Goal: Task Accomplishment & Management: Use online tool/utility

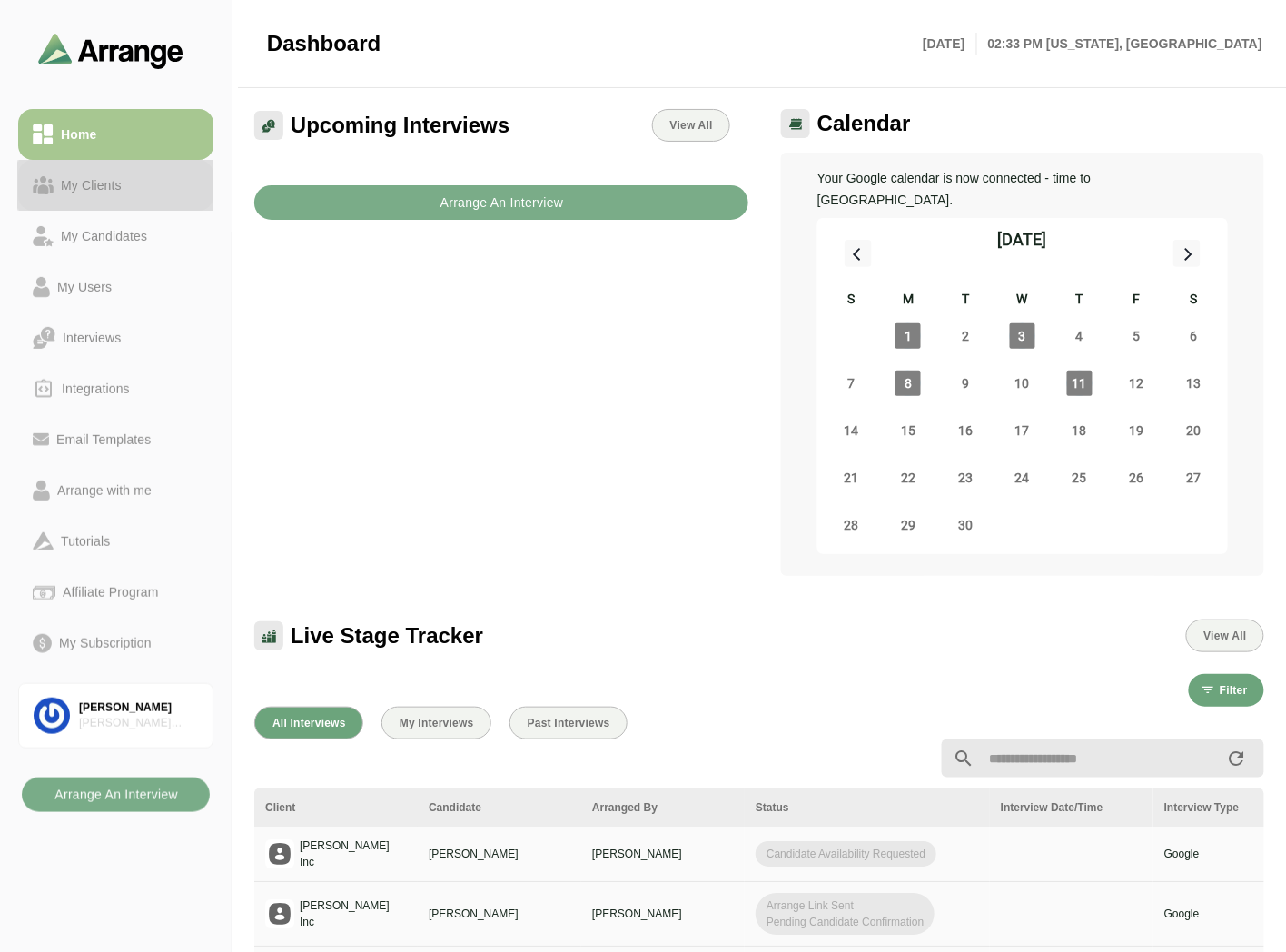
click at [96, 168] on link "My Clients" at bounding box center [115, 185] width 195 height 51
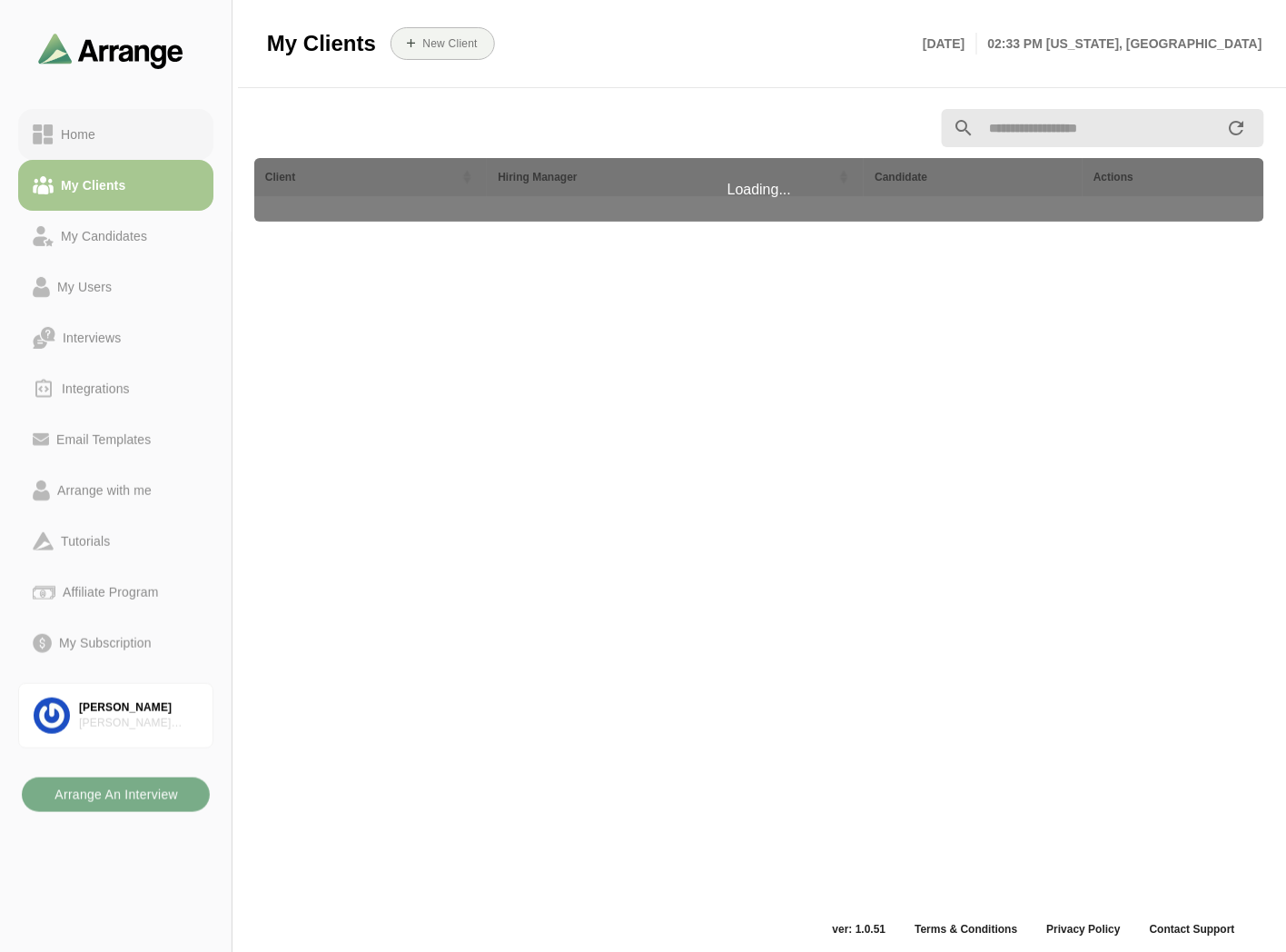
click at [122, 132] on div "Home" at bounding box center [115, 134] width 166 height 22
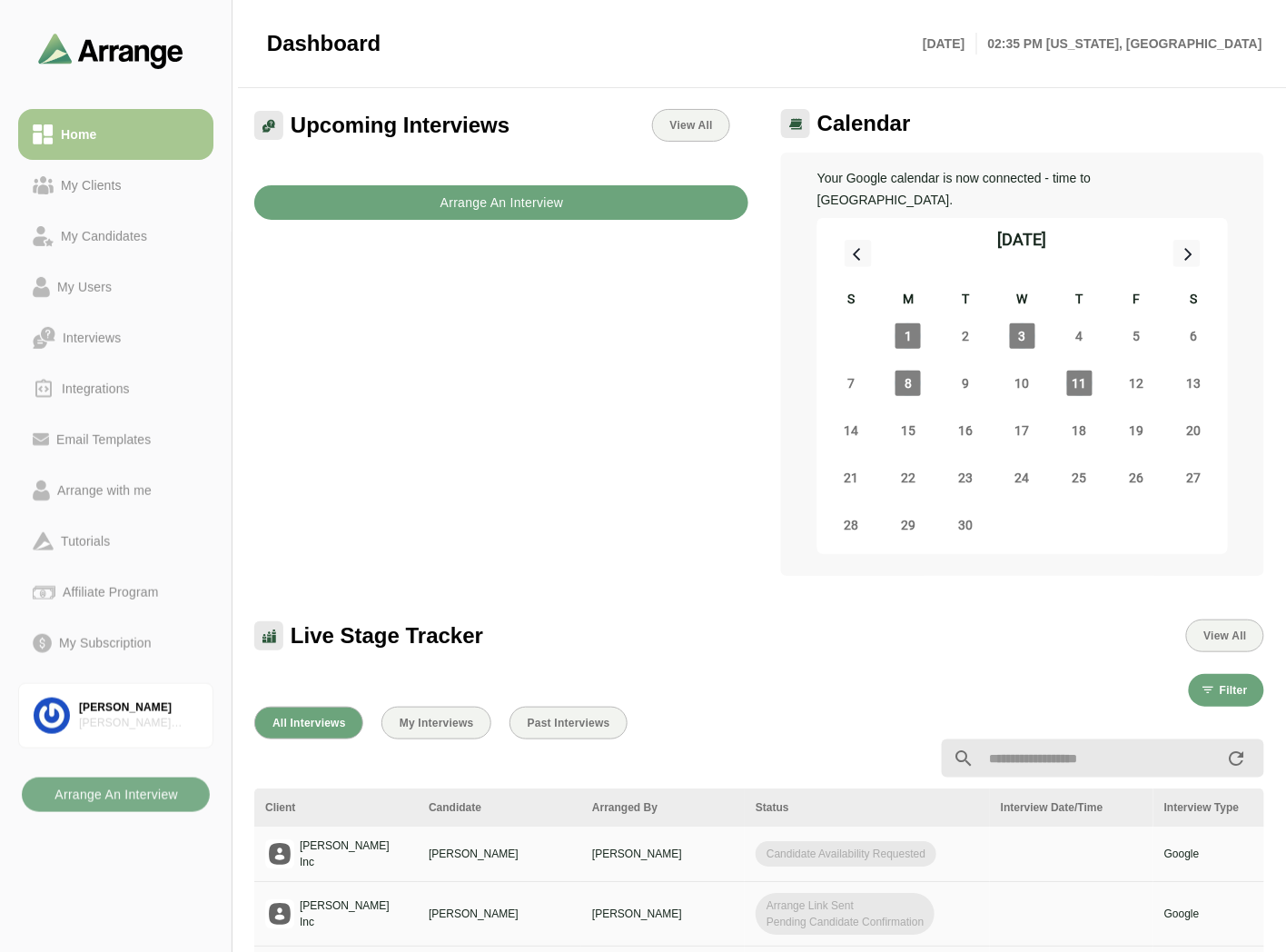
click at [468, 207] on b "Arrange An Interview" at bounding box center [501, 202] width 124 height 35
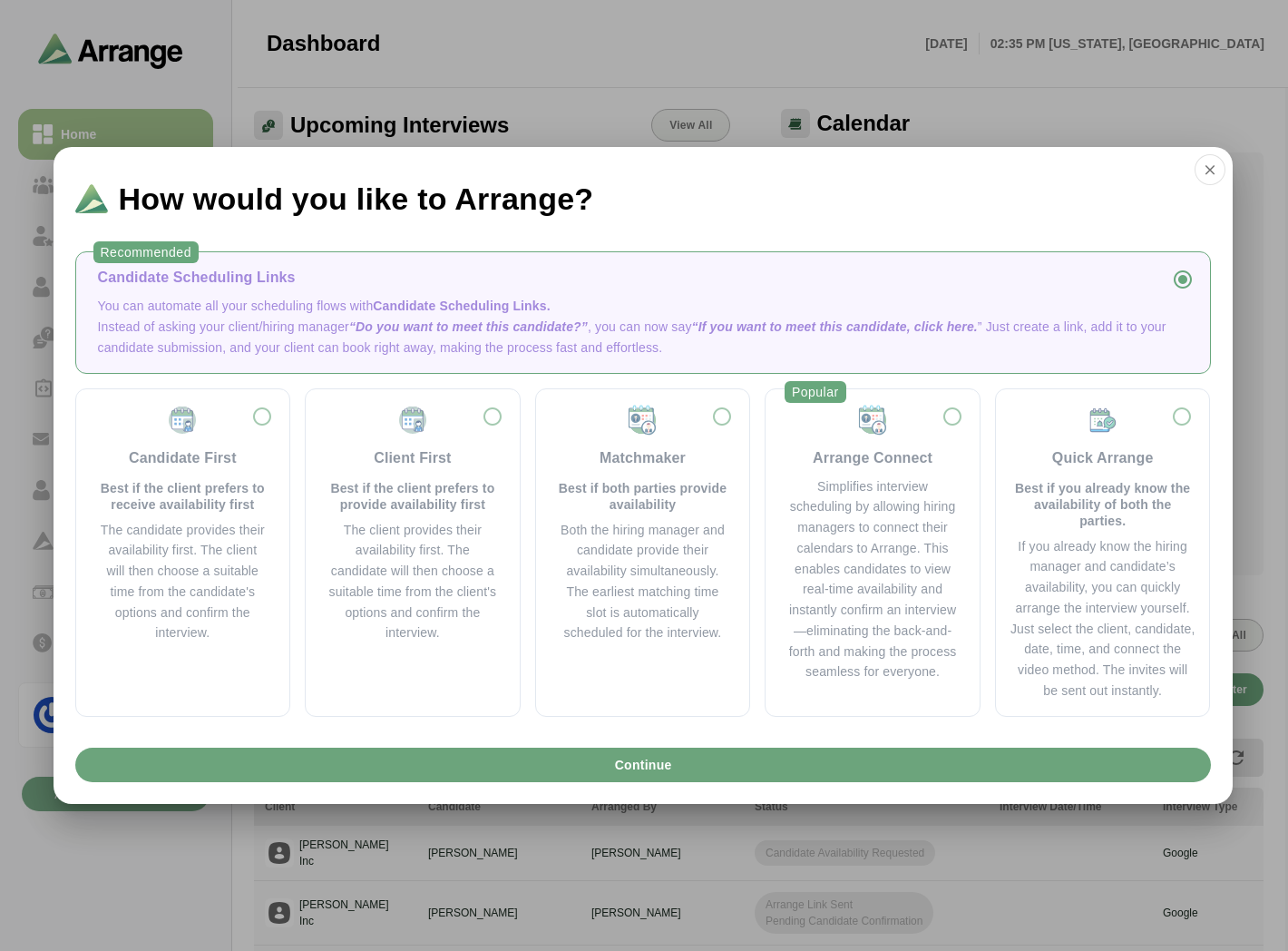
click at [482, 317] on p "Instead of asking your client/hiring manager “Do you want to meet this candidat…" at bounding box center [643, 338] width 1090 height 42
click at [342, 281] on div "Candidate Scheduling Links" at bounding box center [643, 277] width 1090 height 22
click at [641, 771] on span "Continue" at bounding box center [642, 764] width 58 height 35
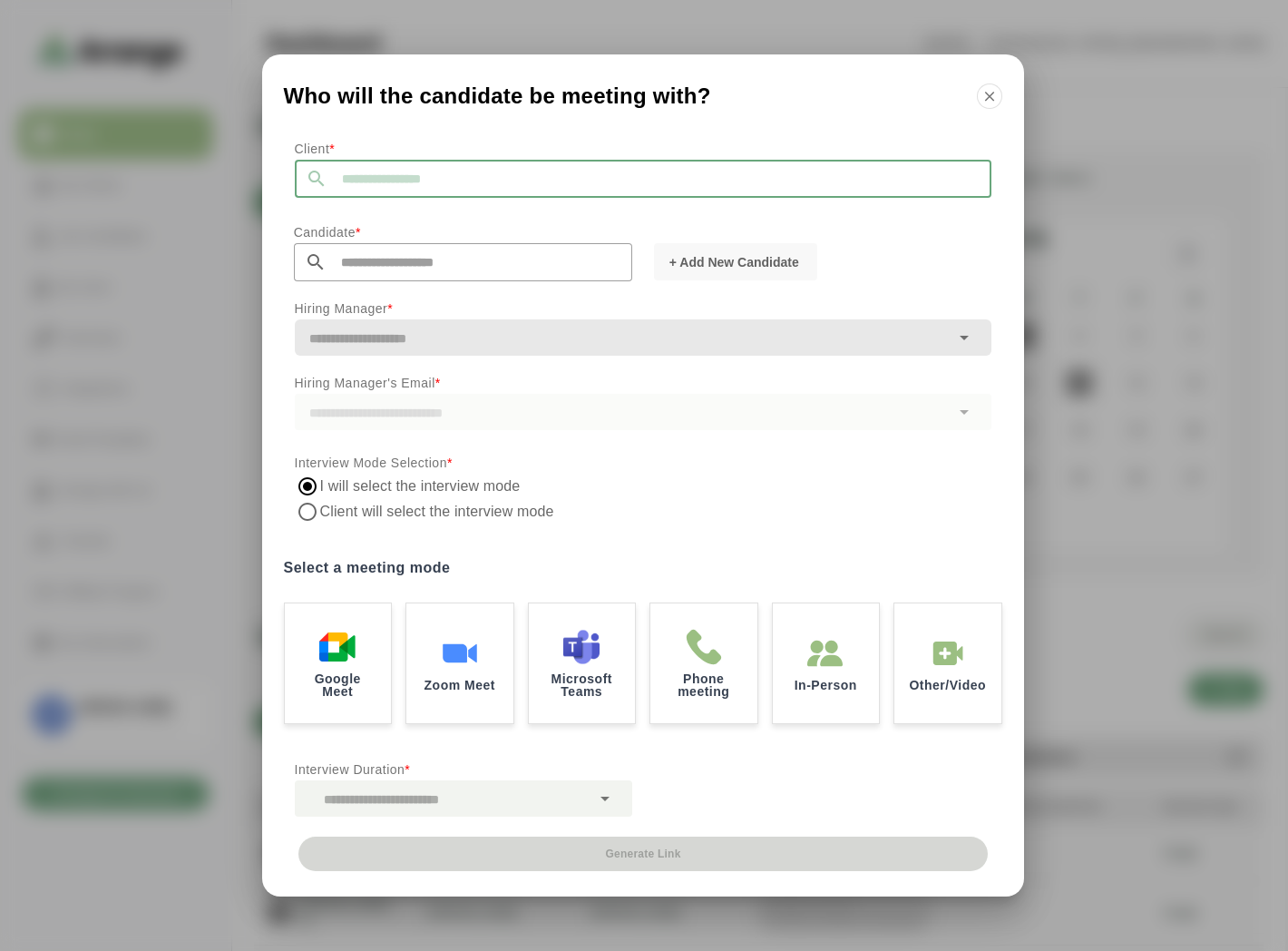
click at [359, 177] on input "text" at bounding box center [660, 179] width 664 height 38
click at [336, 221] on span "[PERSON_NAME] Inc" at bounding box center [370, 227] width 132 height 19
type input "*******"
click at [412, 259] on input "text" at bounding box center [480, 262] width 306 height 38
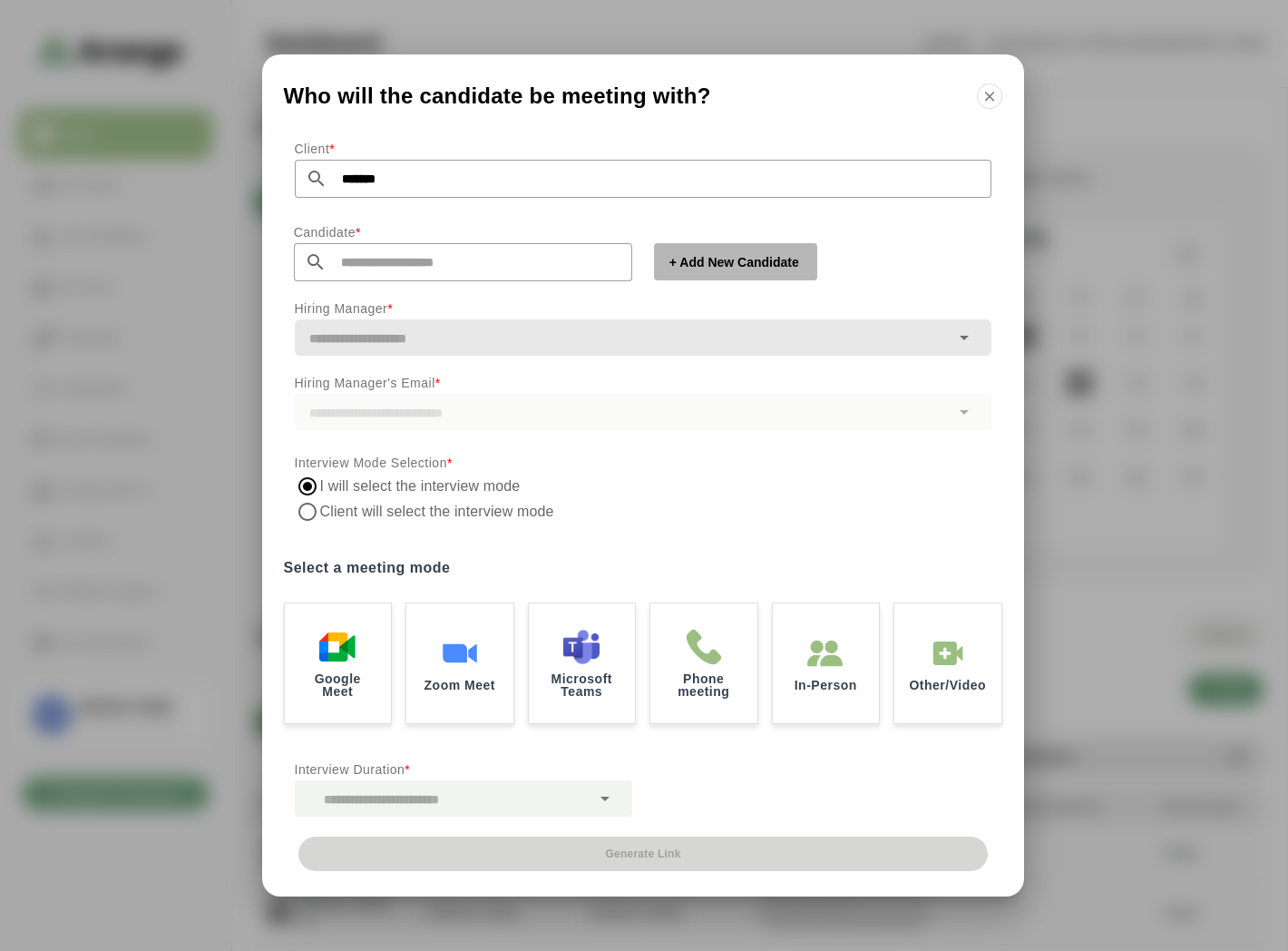
click at [724, 272] on button "+ Add New Candidate" at bounding box center [735, 261] width 163 height 37
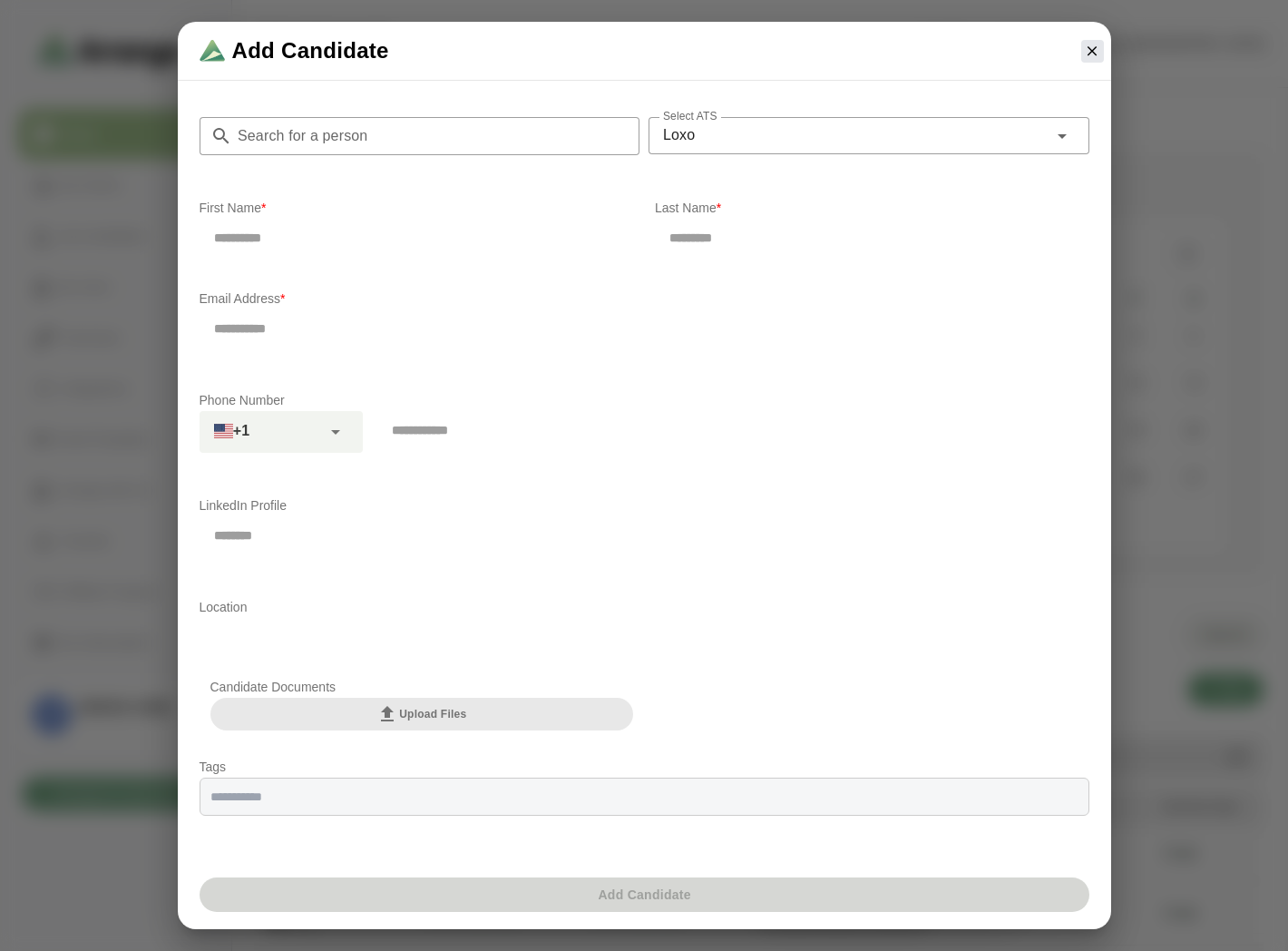
click at [396, 140] on input "Search for a person" at bounding box center [436, 136] width 408 height 38
click at [1087, 44] on icon "button" at bounding box center [1092, 51] width 16 height 16
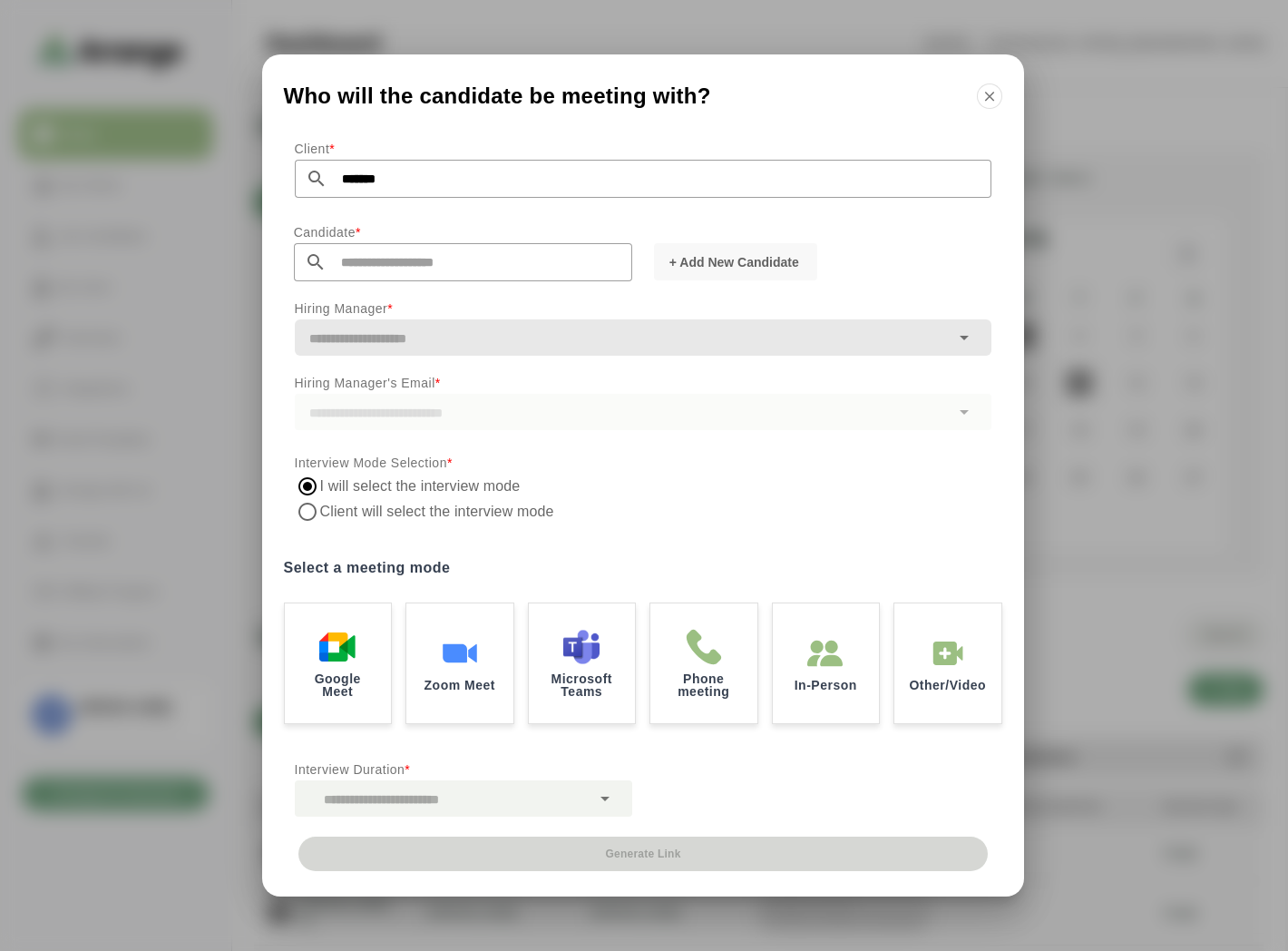
click at [364, 268] on input "text" at bounding box center [480, 262] width 306 height 38
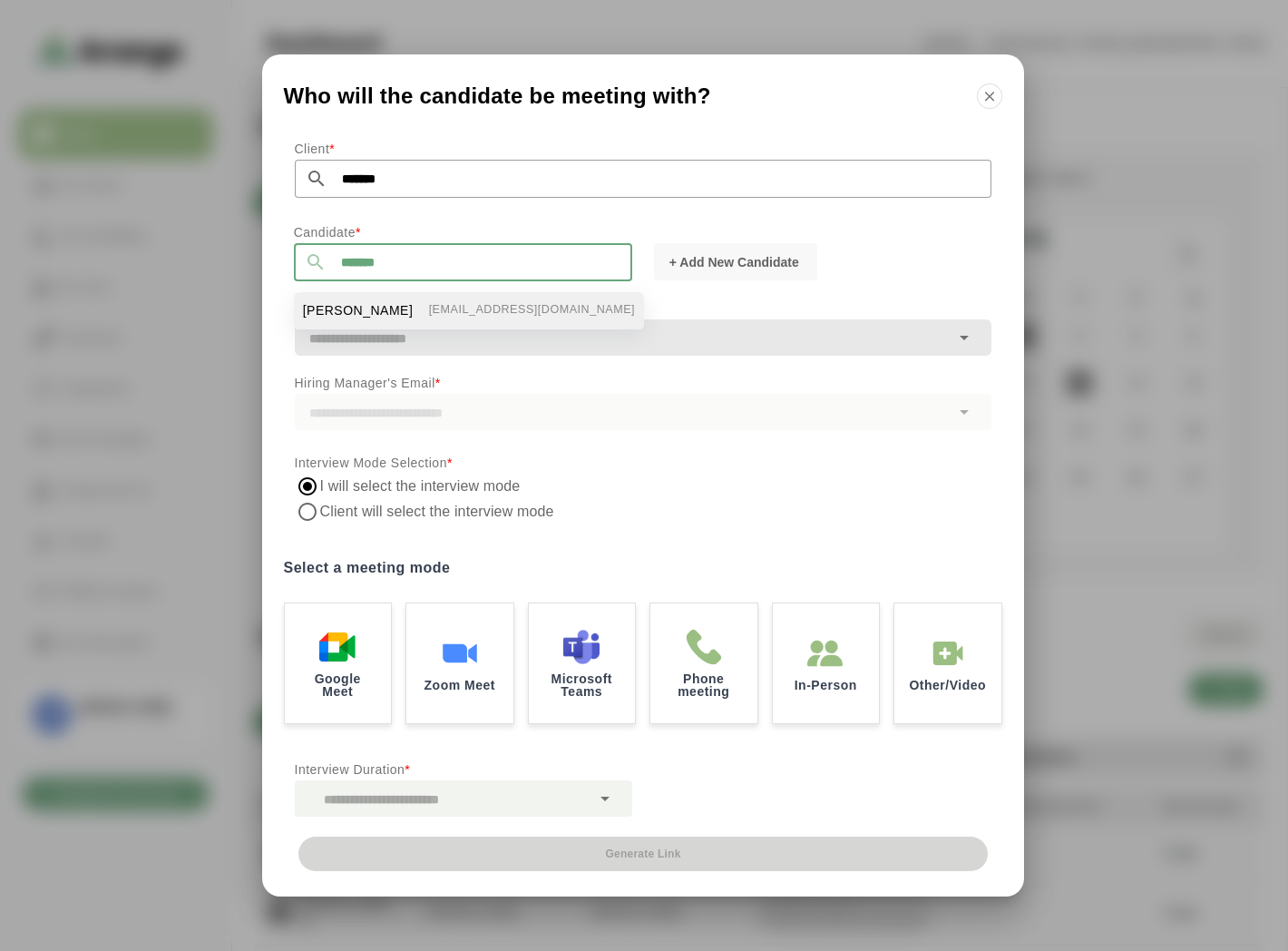
click at [347, 305] on span "[PERSON_NAME]" at bounding box center [358, 310] width 110 height 19
type input "**********"
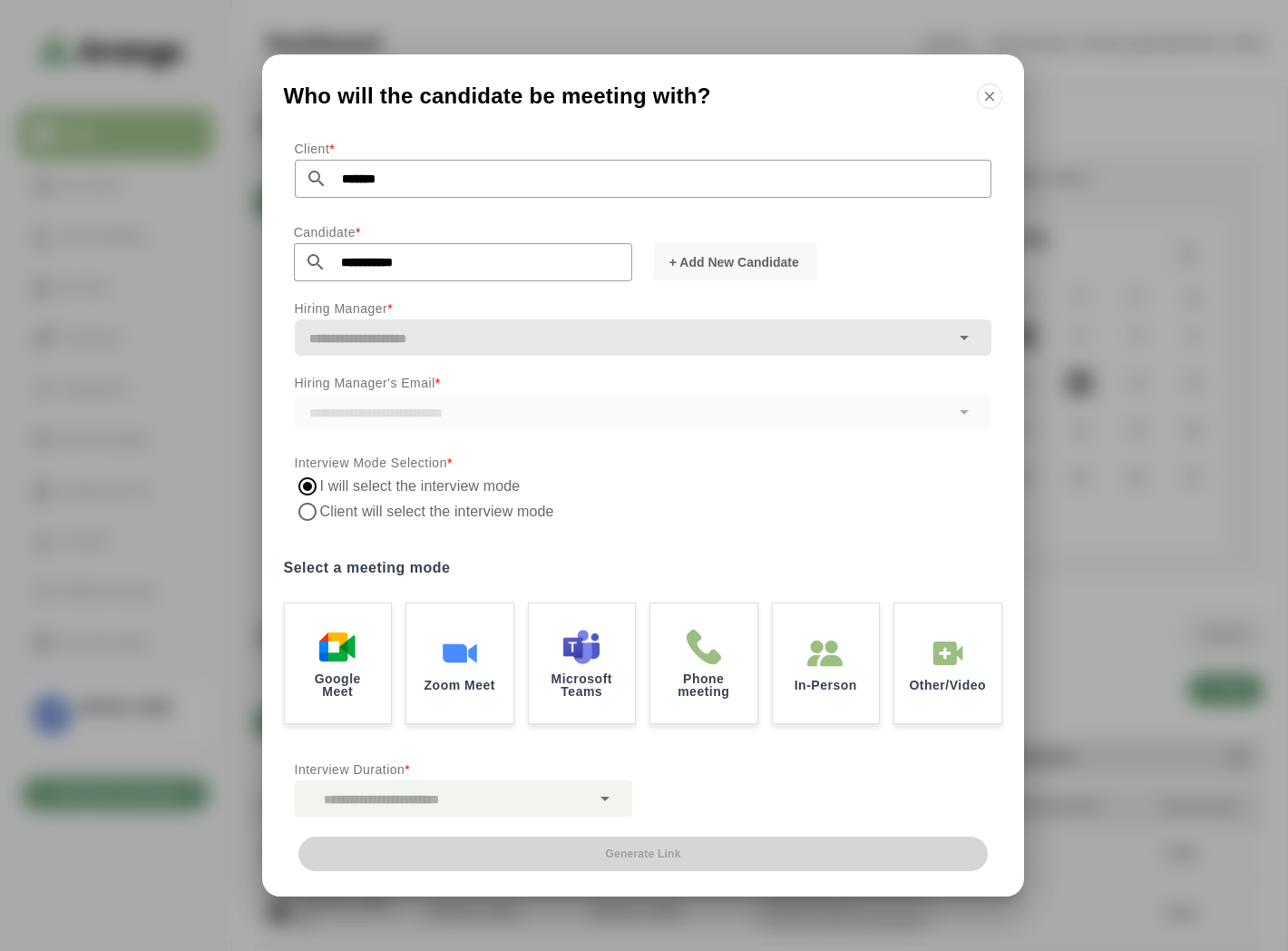
click at [381, 337] on input "text" at bounding box center [622, 339] width 655 height 26
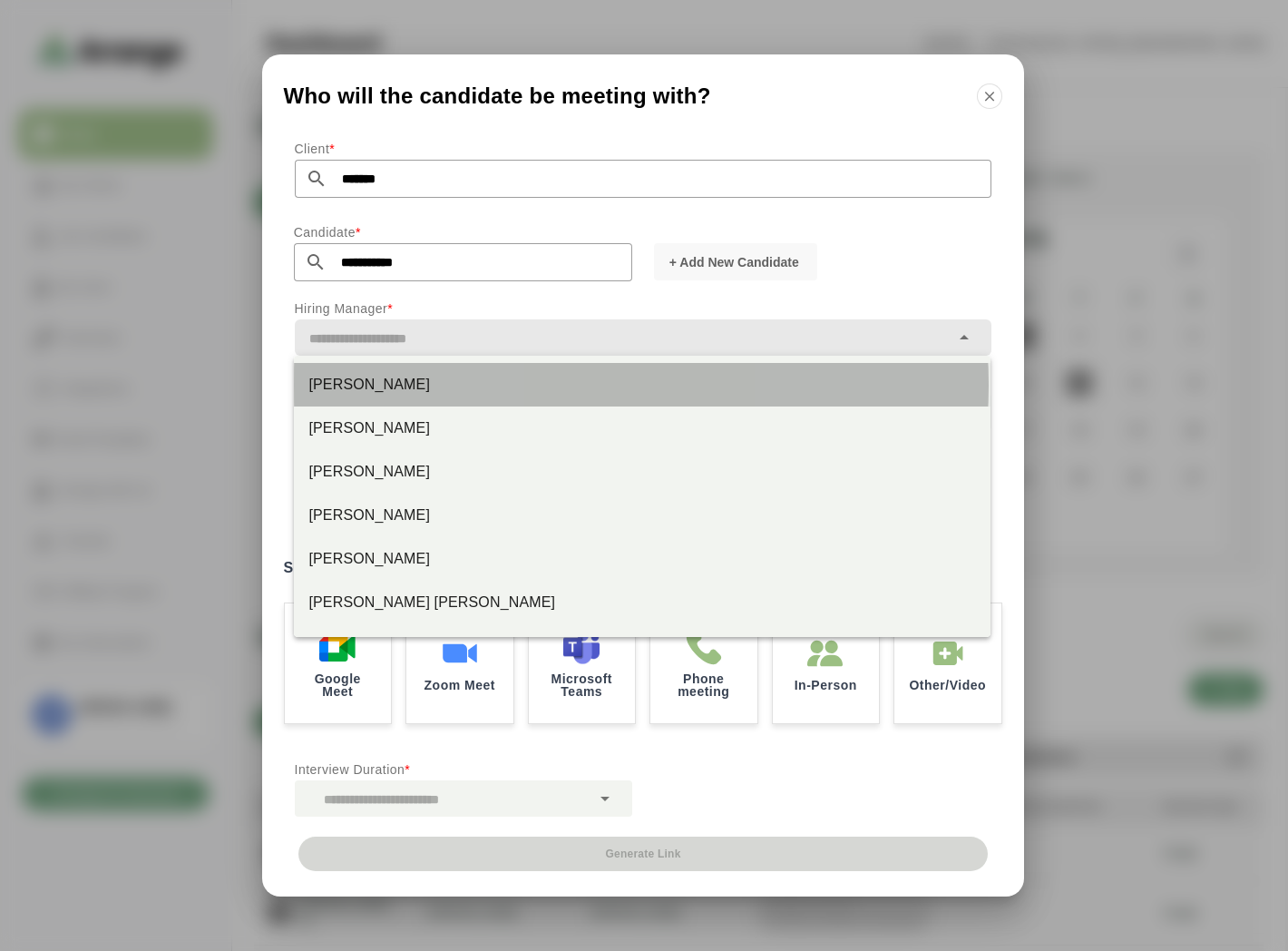
click at [341, 374] on div "Jay Smith" at bounding box center [642, 385] width 668 height 22
type input "*********"
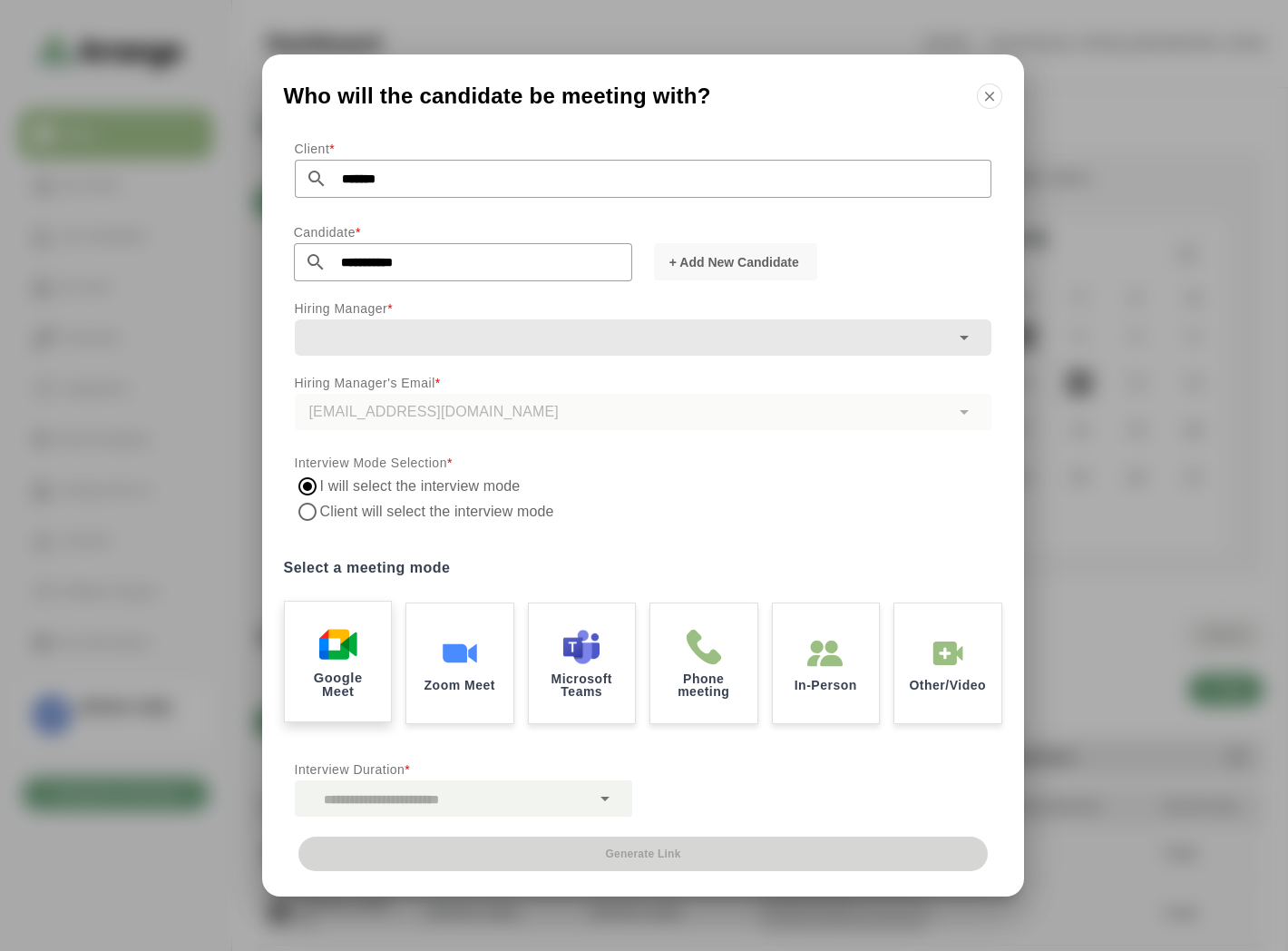
click at [358, 666] on div "Google Meet" at bounding box center [338, 661] width 111 height 126
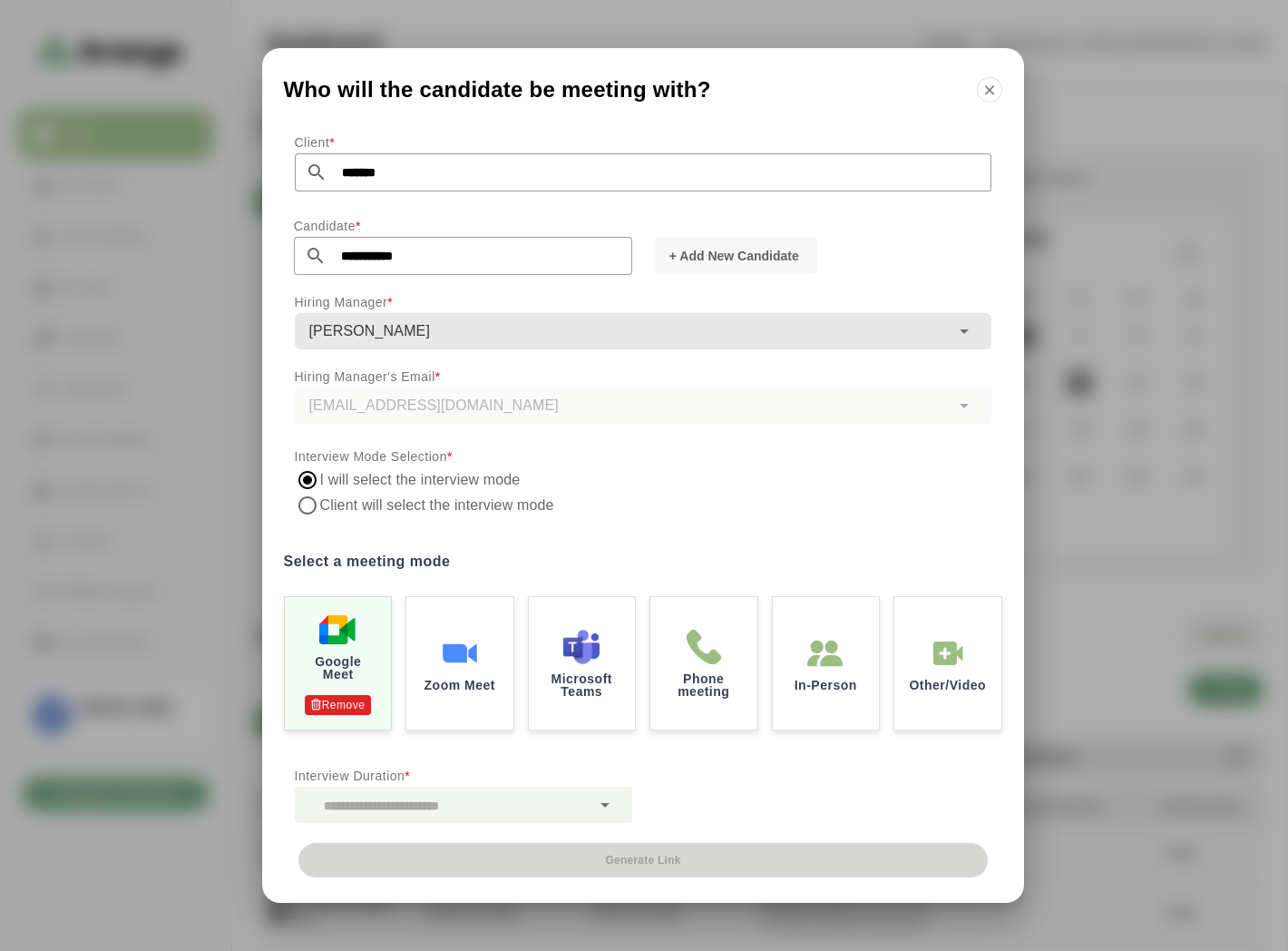
click at [459, 799] on div at bounding box center [443, 804] width 296 height 37
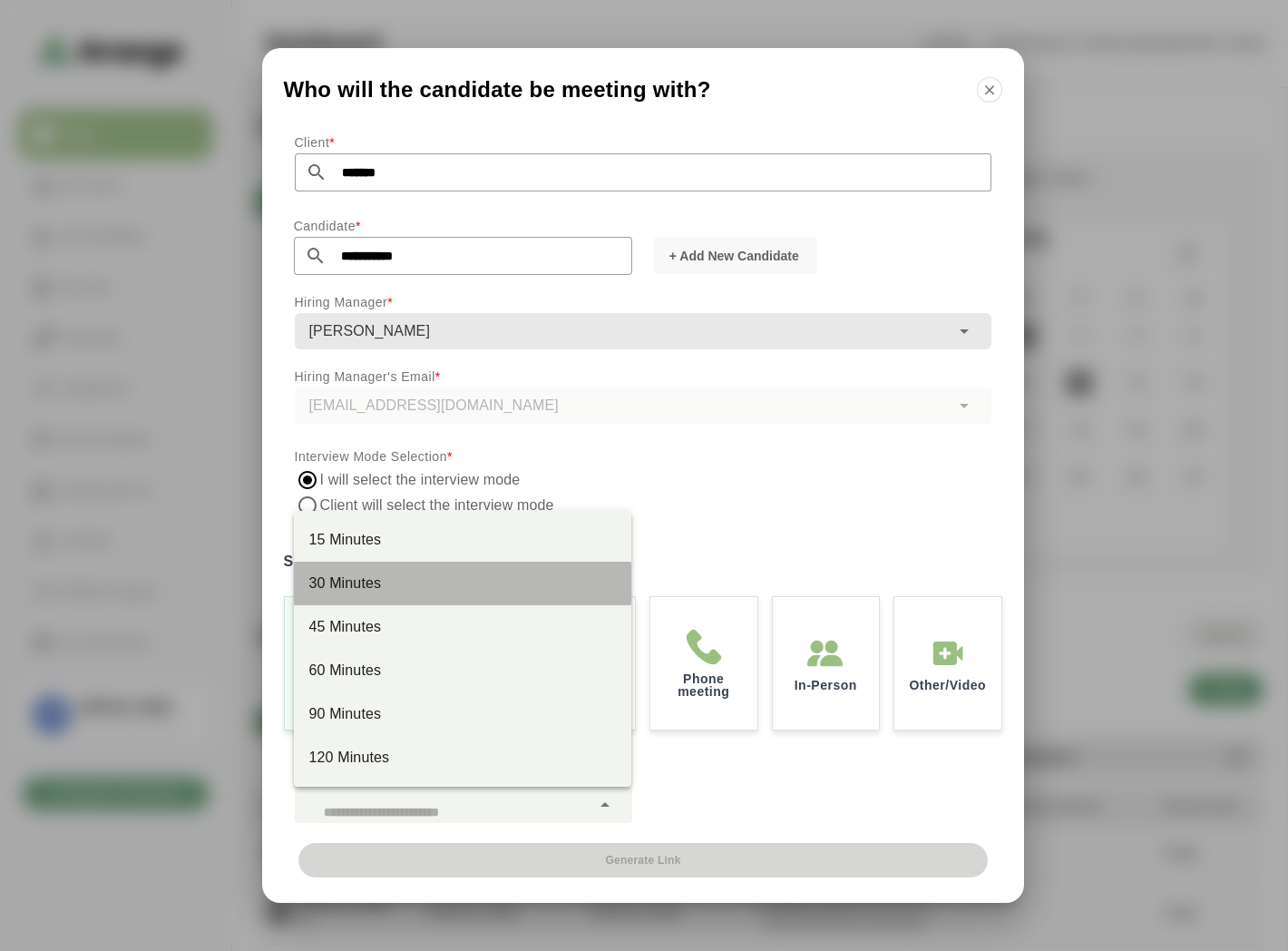
click at [396, 589] on div "30 Minutes" at bounding box center [462, 583] width 308 height 22
type input "**"
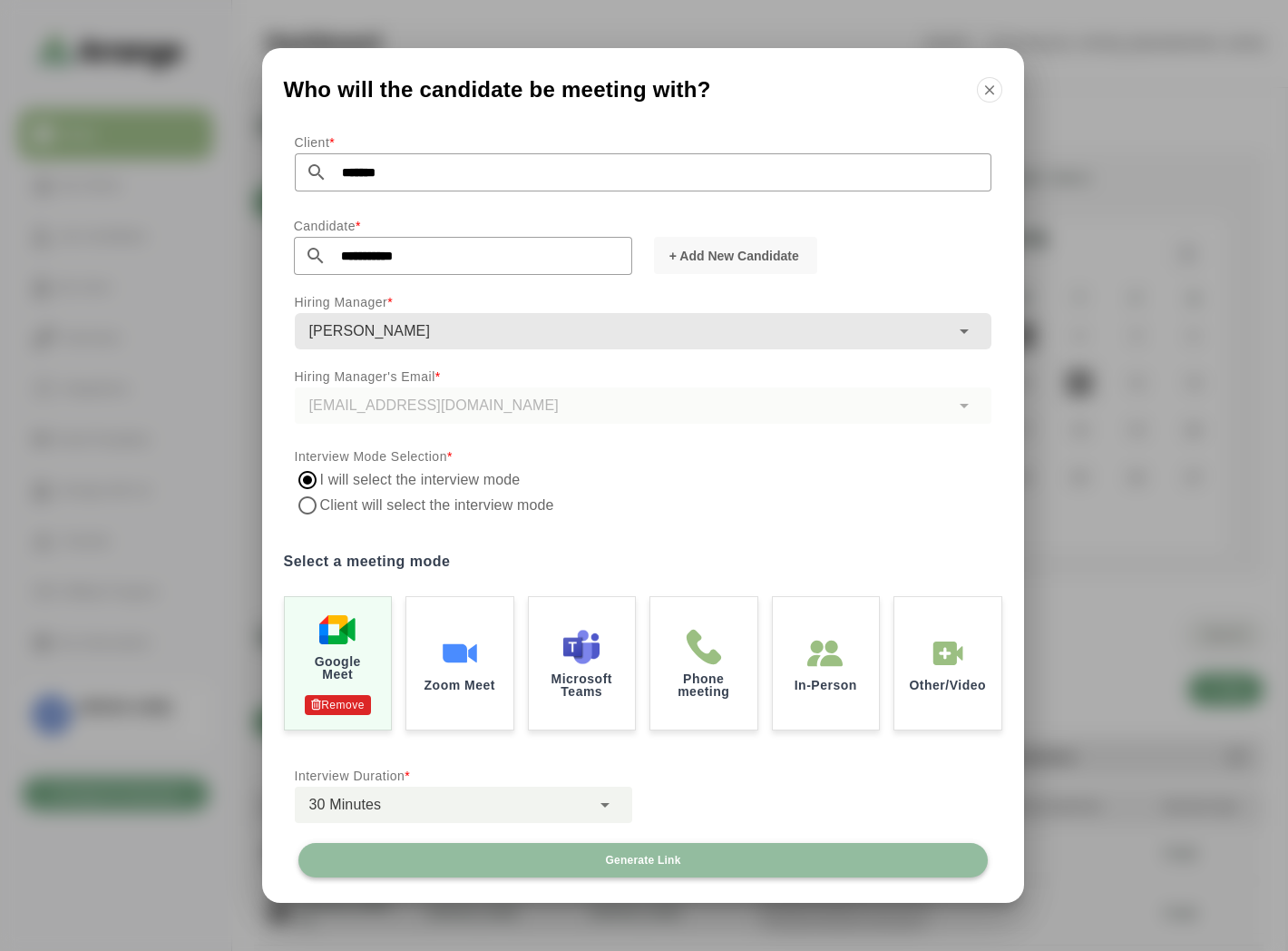
click at [663, 863] on span "Generate Link" at bounding box center [642, 860] width 77 height 15
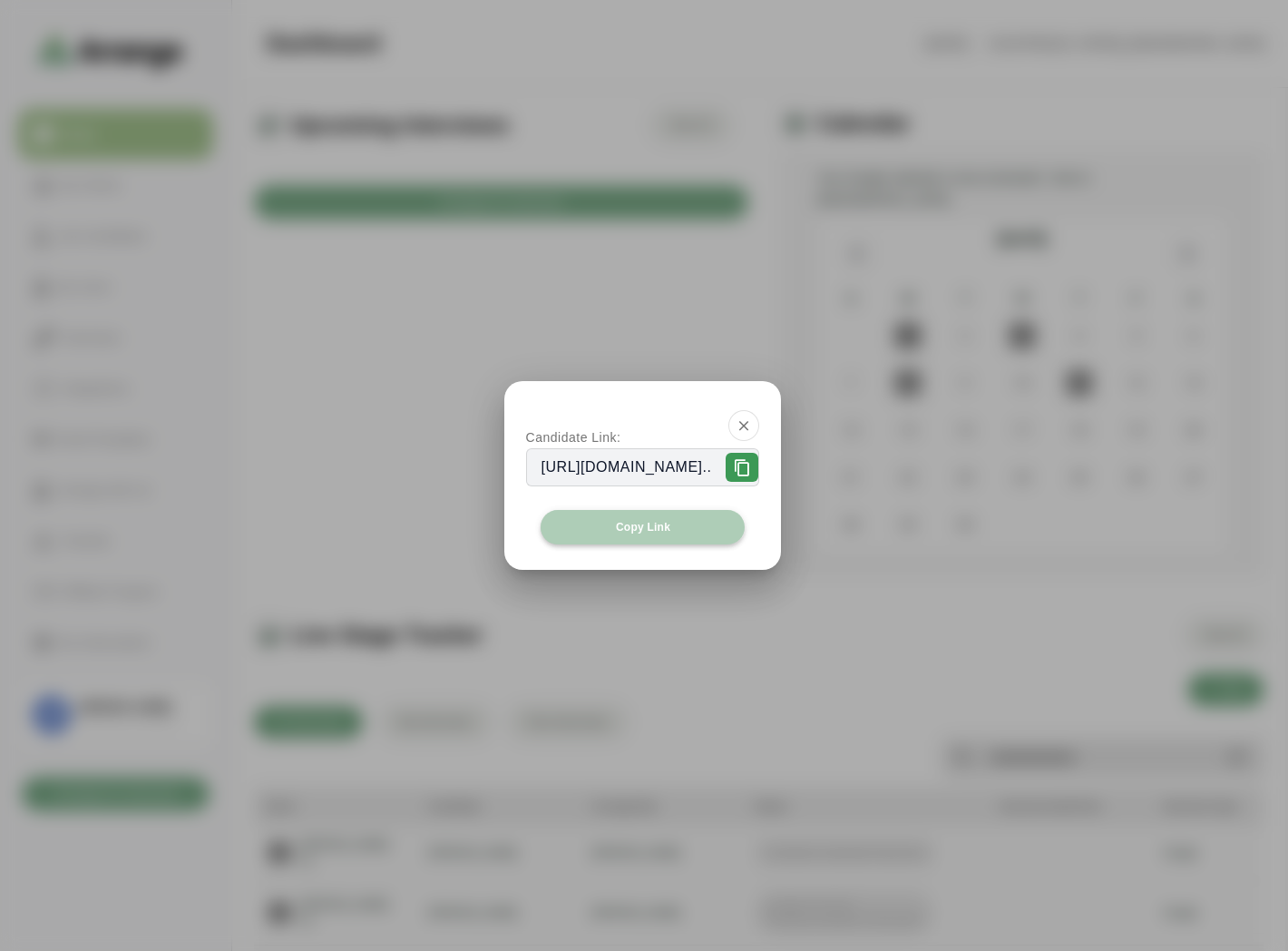
click at [589, 527] on button "Copy Link" at bounding box center [643, 527] width 205 height 35
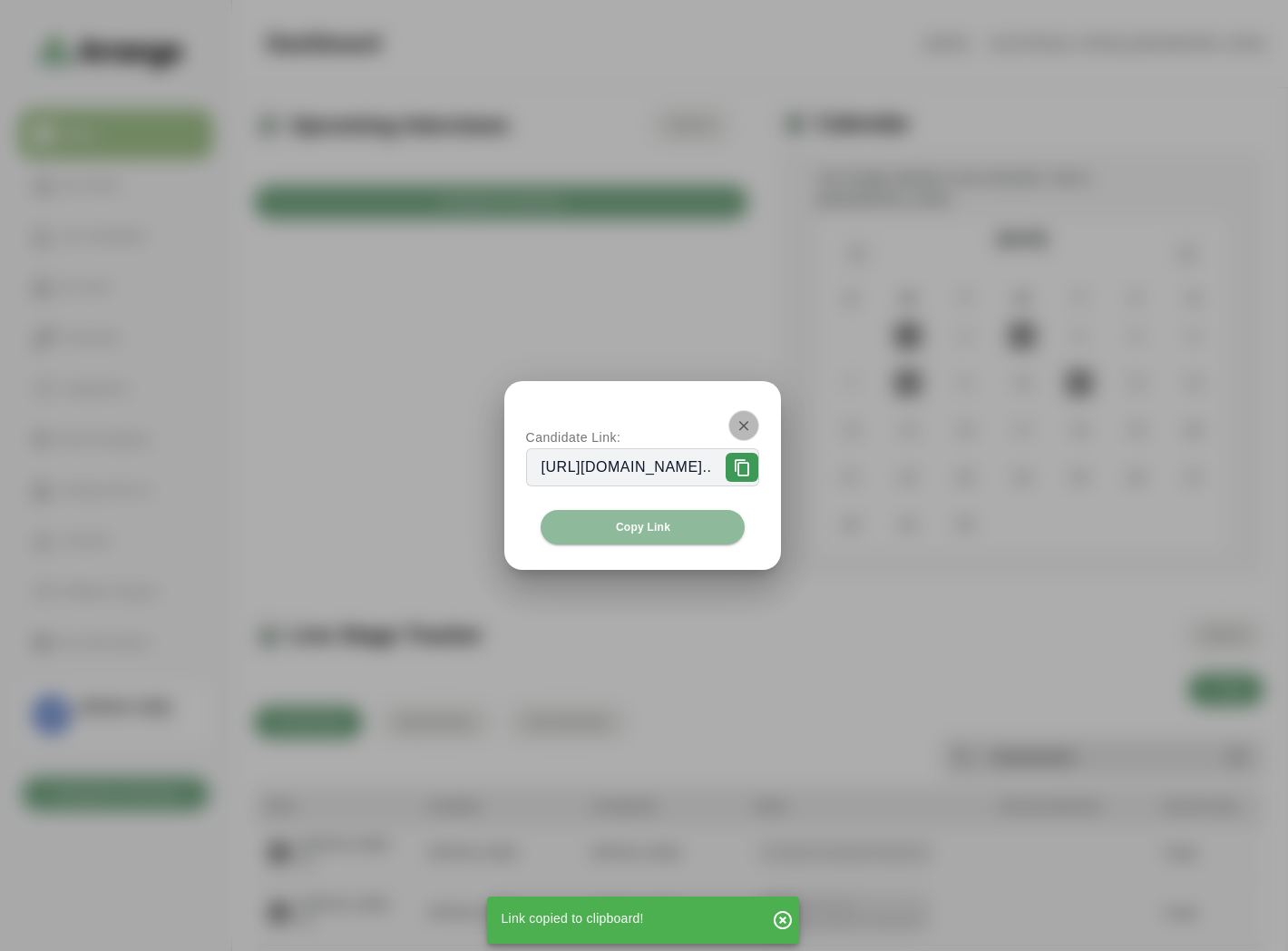
click at [759, 419] on button "button" at bounding box center [743, 425] width 31 height 31
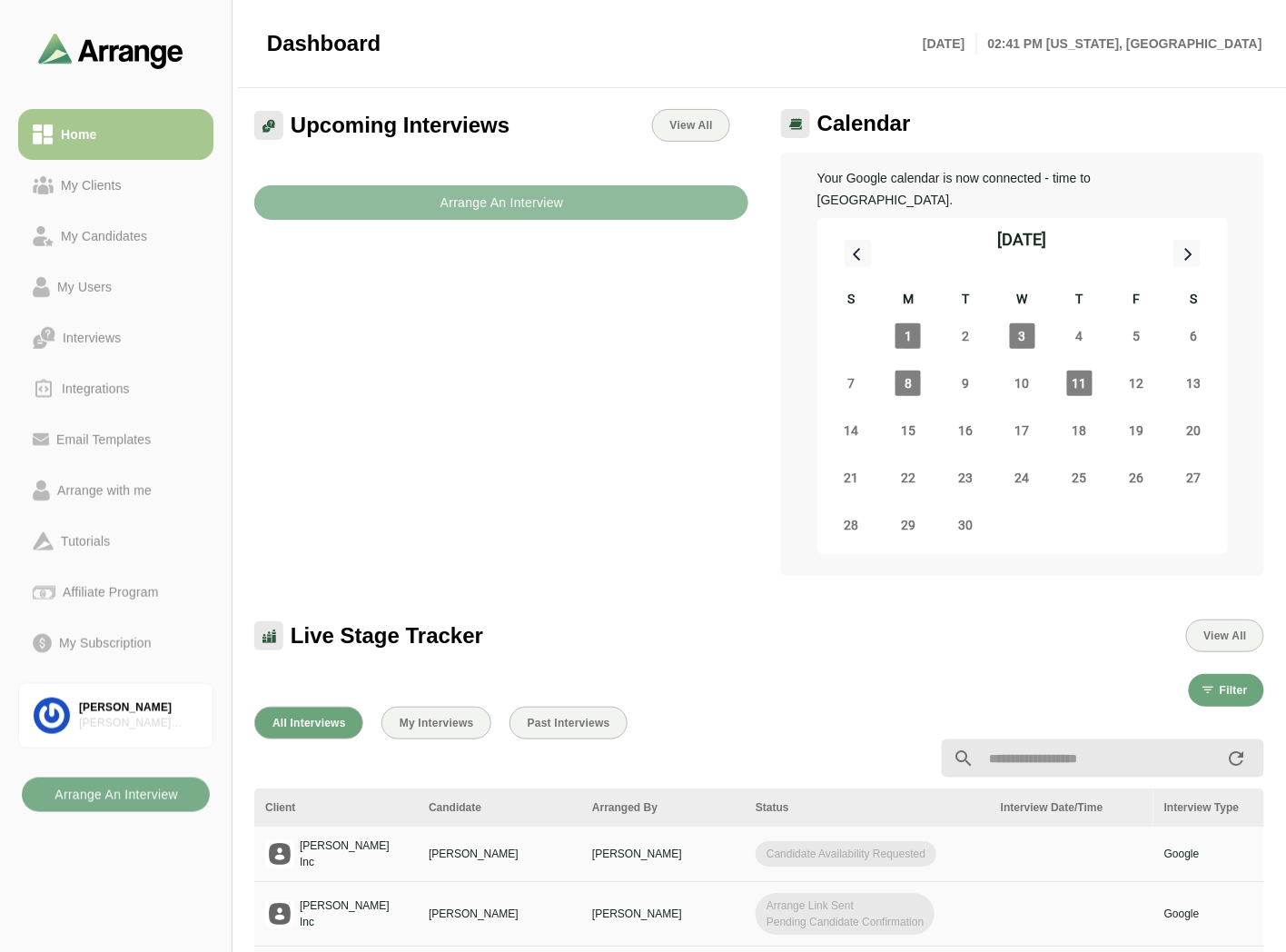
click at [440, 200] on b "Arrange An Interview" at bounding box center [501, 202] width 124 height 35
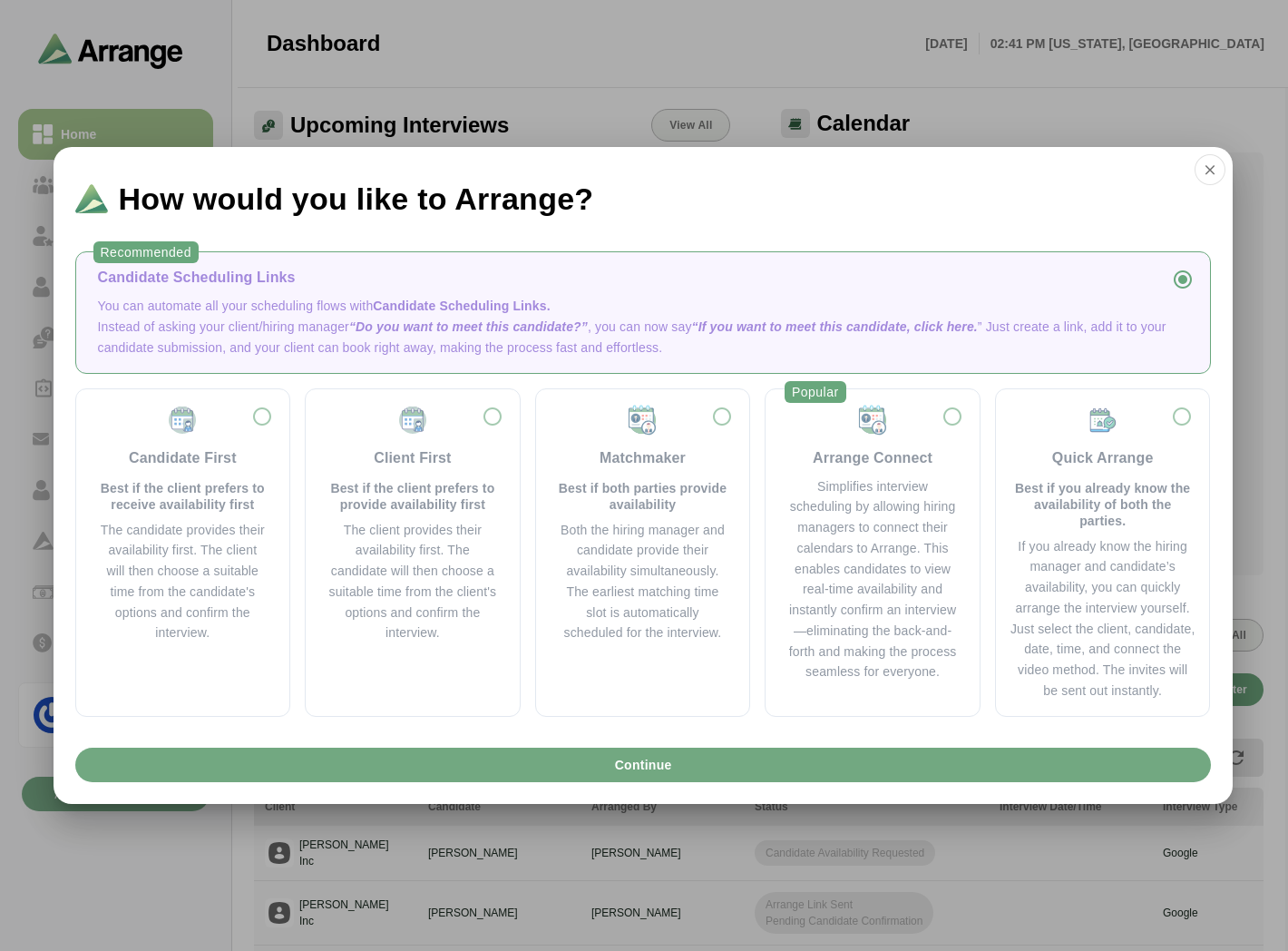
click at [556, 765] on button "Continue" at bounding box center [643, 764] width 1136 height 35
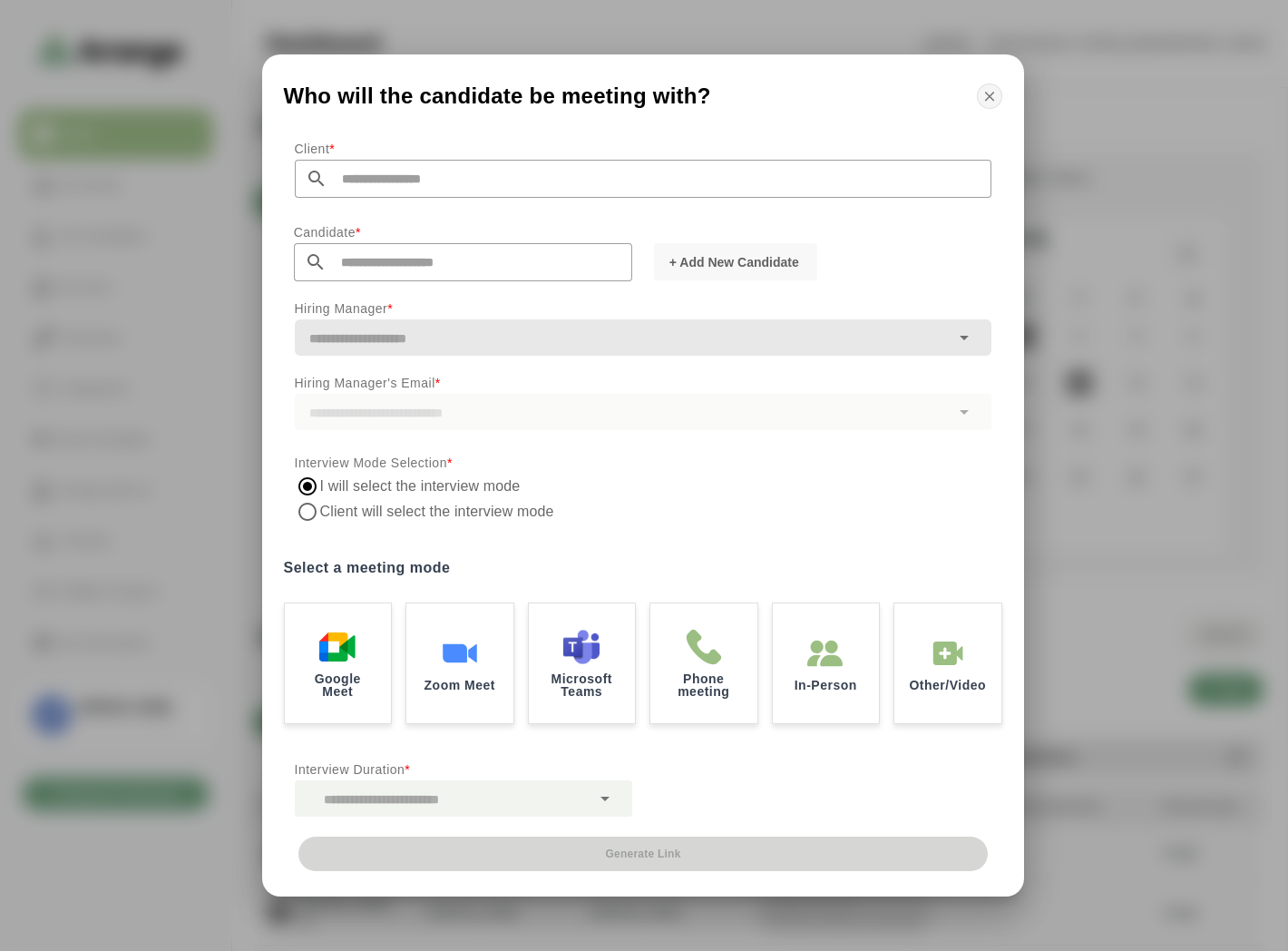
click at [989, 104] on button "button" at bounding box center [990, 96] width 26 height 26
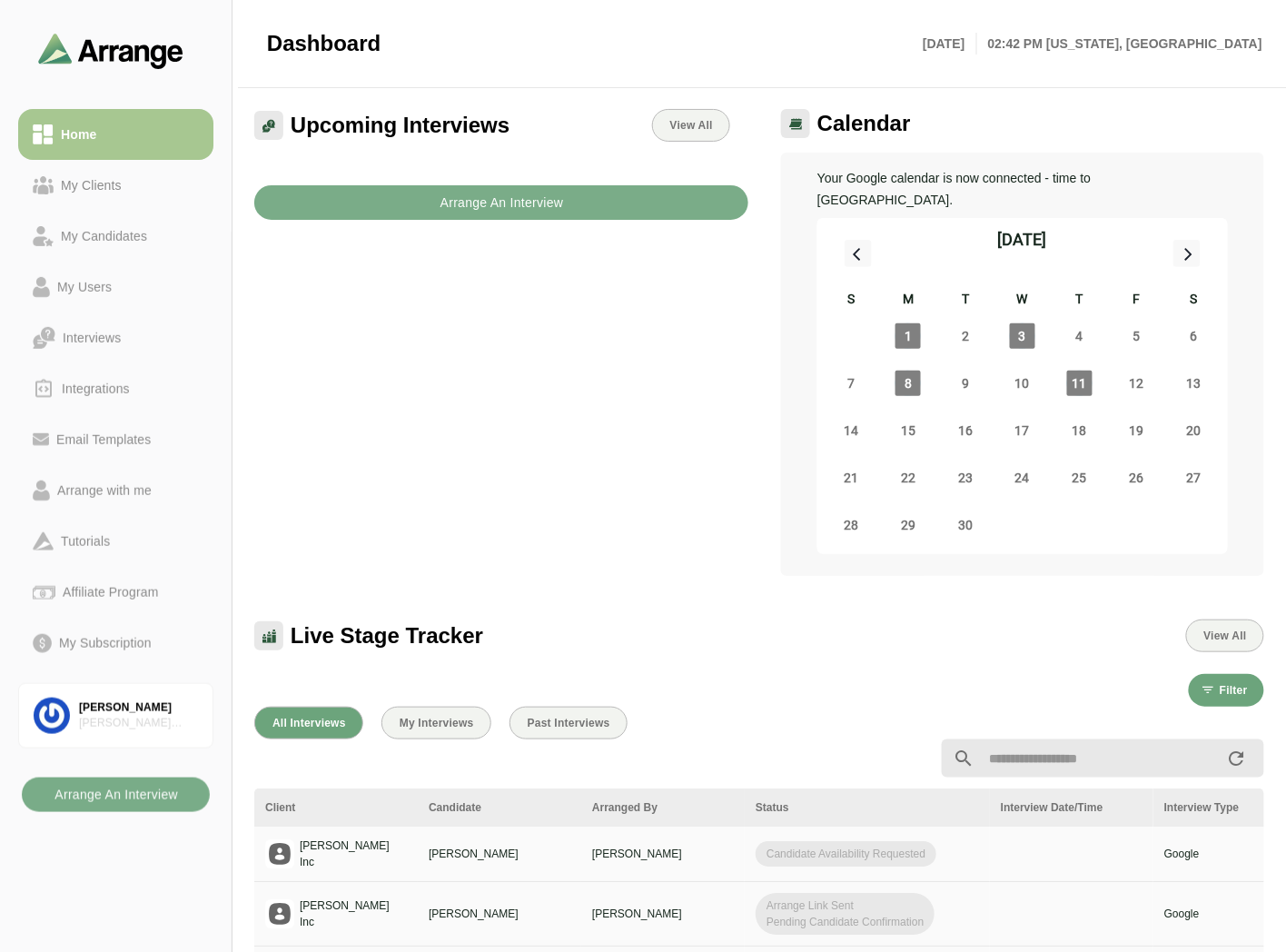
click at [488, 382] on div "Upcoming Interviews View All Arrange An Interview" at bounding box center [501, 342] width 515 height 488
drag, startPoint x: 87, startPoint y: 180, endPoint x: 107, endPoint y: 150, distance: 36.1
click at [87, 180] on div "My Clients" at bounding box center [92, 185] width 76 height 22
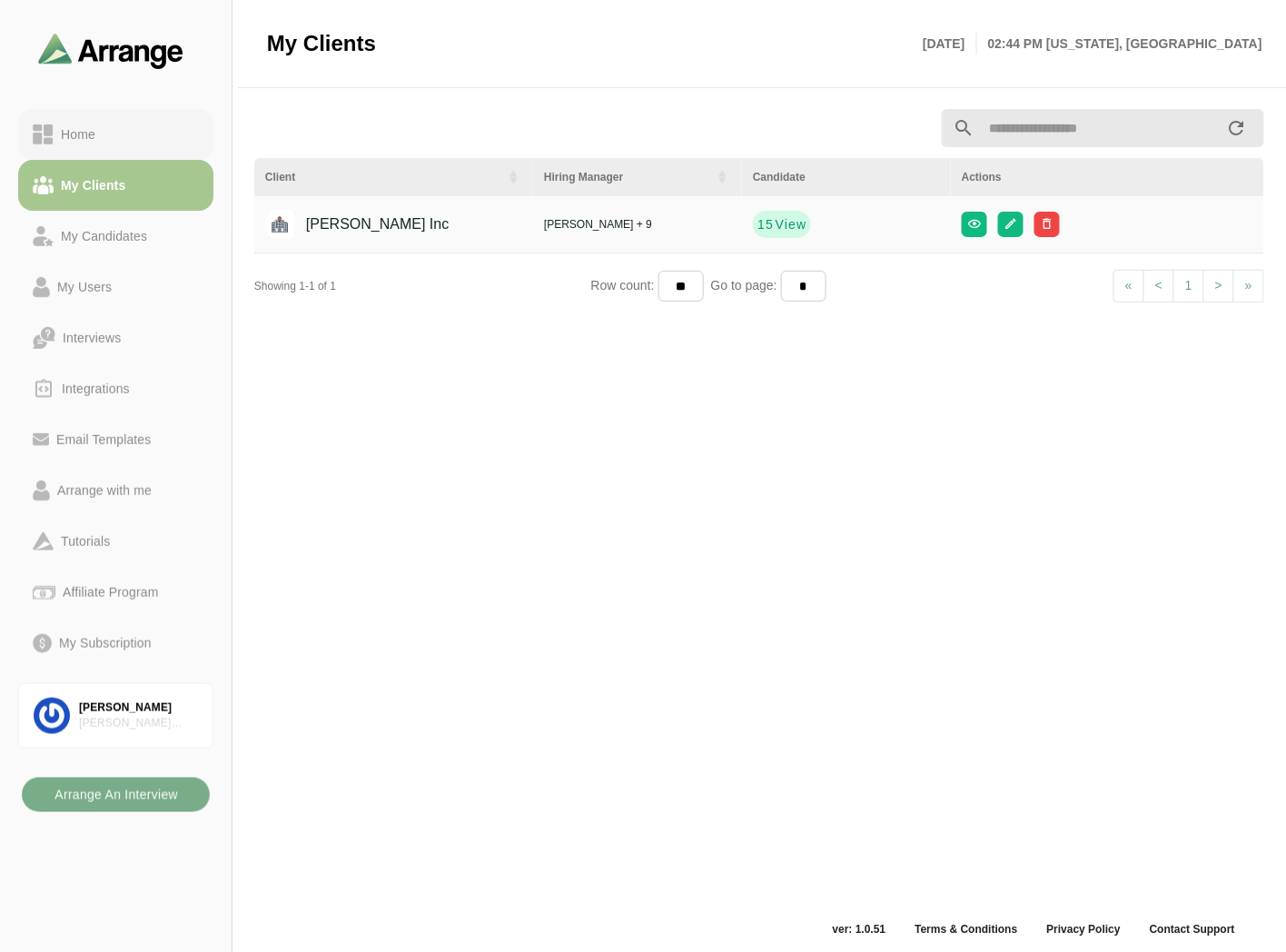
click at [113, 140] on div "Home" at bounding box center [115, 134] width 166 height 22
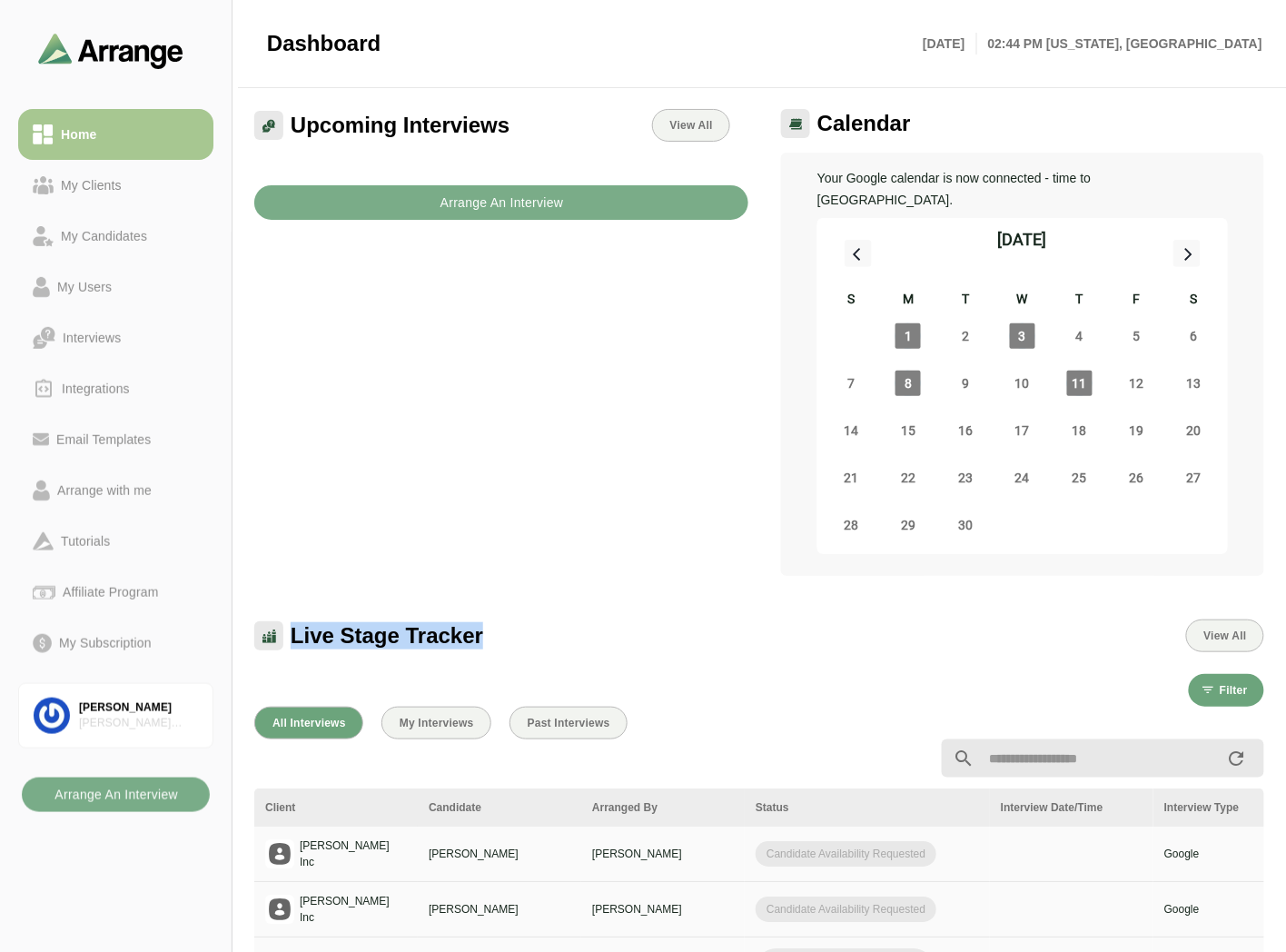
drag, startPoint x: 292, startPoint y: 611, endPoint x: 515, endPoint y: 621, distance: 223.2
click at [515, 621] on div "Live Stage Tracker View All" at bounding box center [759, 636] width 1010 height 33
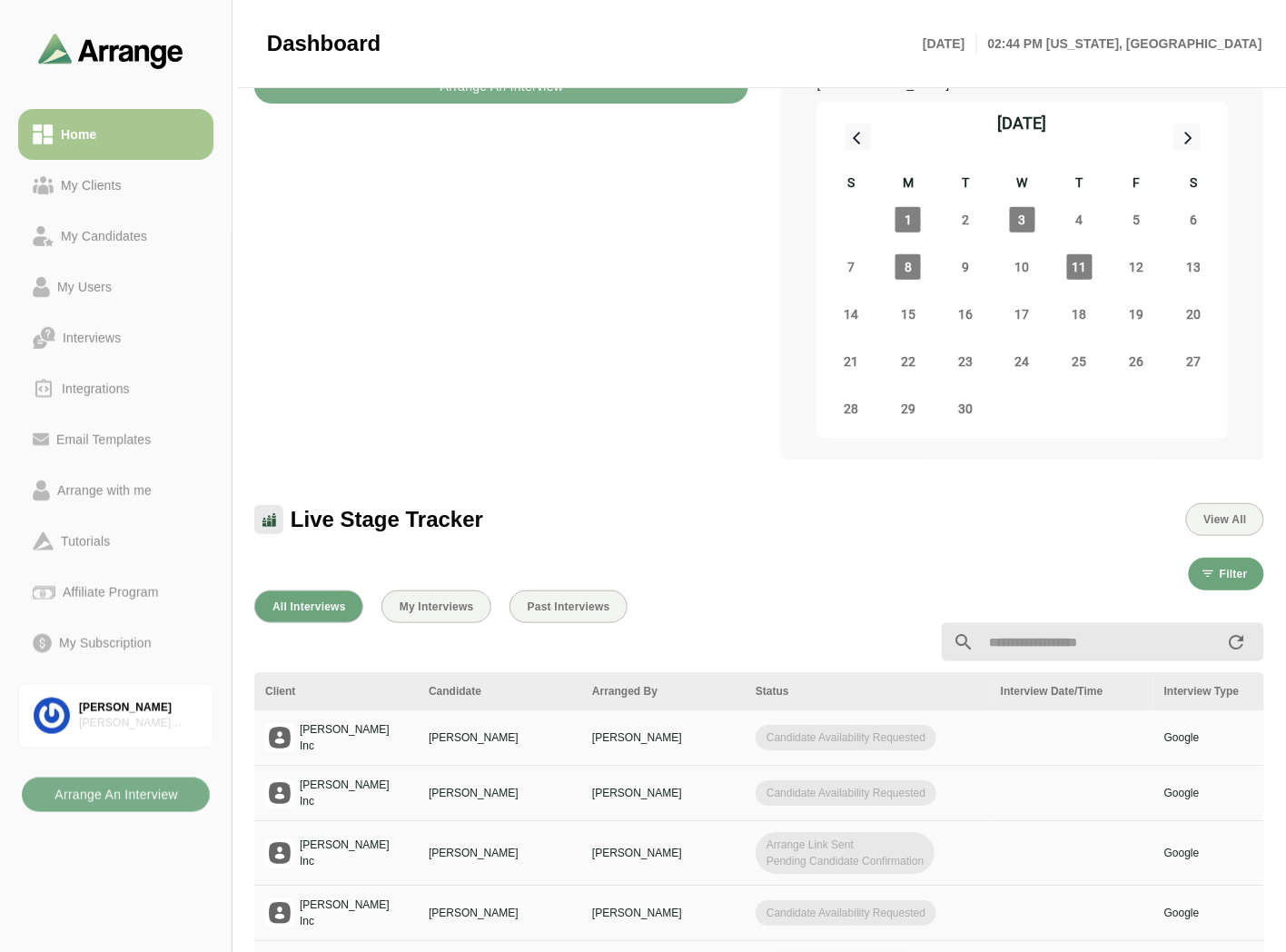
scroll to position [202, 0]
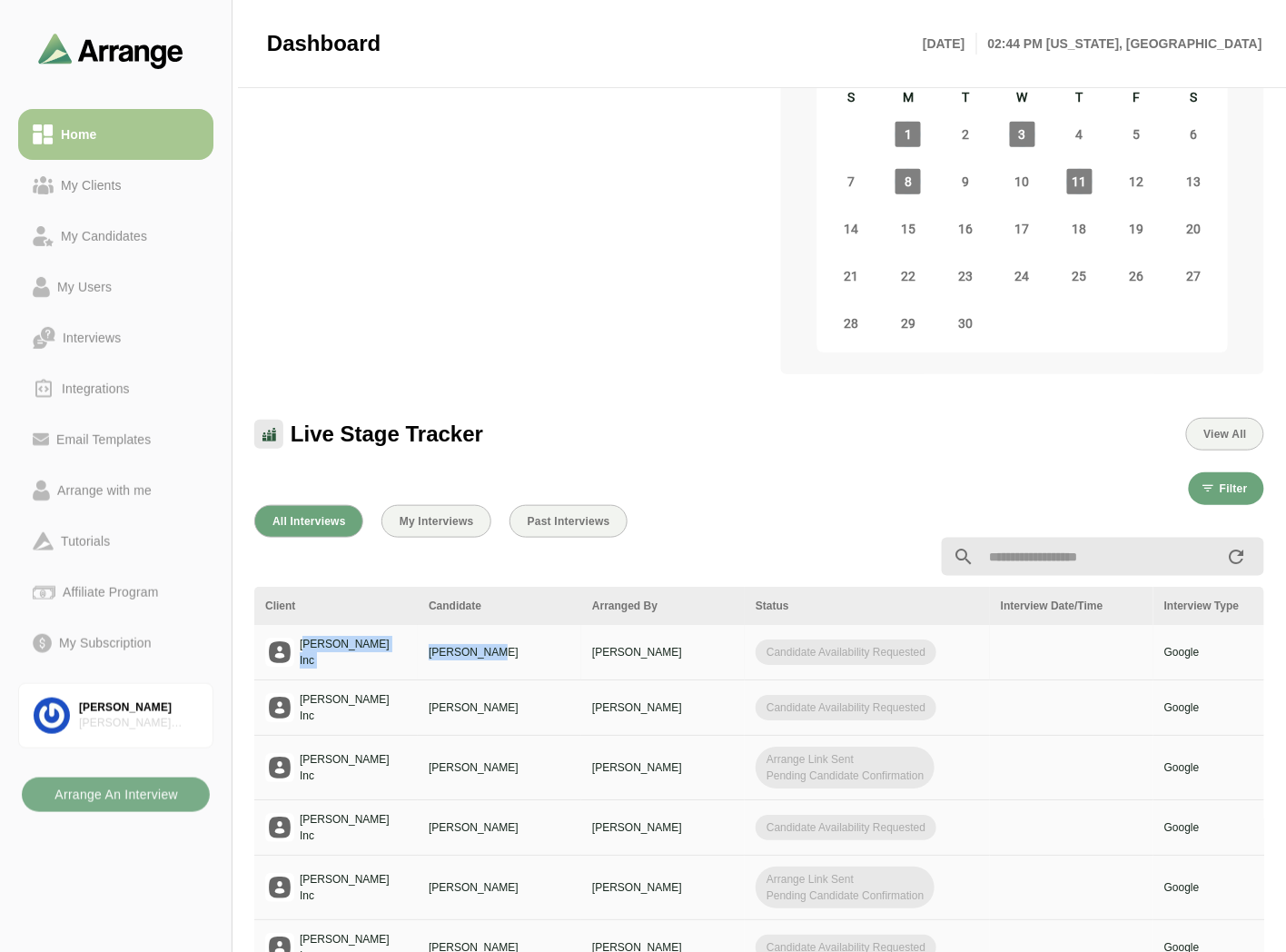
drag, startPoint x: 303, startPoint y: 624, endPoint x: 573, endPoint y: 619, distance: 270.0
click at [573, 625] on tr "Jay Inc Tom Breslin Brian Gabay Candidate Availability Requested Google Candida…" at bounding box center [1124, 653] width 1739 height 56
click at [573, 625] on td "[PERSON_NAME]" at bounding box center [499, 653] width 163 height 56
drag, startPoint x: 757, startPoint y: 627, endPoint x: 964, endPoint y: 628, distance: 207.0
click at [964, 640] on div "Candidate Availability Requested" at bounding box center [866, 653] width 224 height 26
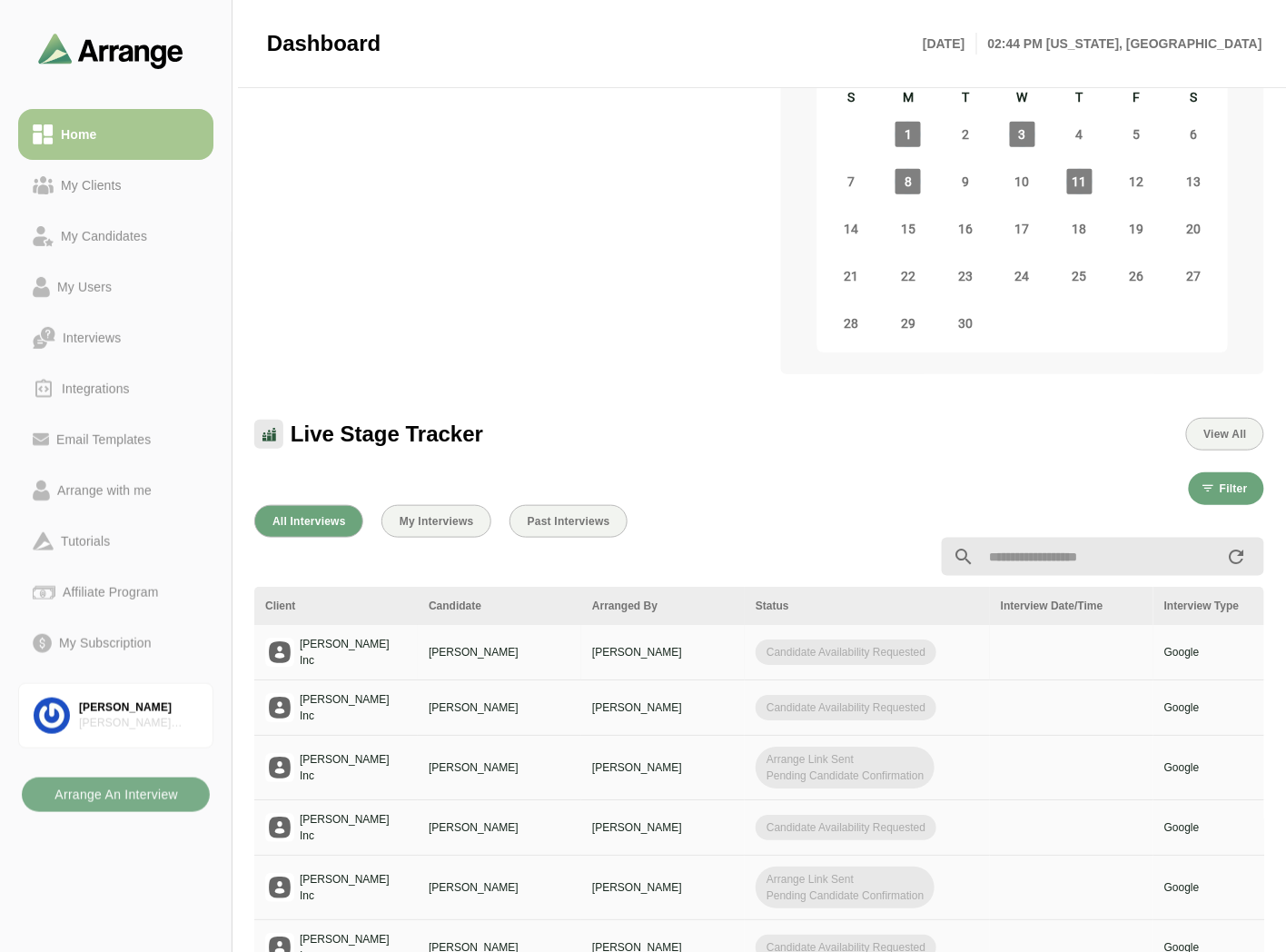
click at [964, 640] on div "Candidate Availability Requested" at bounding box center [866, 653] width 224 height 26
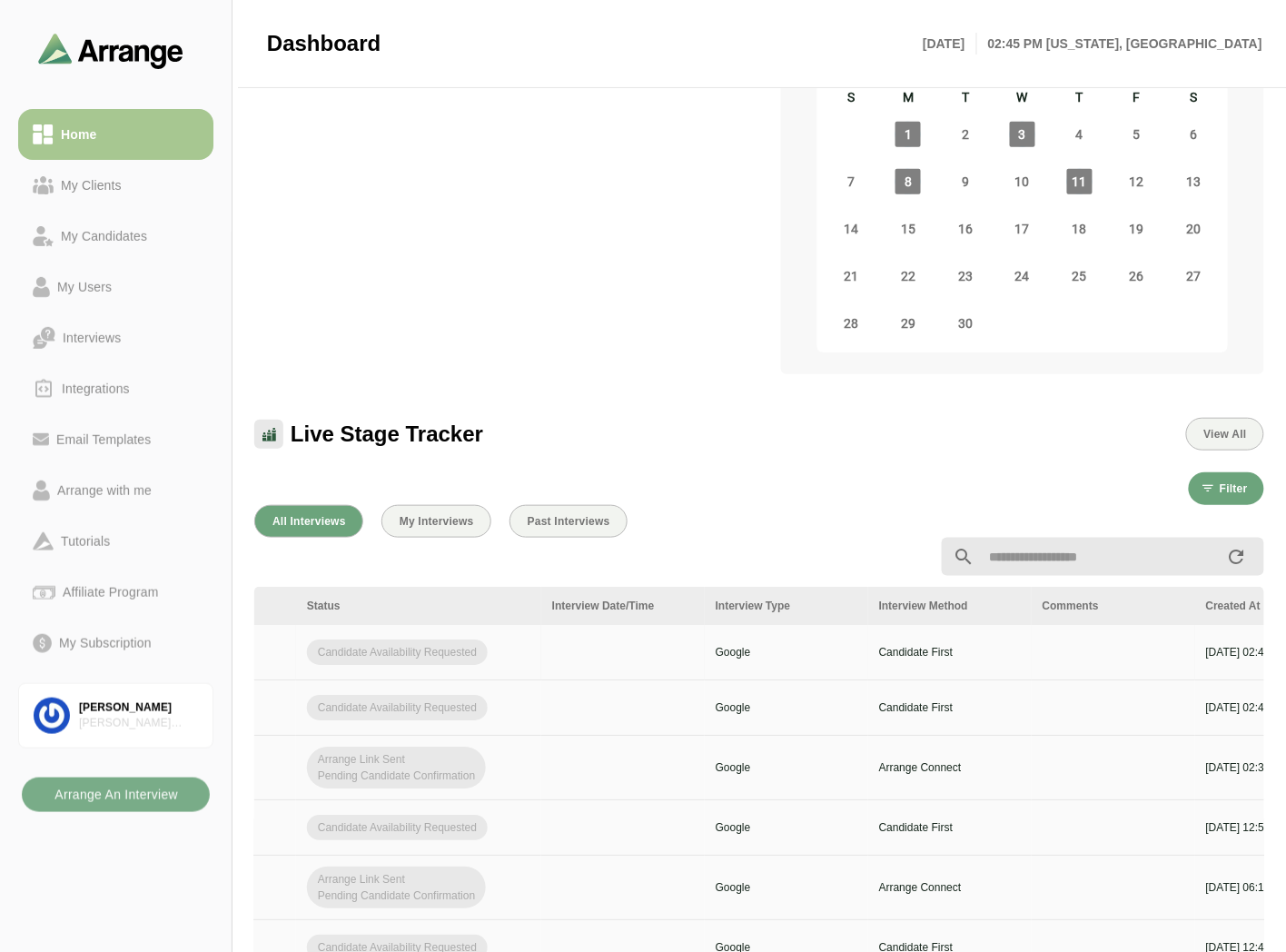
scroll to position [0, 727]
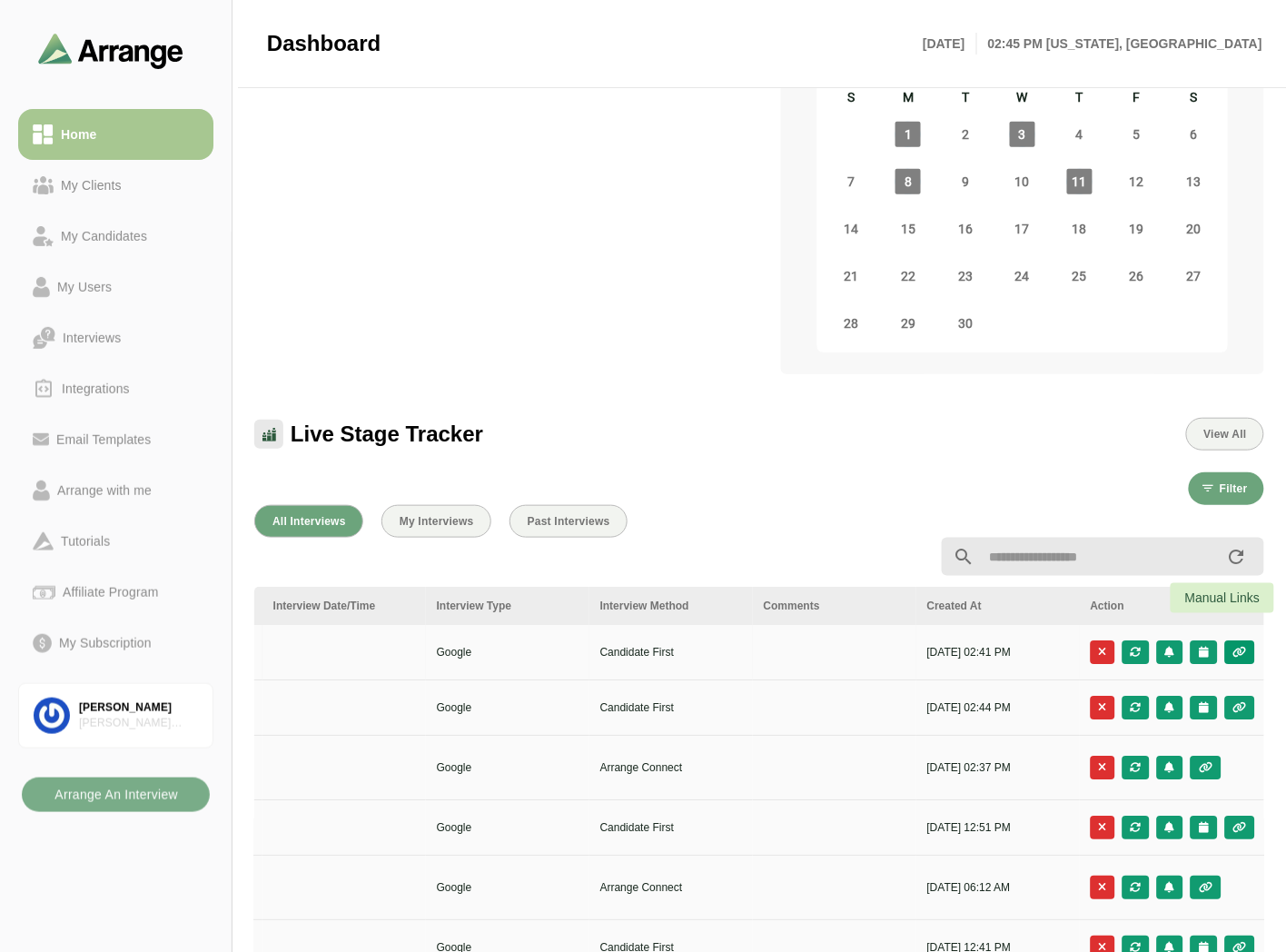
click at [1241, 647] on icon "button" at bounding box center [1240, 652] width 16 height 11
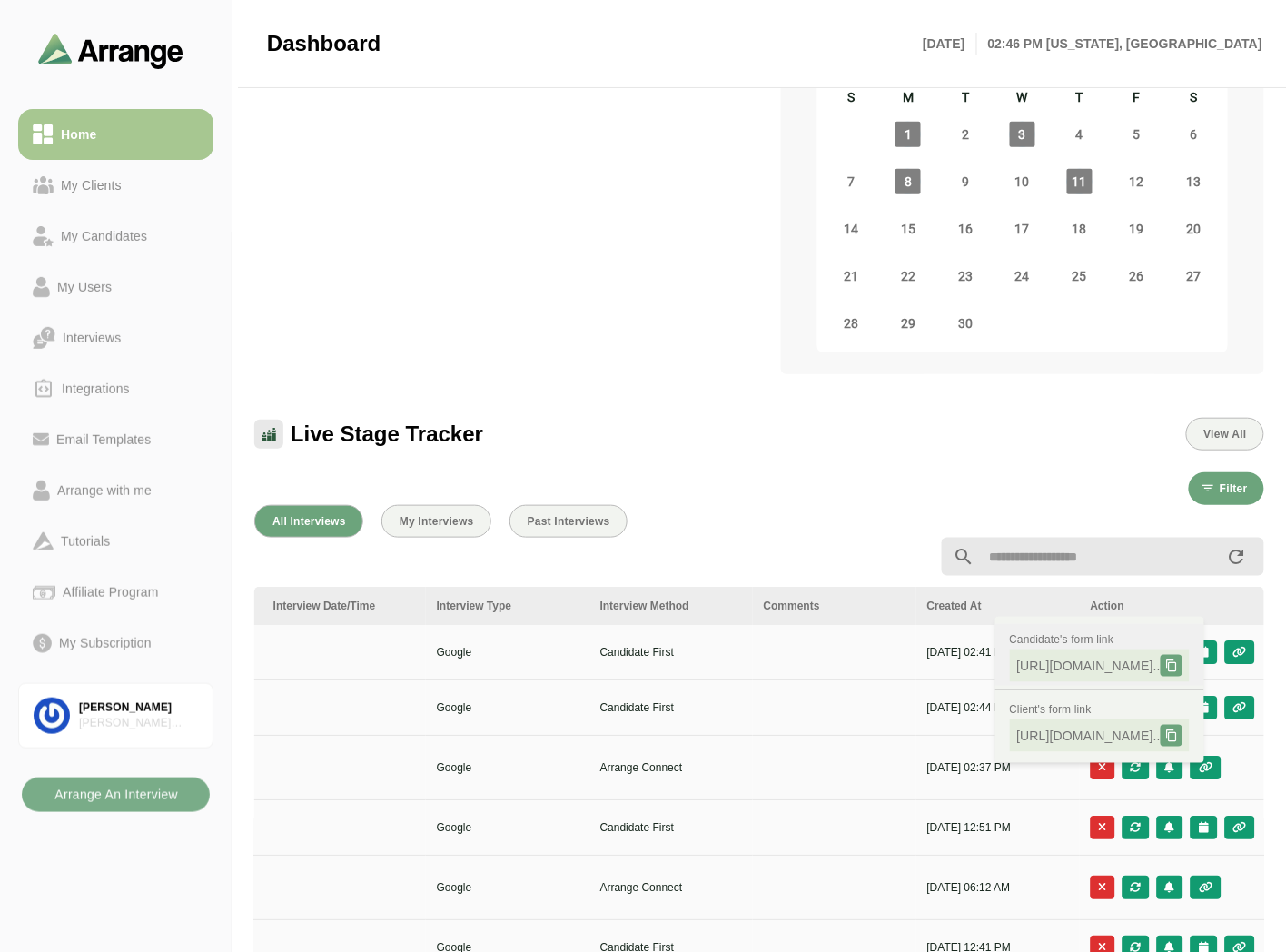
click at [1178, 666] on icon at bounding box center [1171, 666] width 13 height 13
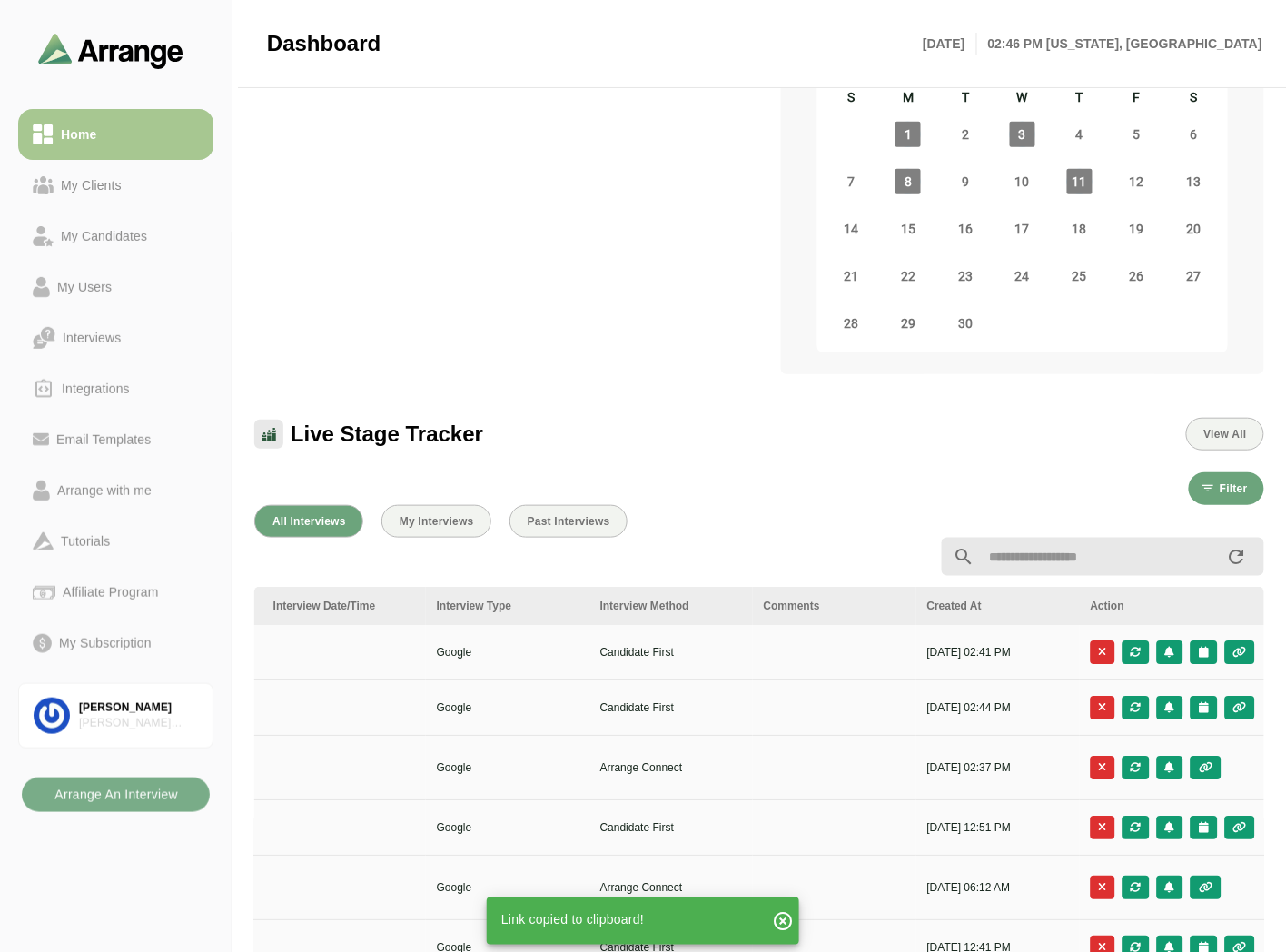
click at [797, 505] on div "All Interviews My Interviews Past Interviews" at bounding box center [759, 521] width 1010 height 33
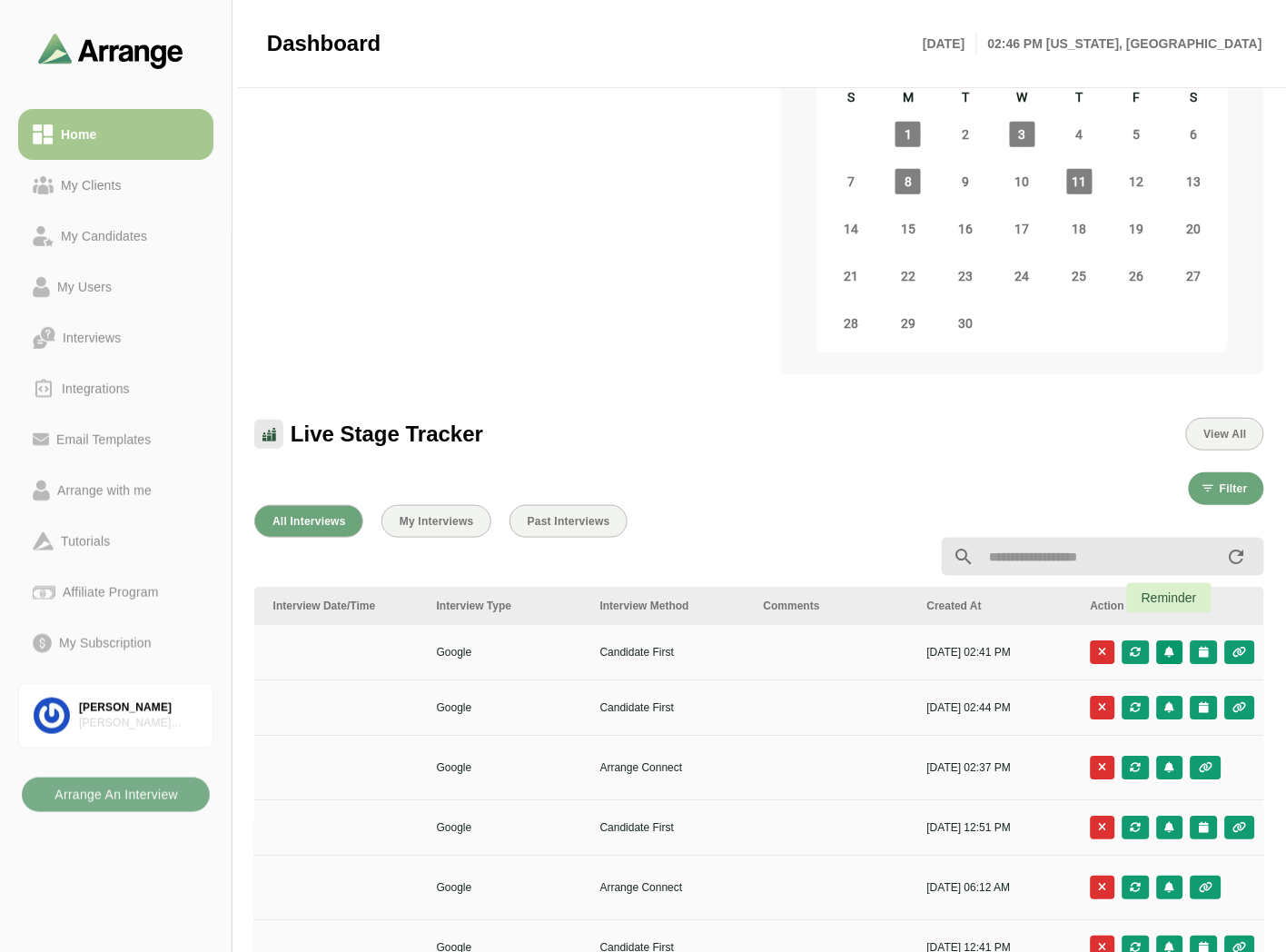
click at [1172, 647] on icon "button" at bounding box center [1170, 652] width 12 height 11
click at [832, 546] on div at bounding box center [587, 557] width 687 height 22
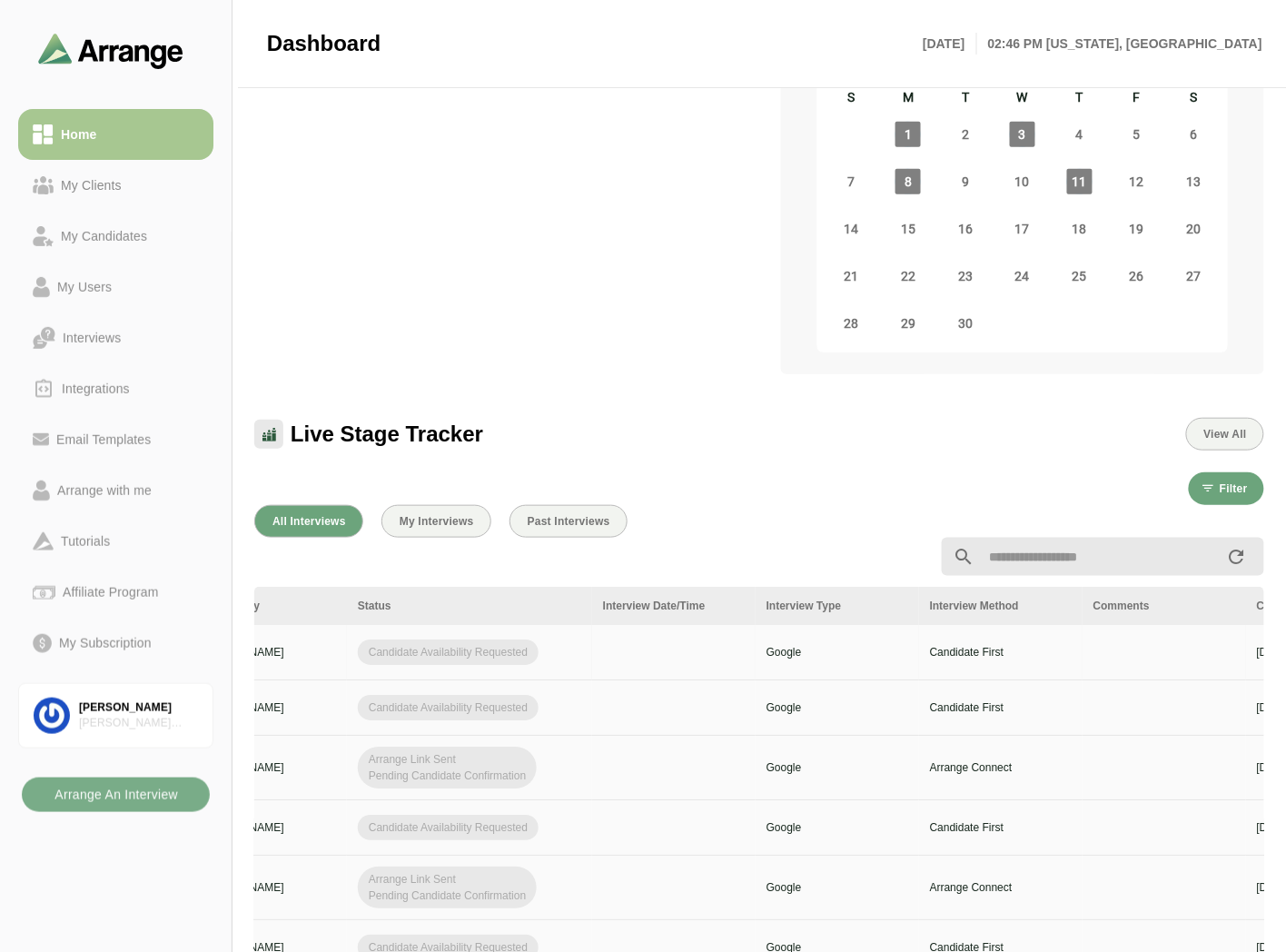
scroll to position [0, 0]
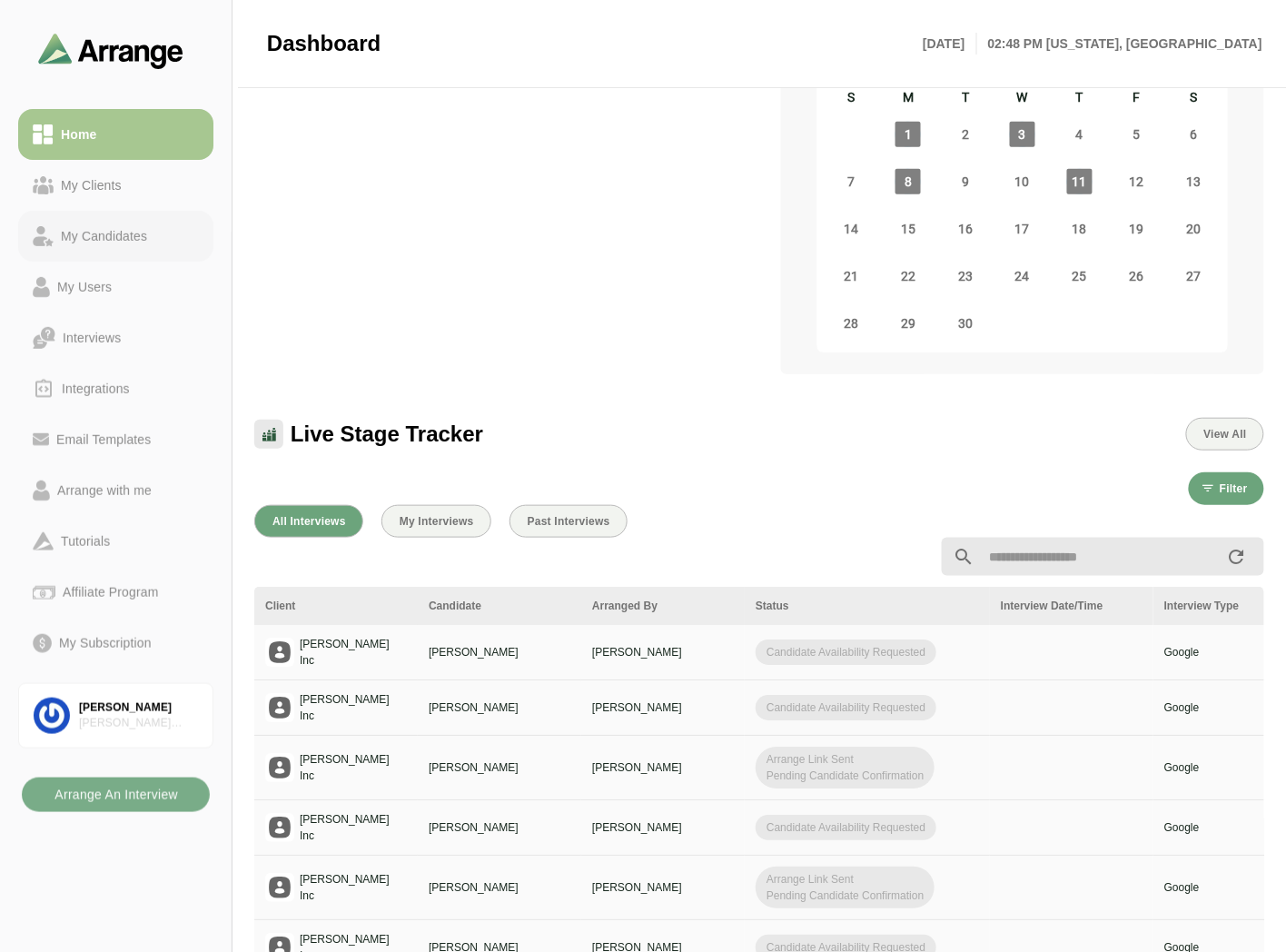
drag, startPoint x: 76, startPoint y: 252, endPoint x: 87, endPoint y: 224, distance: 30.1
click at [76, 252] on link "My Candidates" at bounding box center [115, 236] width 195 height 51
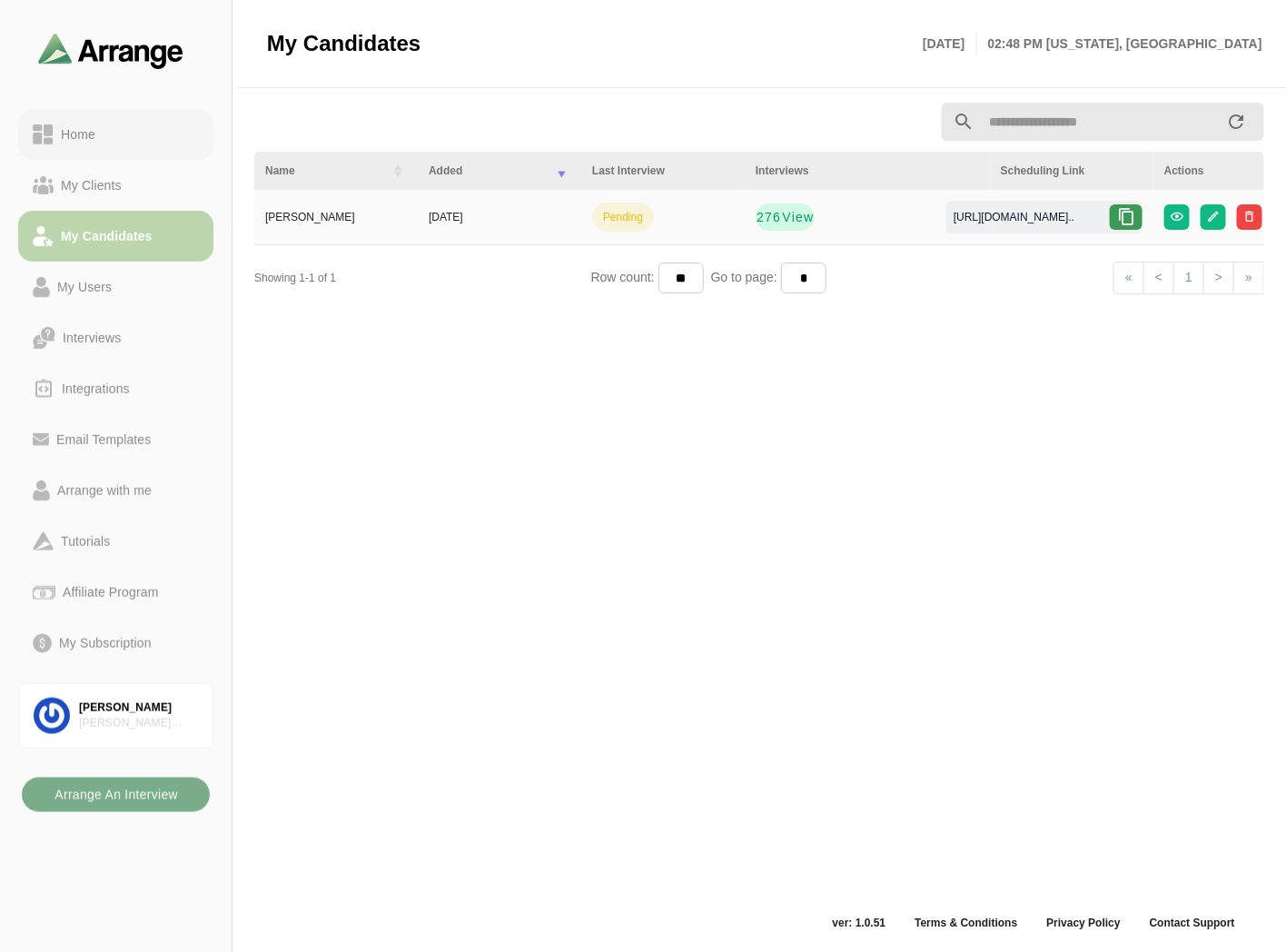
scroll to position [5, 0]
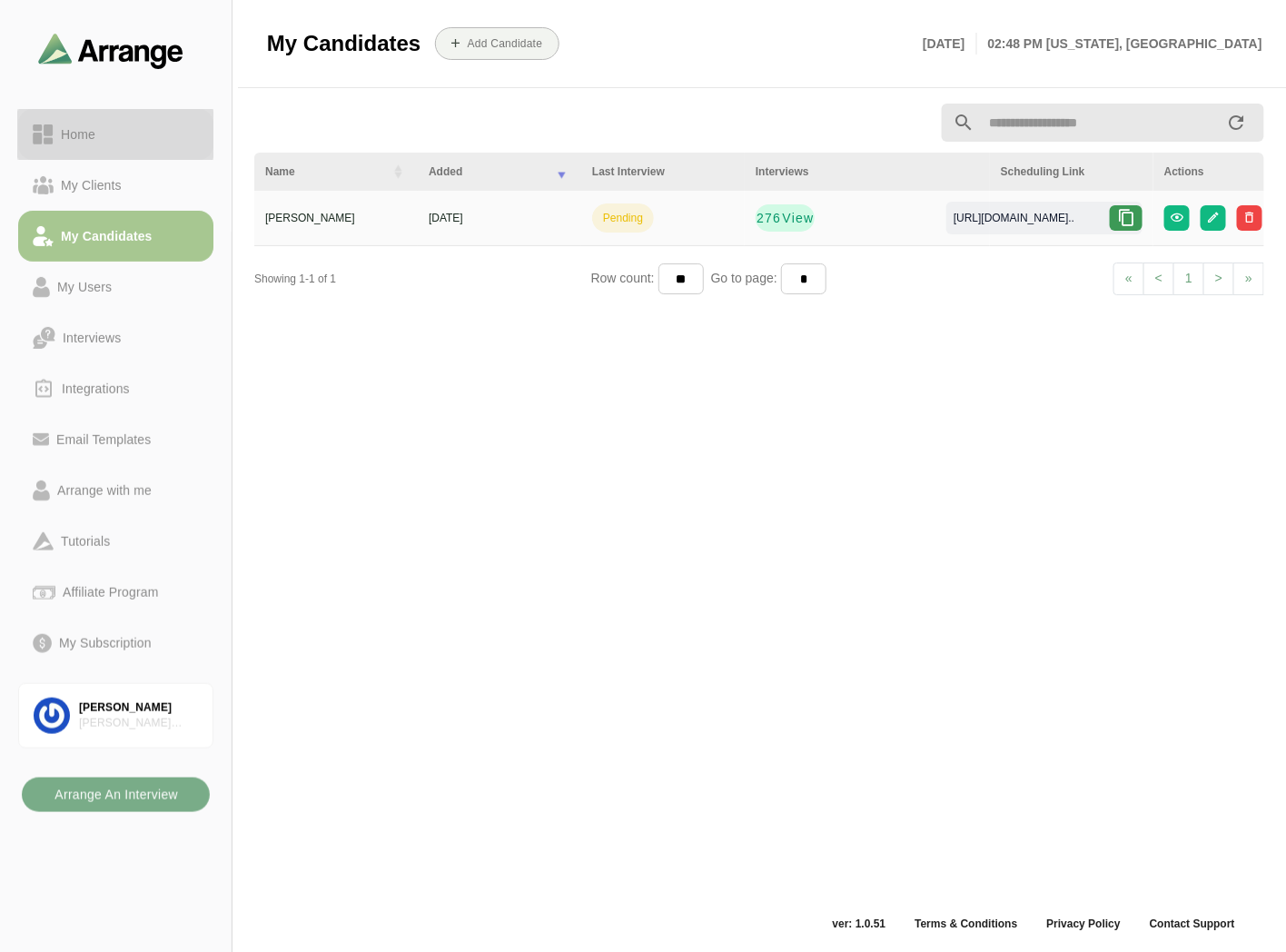
click at [103, 119] on link "Home" at bounding box center [115, 134] width 195 height 51
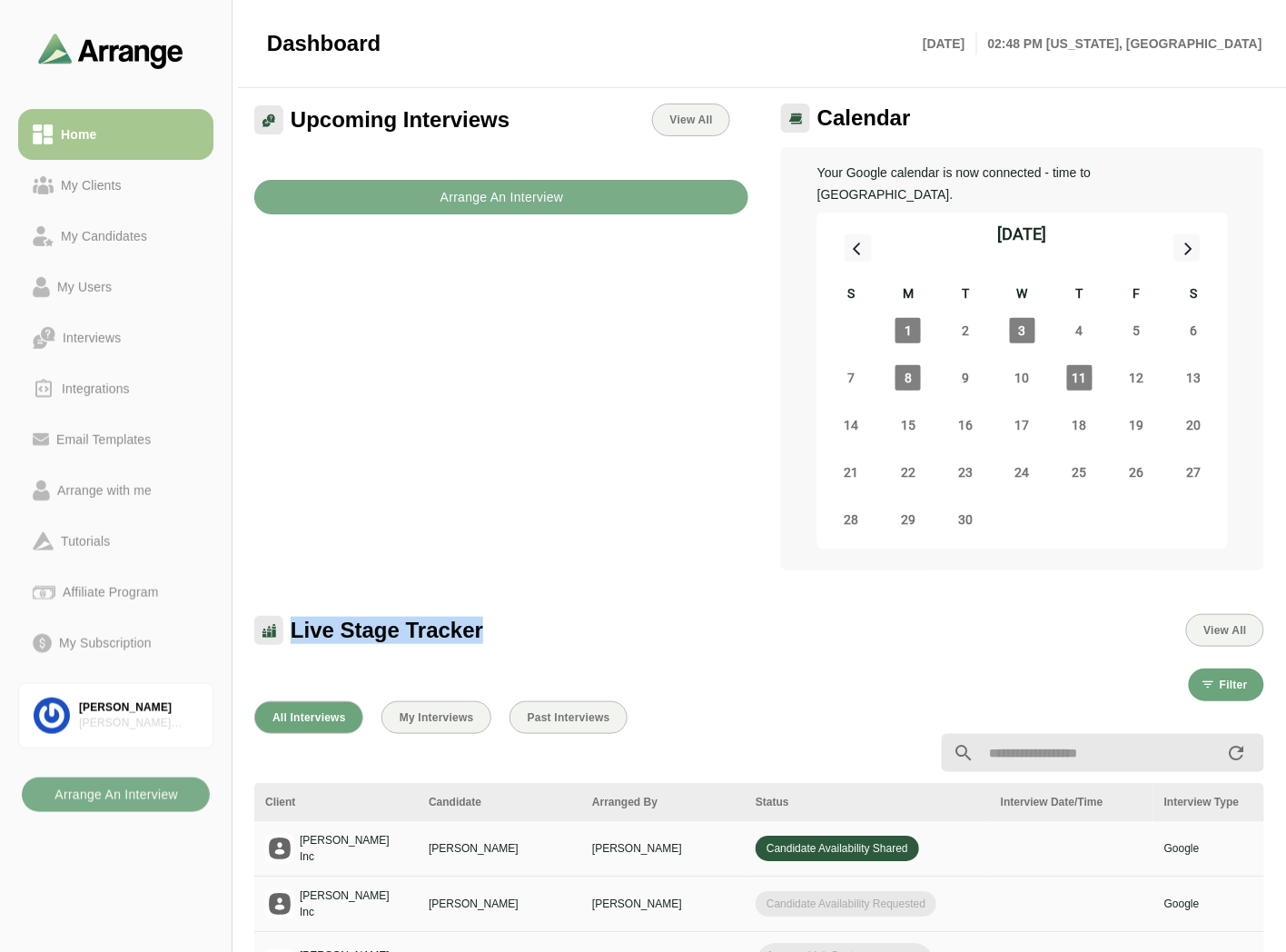
drag, startPoint x: 294, startPoint y: 610, endPoint x: 510, endPoint y: 619, distance: 216.2
click at [510, 619] on div "Live Stage Tracker View All" at bounding box center [759, 630] width 1010 height 33
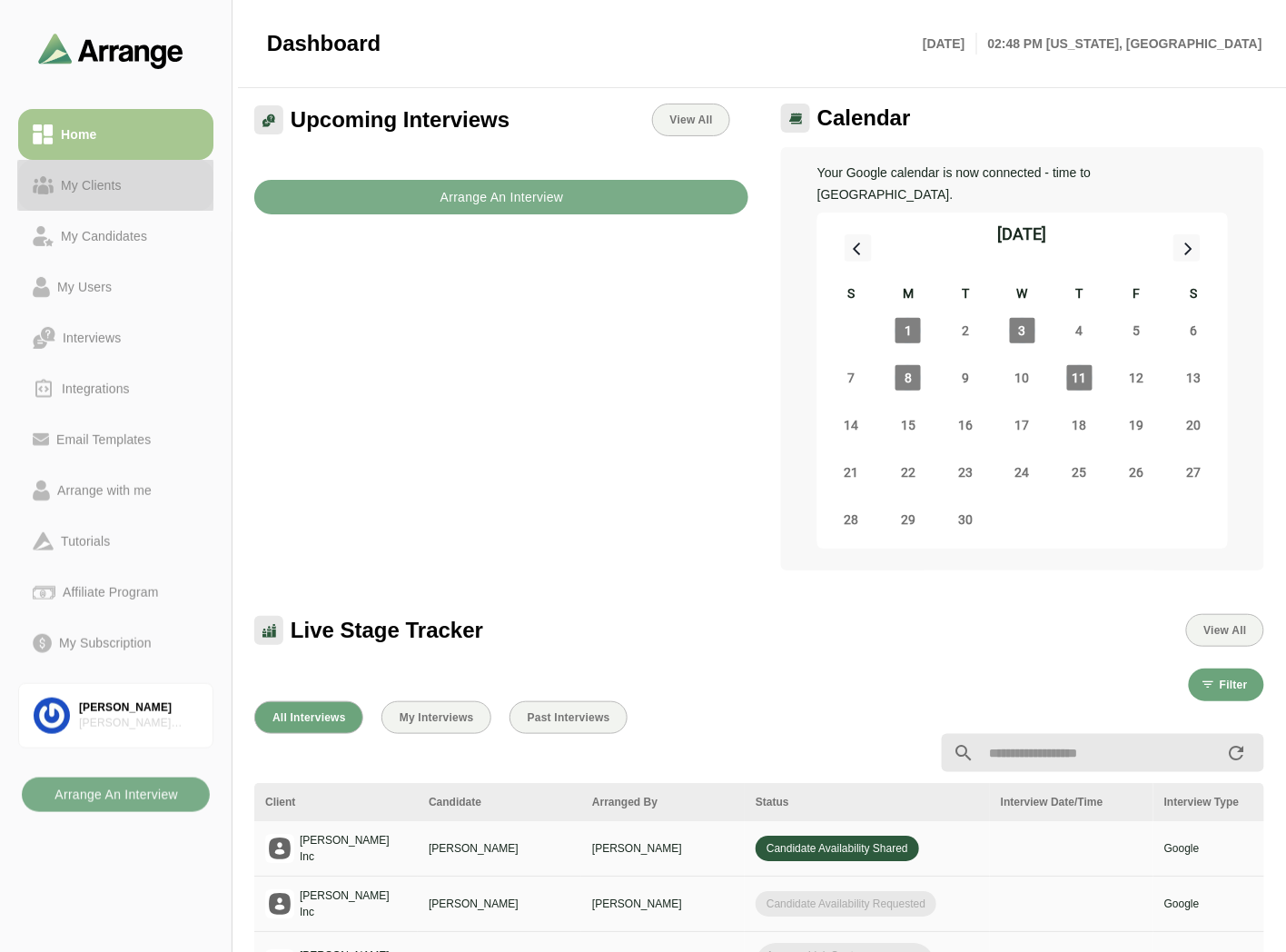
click at [125, 185] on div "My Clients" at bounding box center [92, 185] width 76 height 22
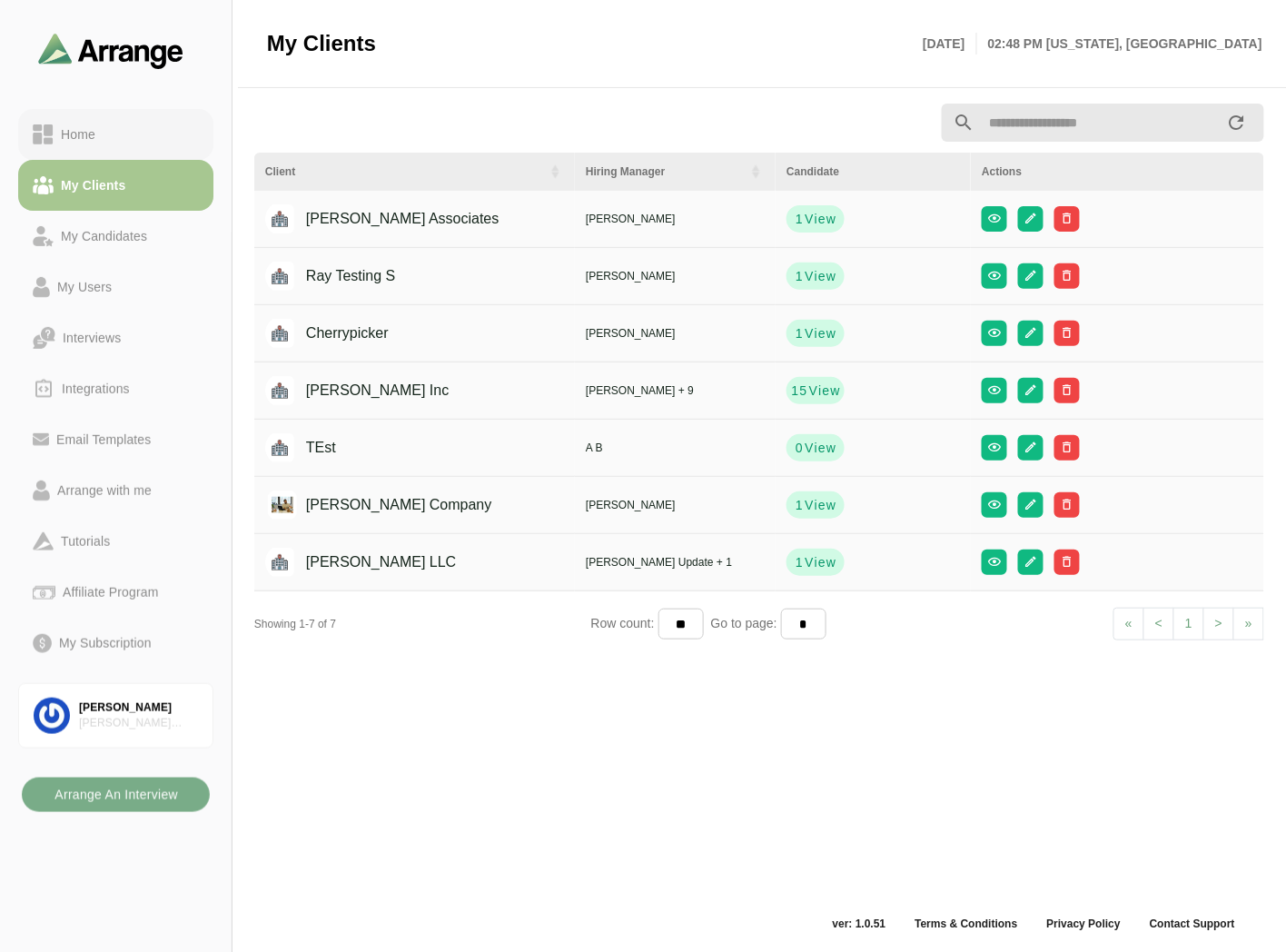
click at [129, 151] on link "Home" at bounding box center [115, 134] width 195 height 51
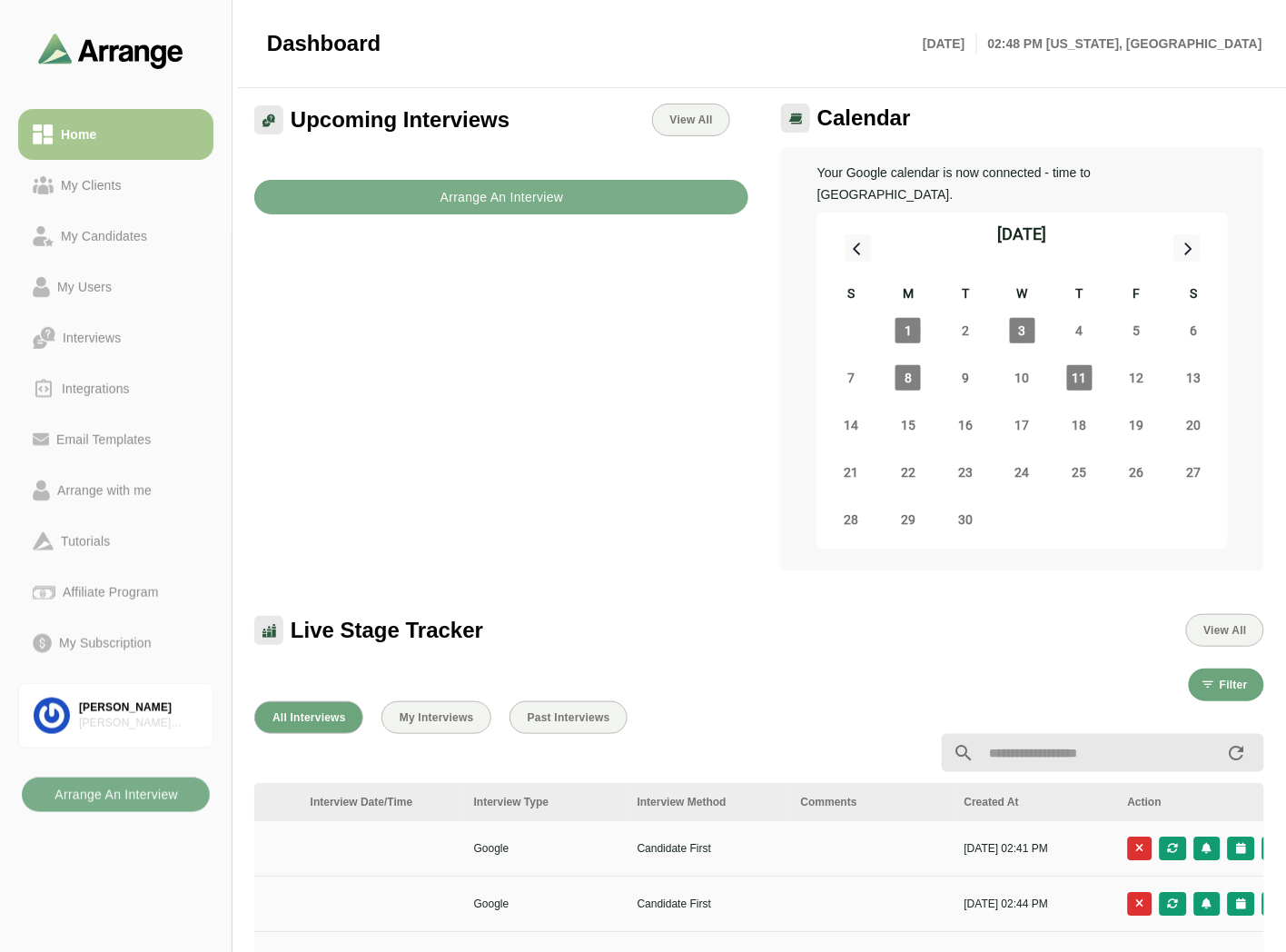
scroll to position [0, 727]
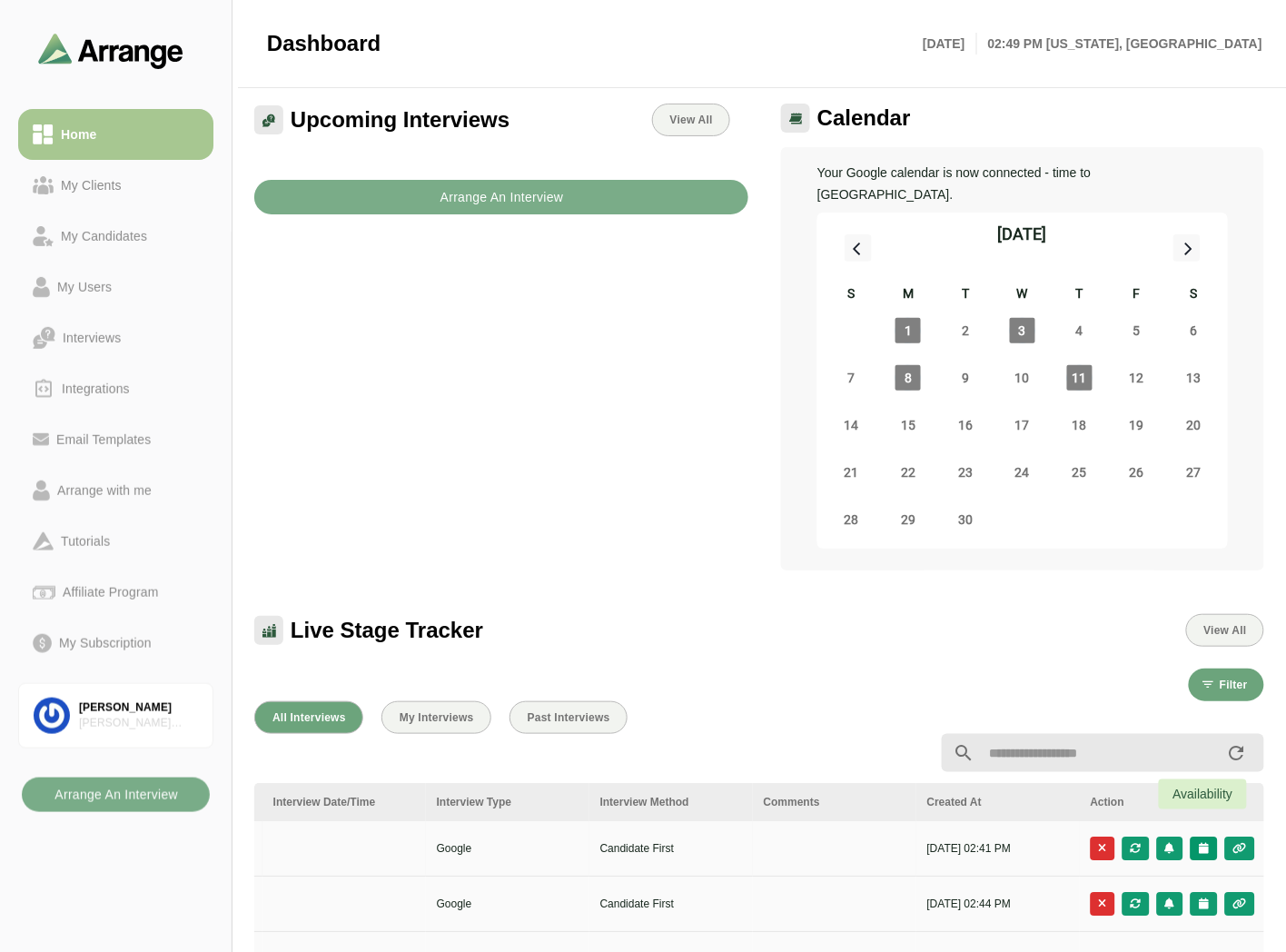
click at [1201, 843] on icon "button" at bounding box center [1203, 848] width 12 height 11
click at [1096, 833] on div "Candidate Slots" at bounding box center [1122, 839] width 104 height 22
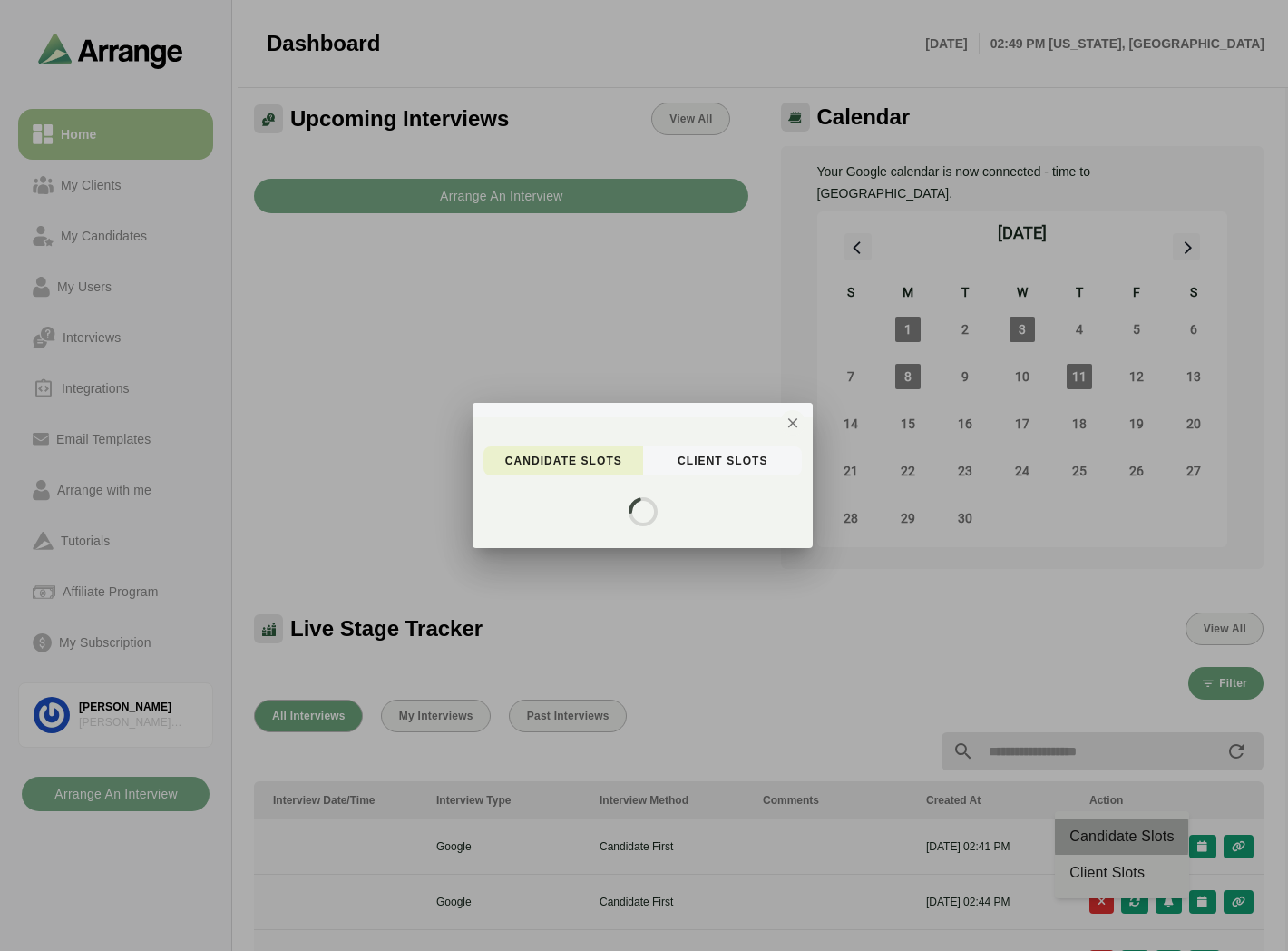
scroll to position [0, 725]
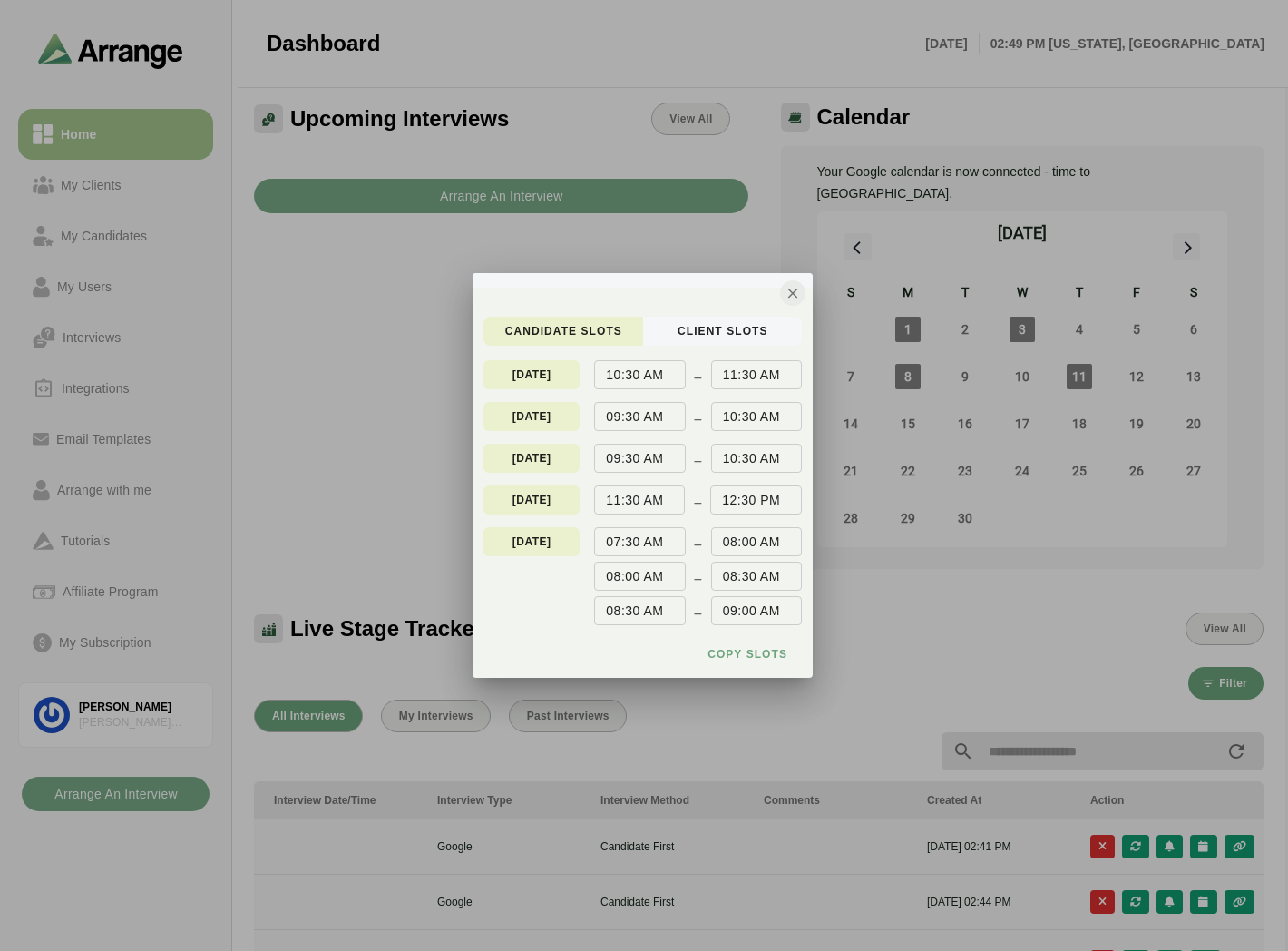
click at [785, 291] on icon "button" at bounding box center [793, 293] width 16 height 16
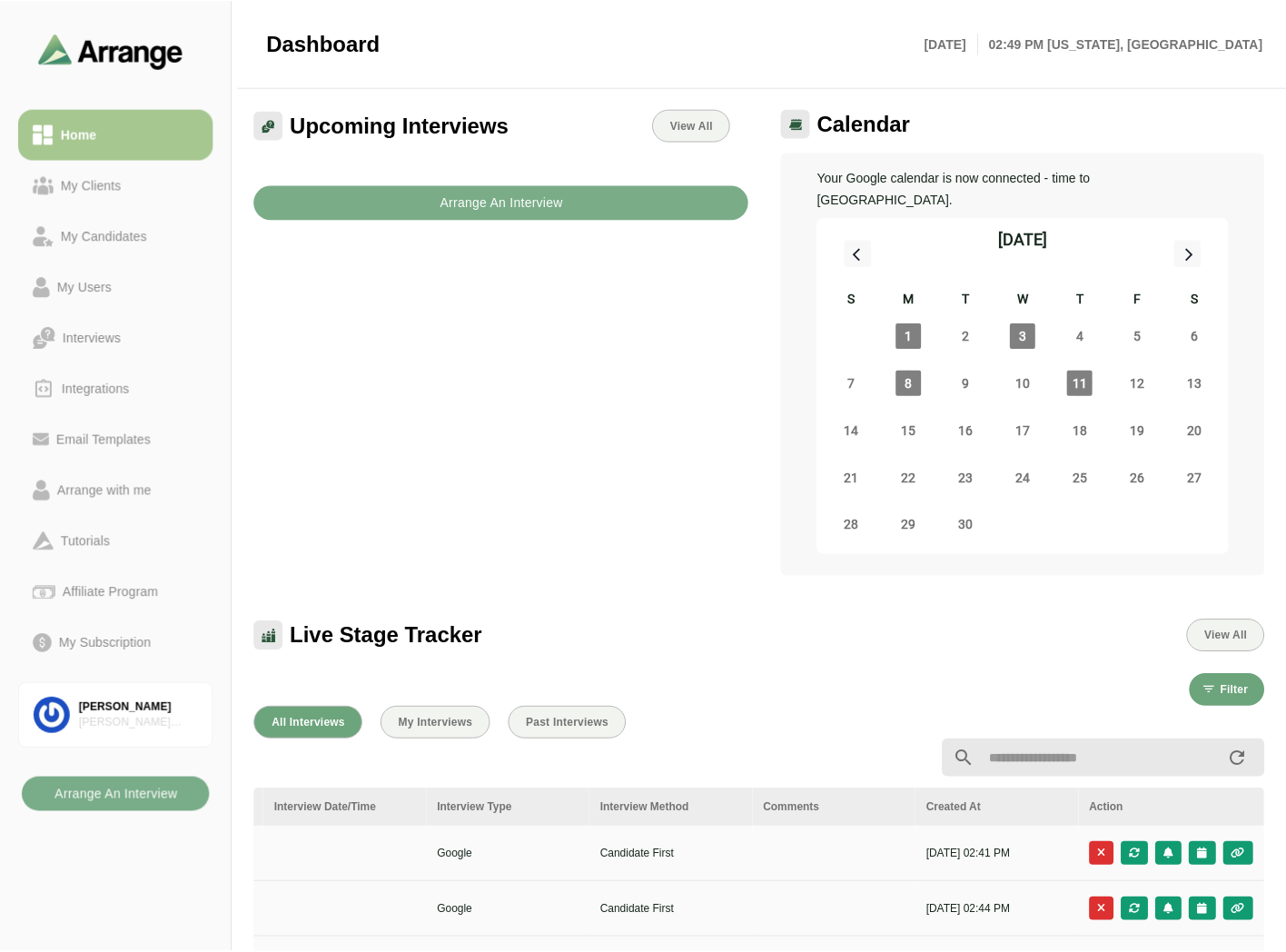
scroll to position [5, 0]
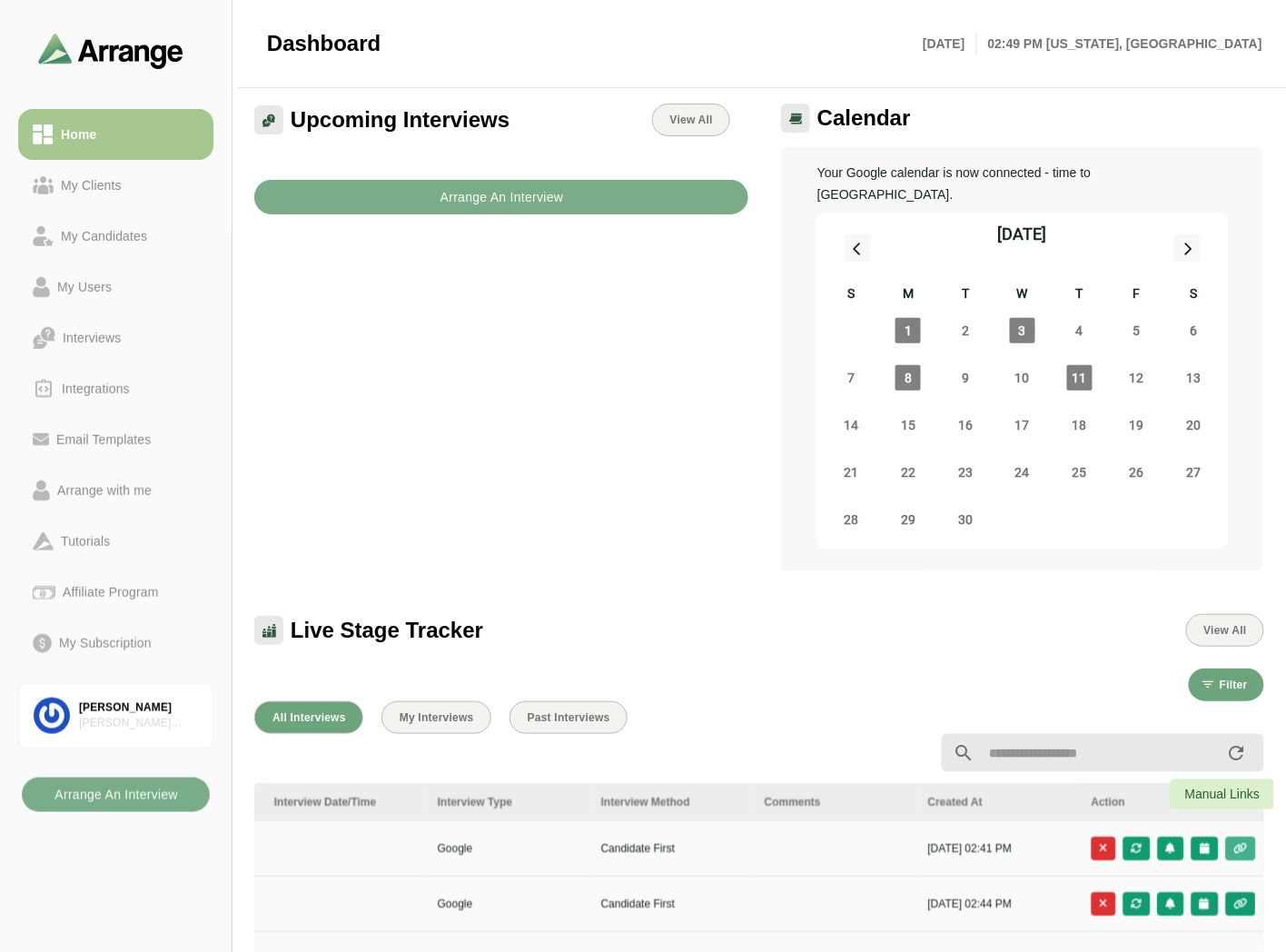
click at [1241, 843] on icon "button" at bounding box center [1241, 848] width 16 height 11
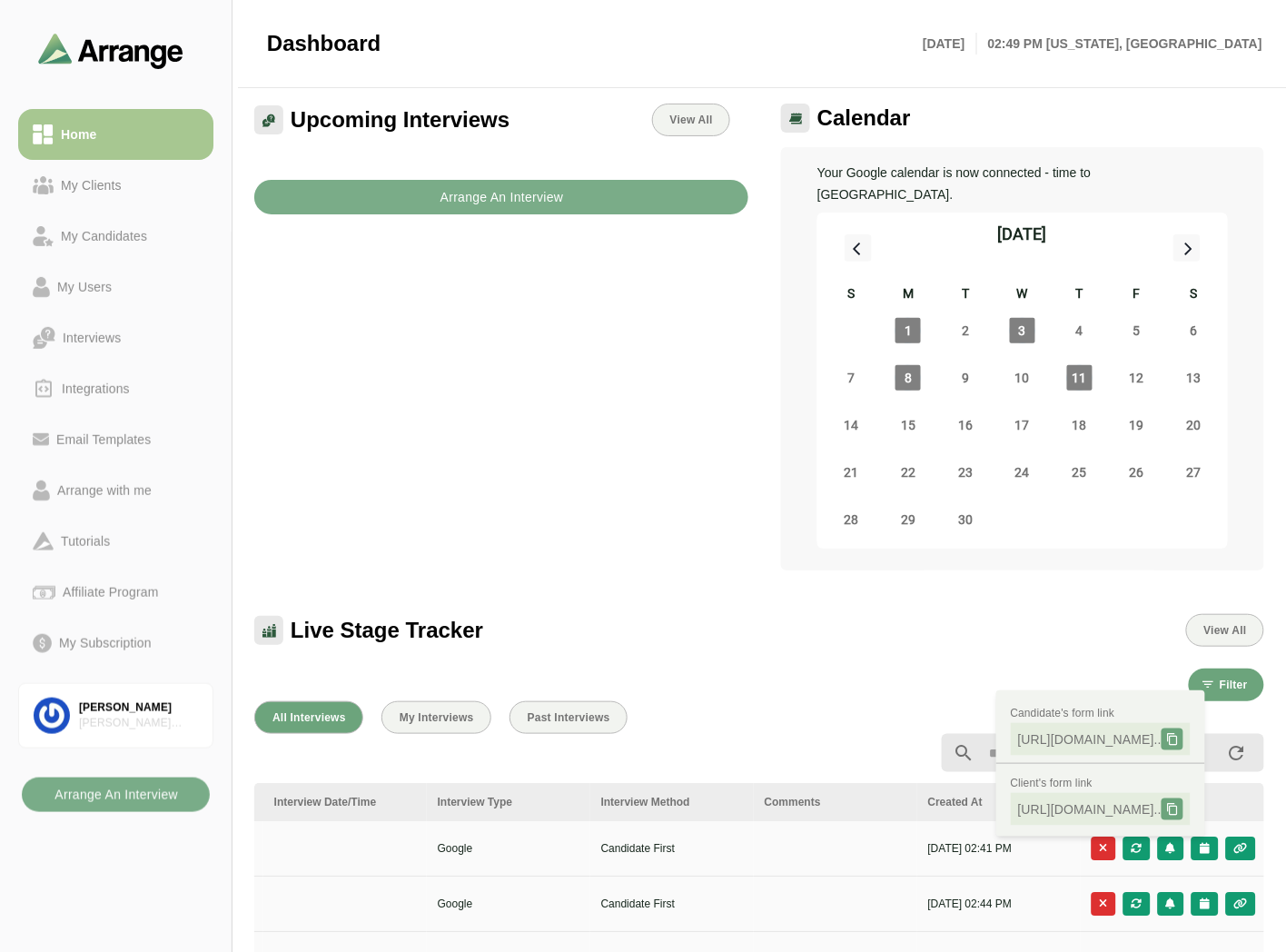
click at [406, 357] on div "Upcoming Interviews View All Arrange An Interview" at bounding box center [501, 336] width 515 height 488
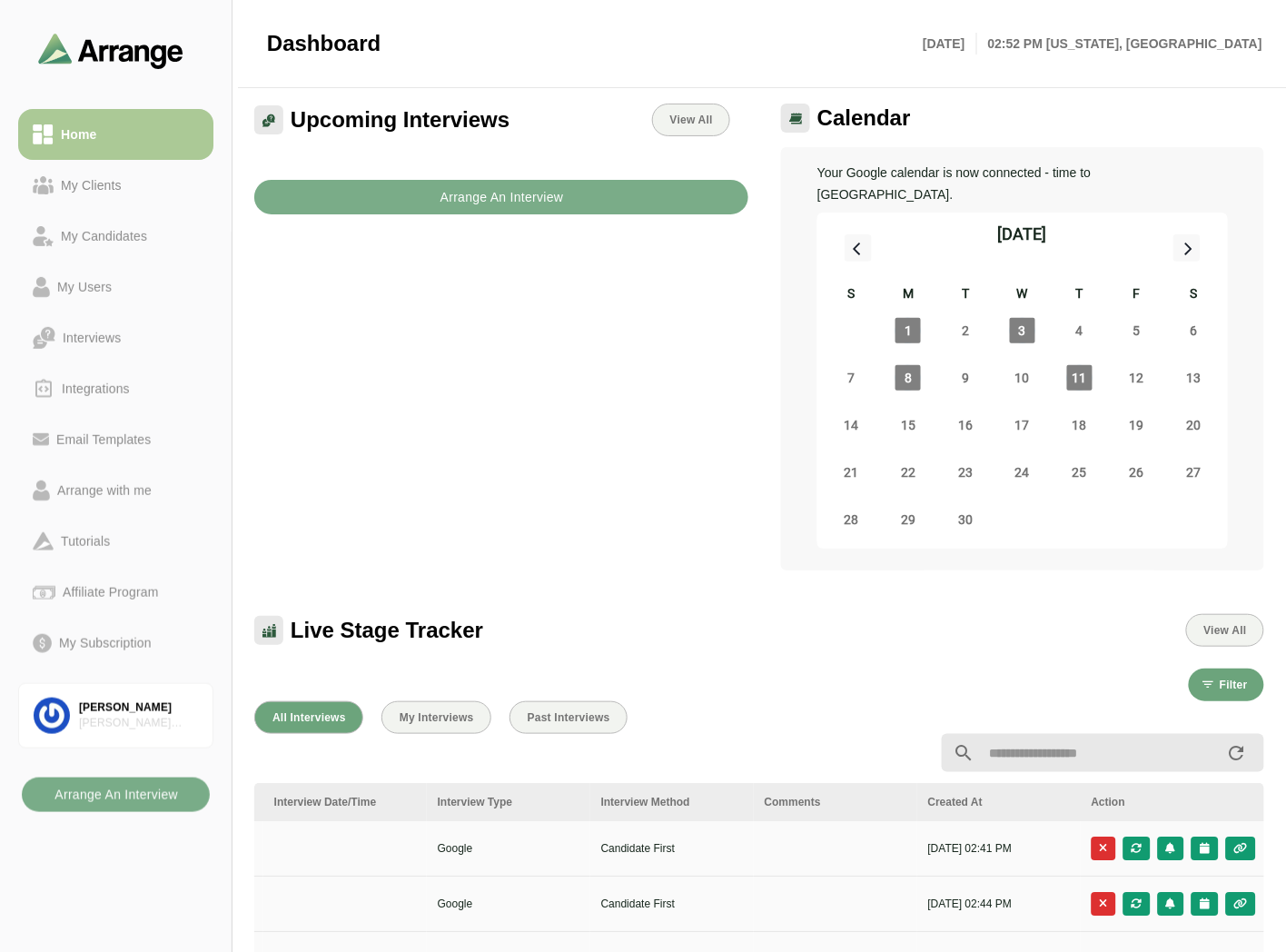
drag, startPoint x: 114, startPoint y: 173, endPoint x: 111, endPoint y: 141, distance: 32.1
click at [114, 174] on div "My Clients" at bounding box center [92, 185] width 76 height 22
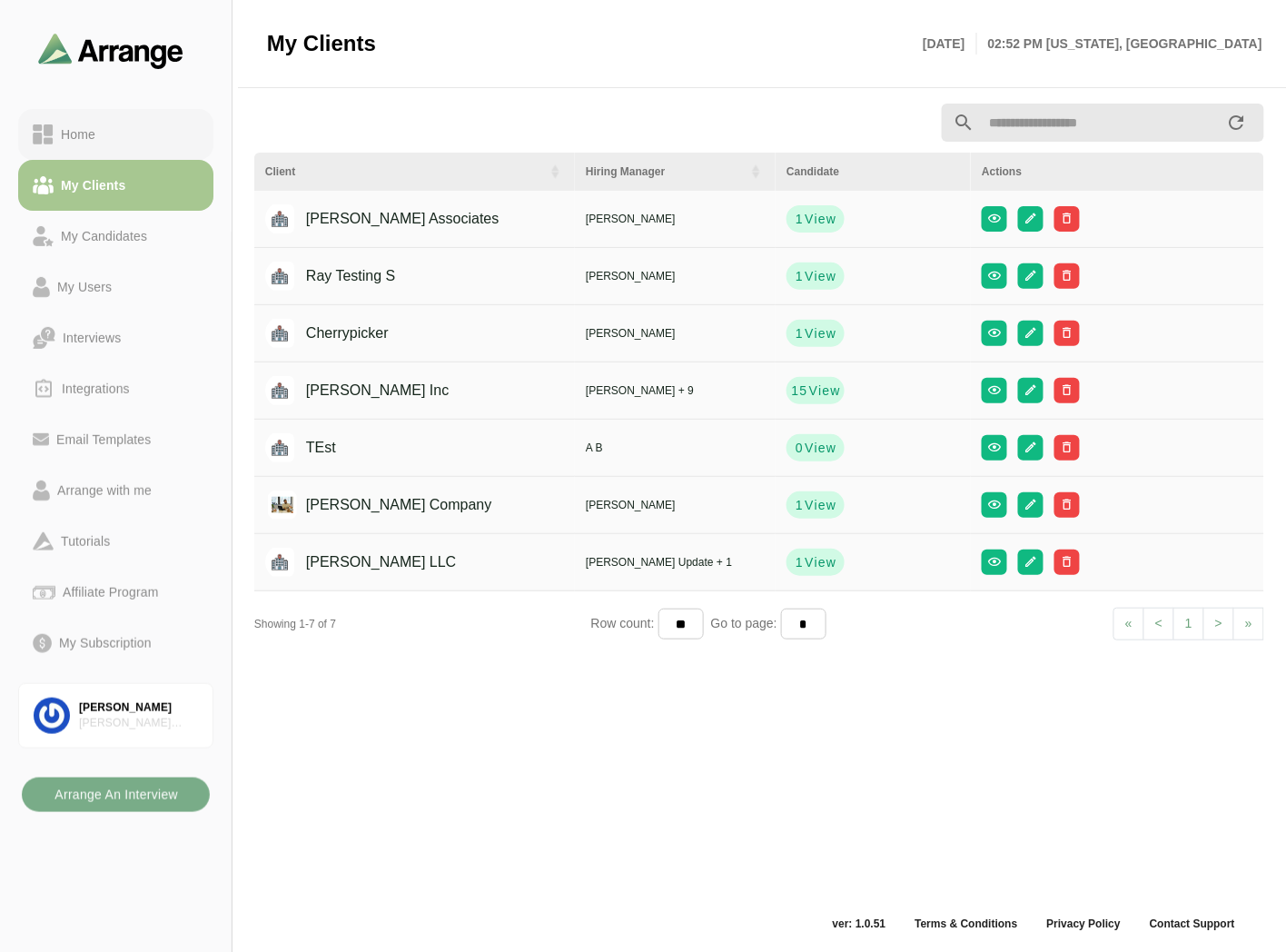
click at [110, 139] on div "Home" at bounding box center [115, 134] width 166 height 22
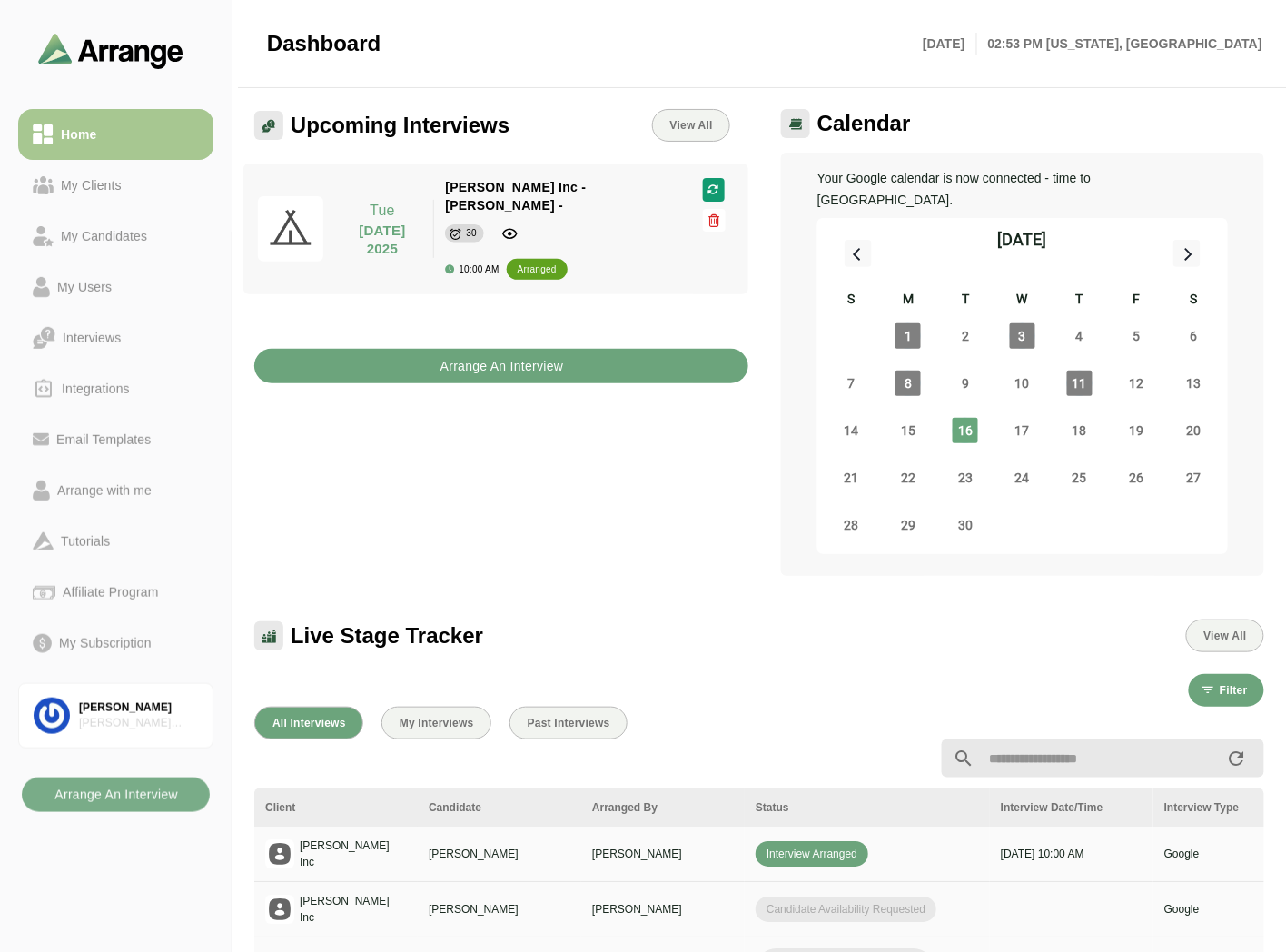
click at [431, 349] on button "Arrange An Interview" at bounding box center [501, 366] width 494 height 35
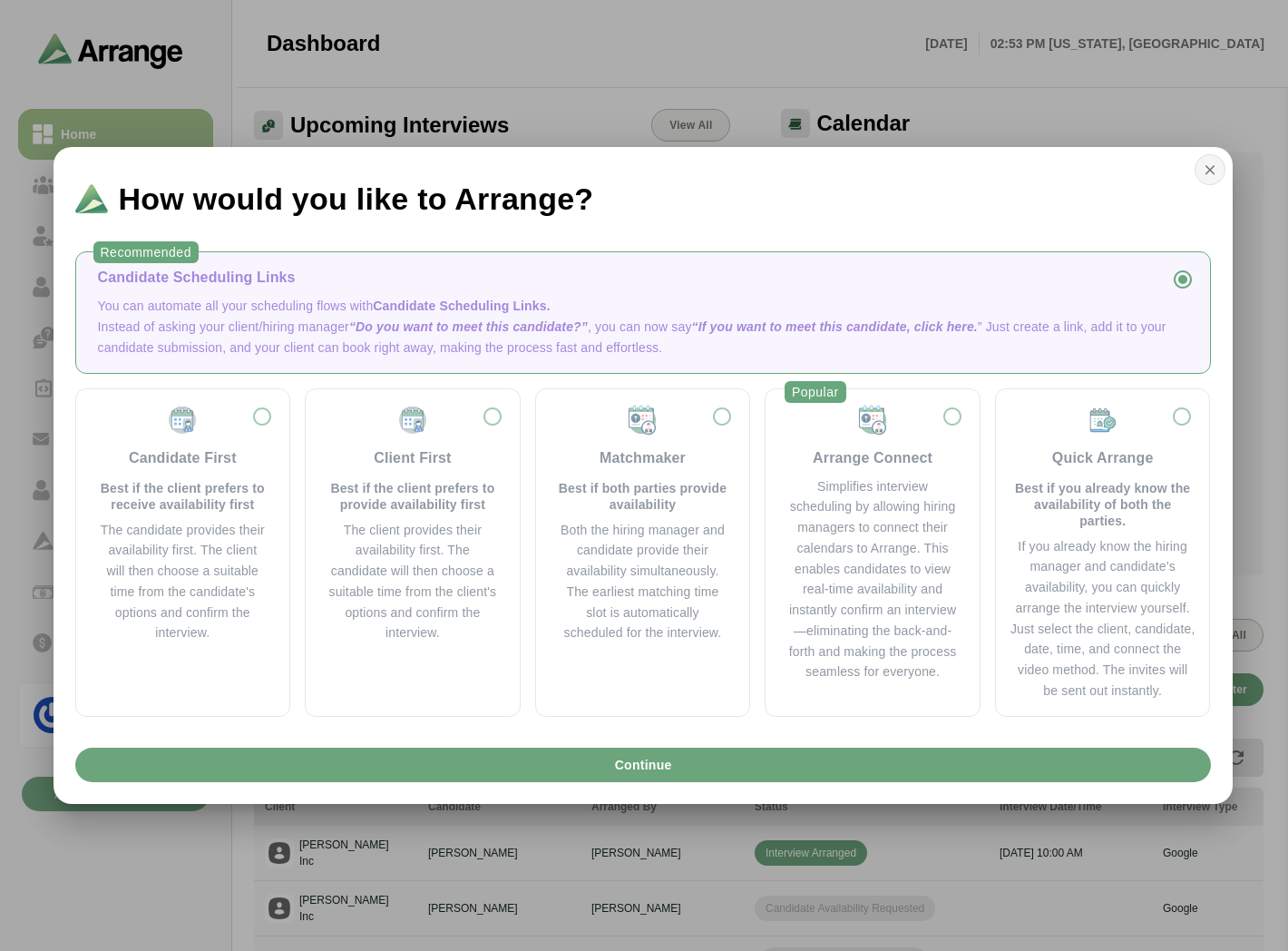
click at [1208, 167] on icon "button" at bounding box center [1209, 169] width 16 height 16
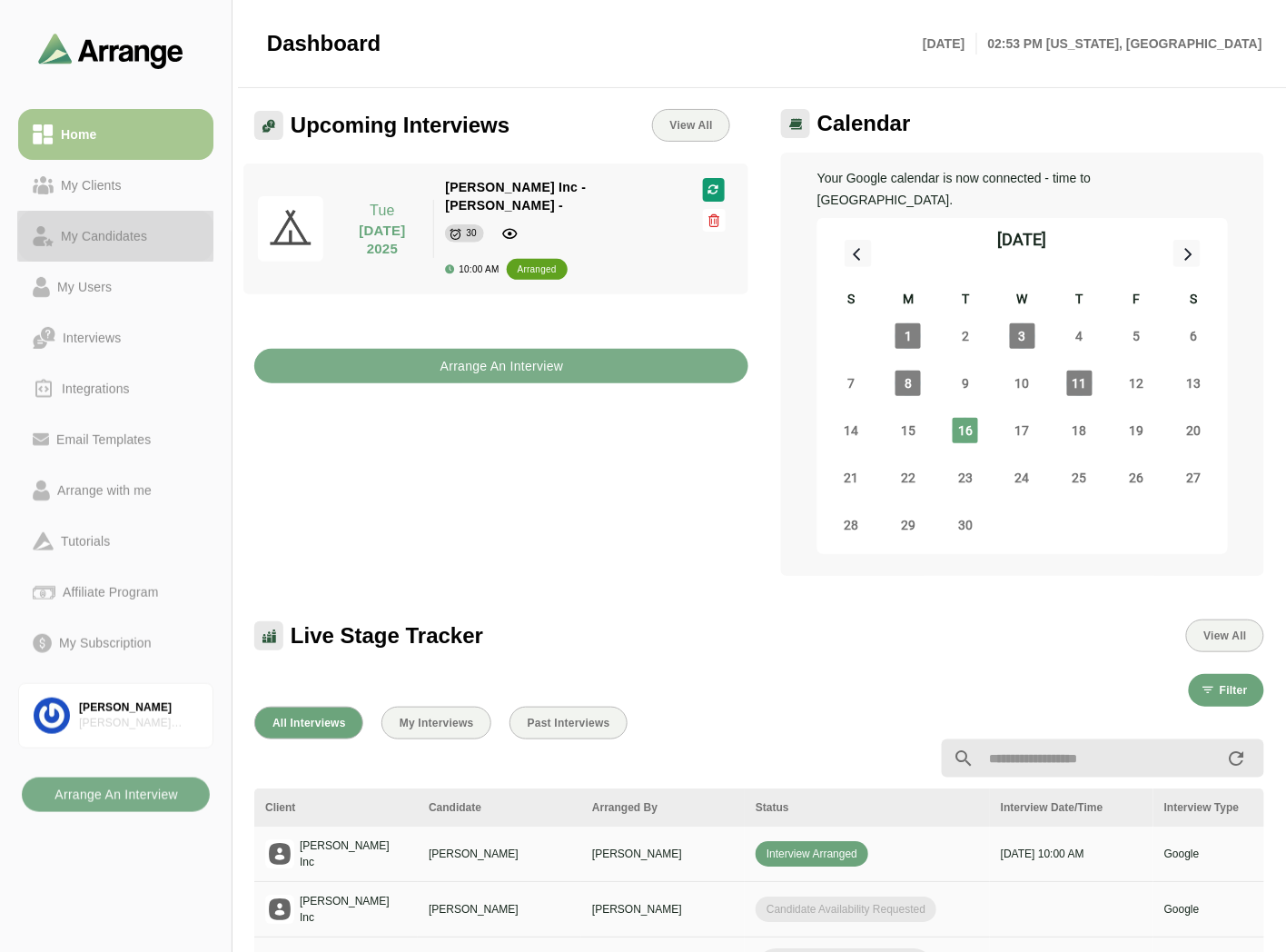
click at [130, 216] on link "My Candidates" at bounding box center [115, 236] width 195 height 51
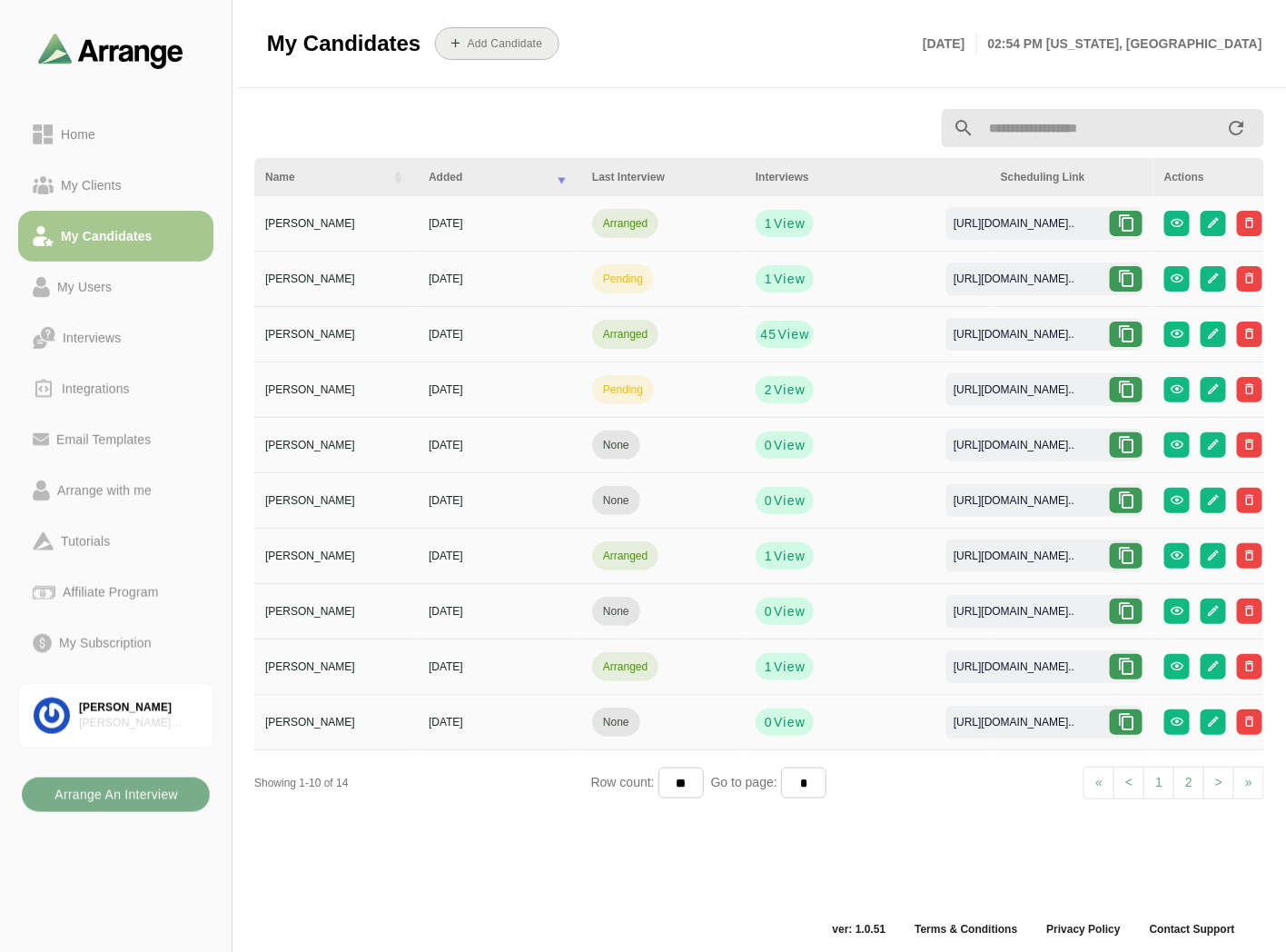
click at [506, 49] on b "Add Candidate" at bounding box center [504, 43] width 77 height 13
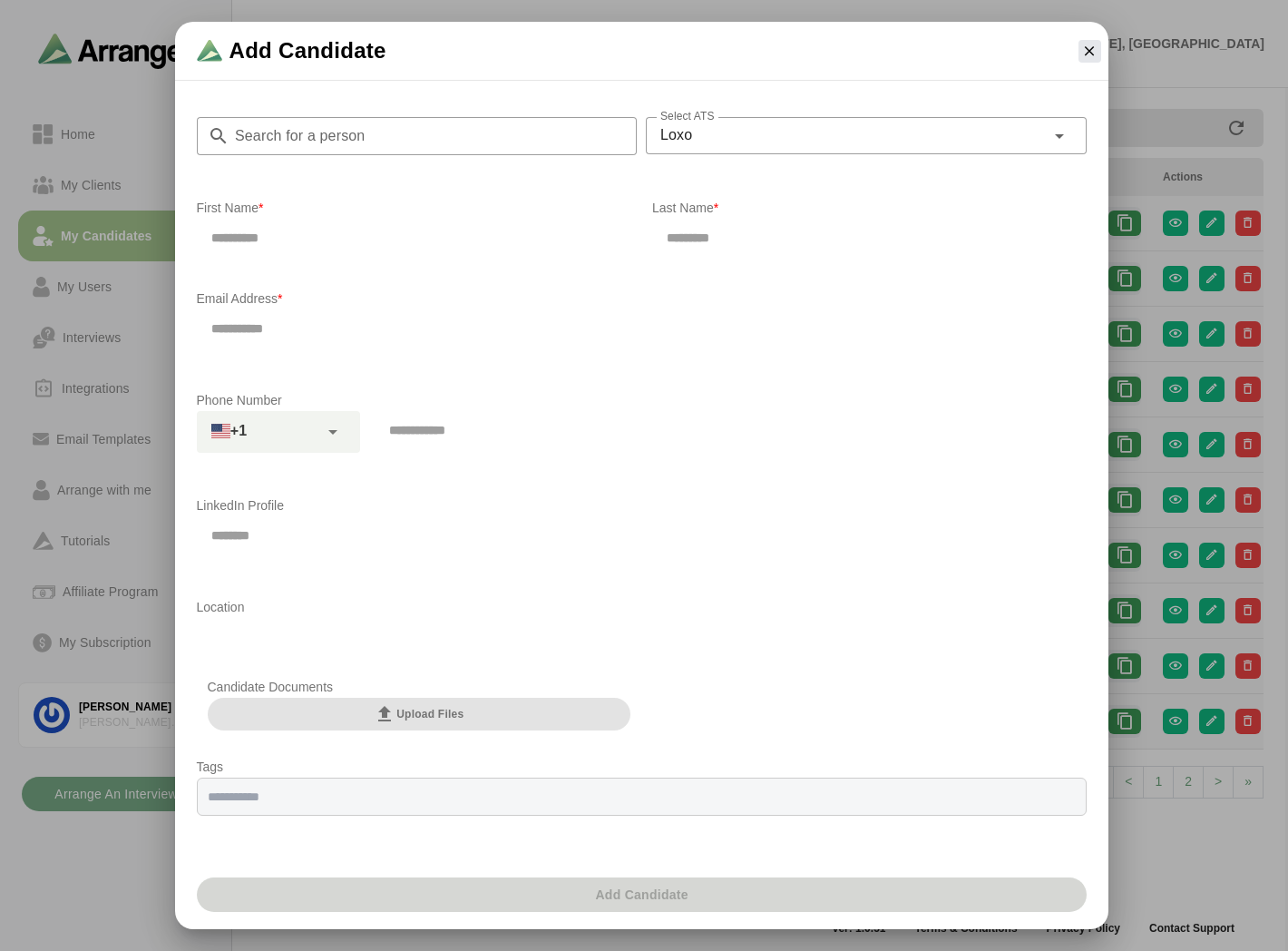
click at [304, 718] on button "Upload Files" at bounding box center [419, 713] width 423 height 33
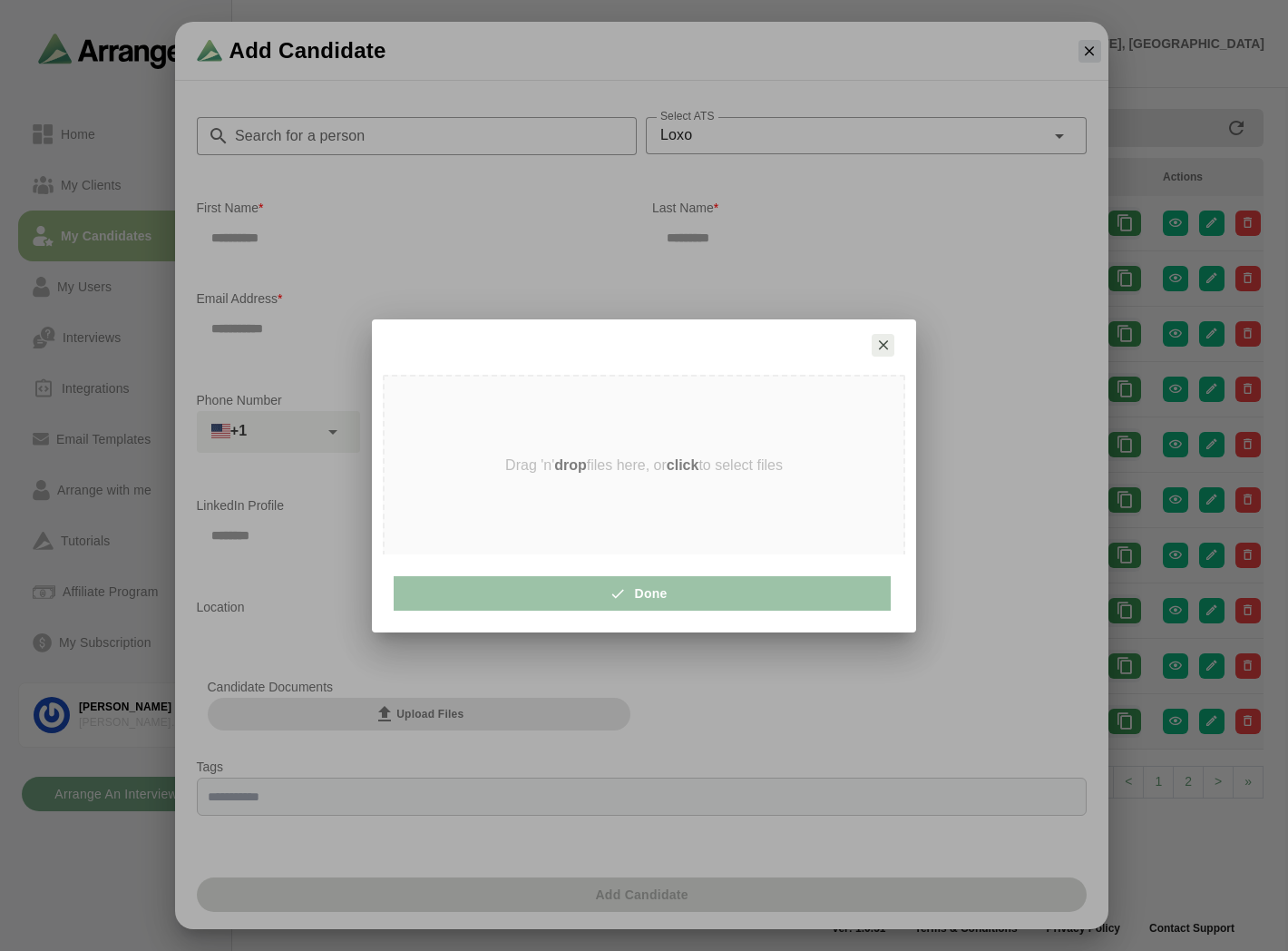
click at [885, 343] on icon "button" at bounding box center [884, 345] width 16 height 16
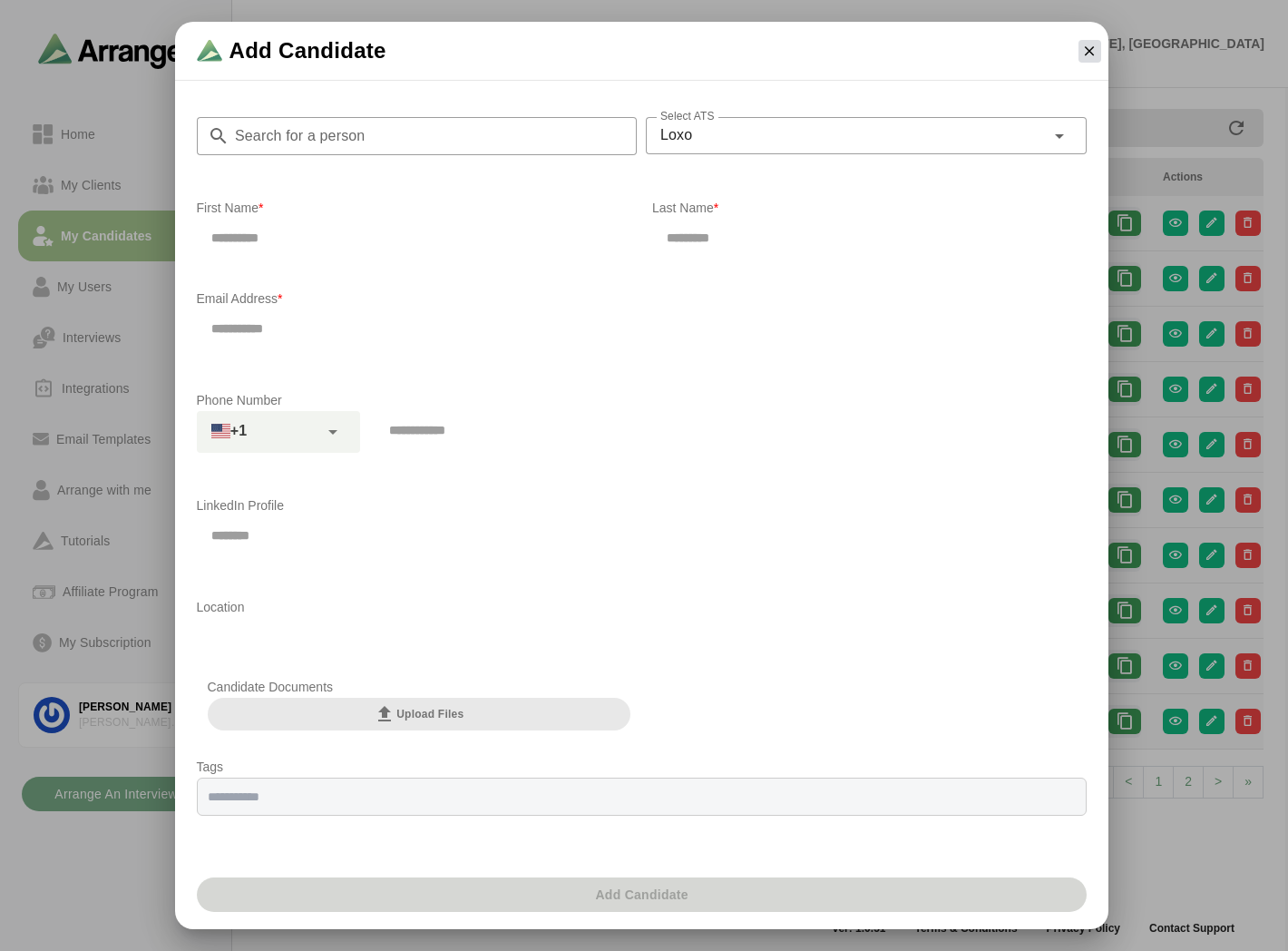
click at [1086, 49] on icon "button" at bounding box center [1089, 51] width 16 height 16
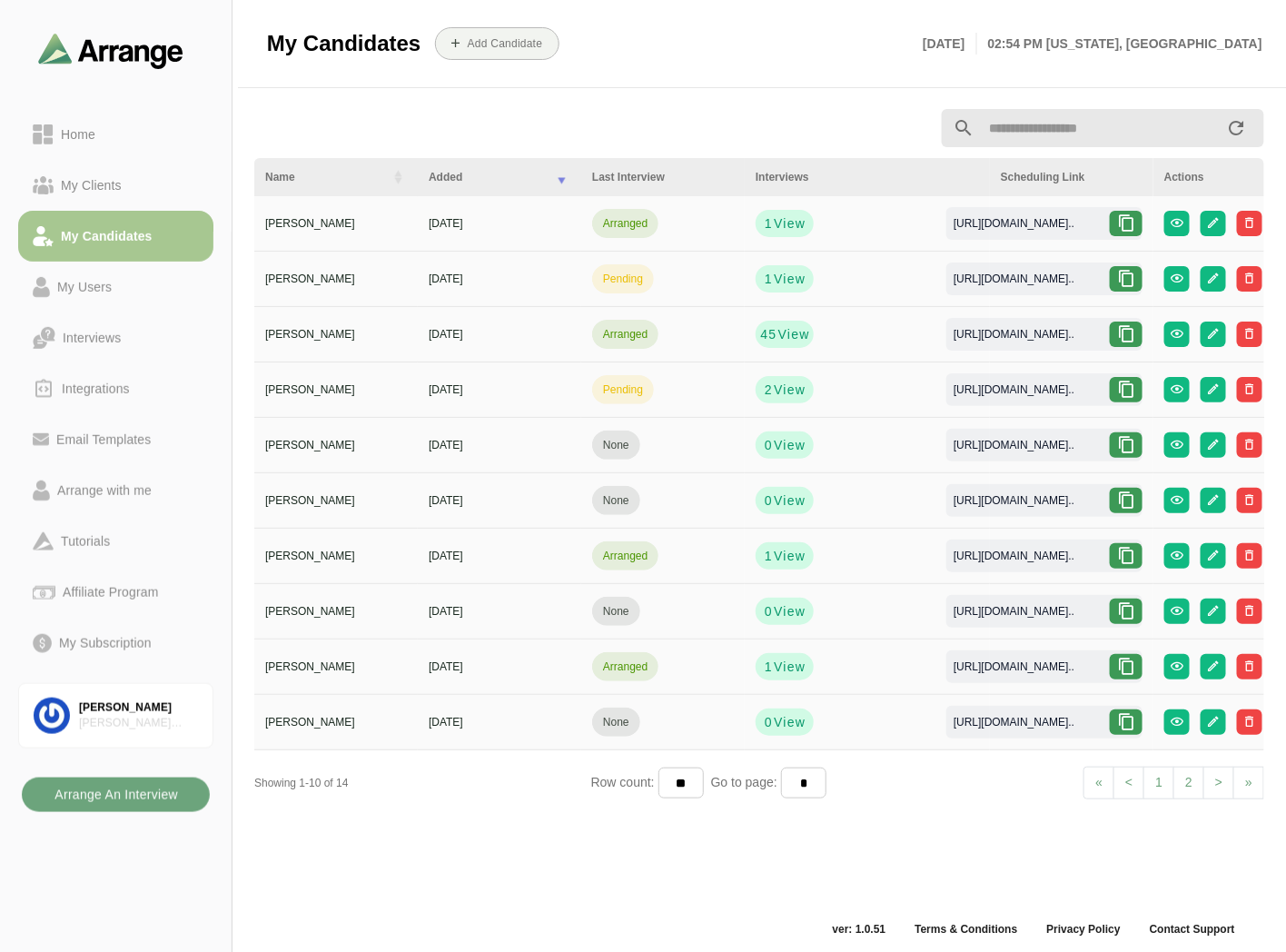
click at [111, 803] on b "Arrange An Interview" at bounding box center [115, 794] width 124 height 35
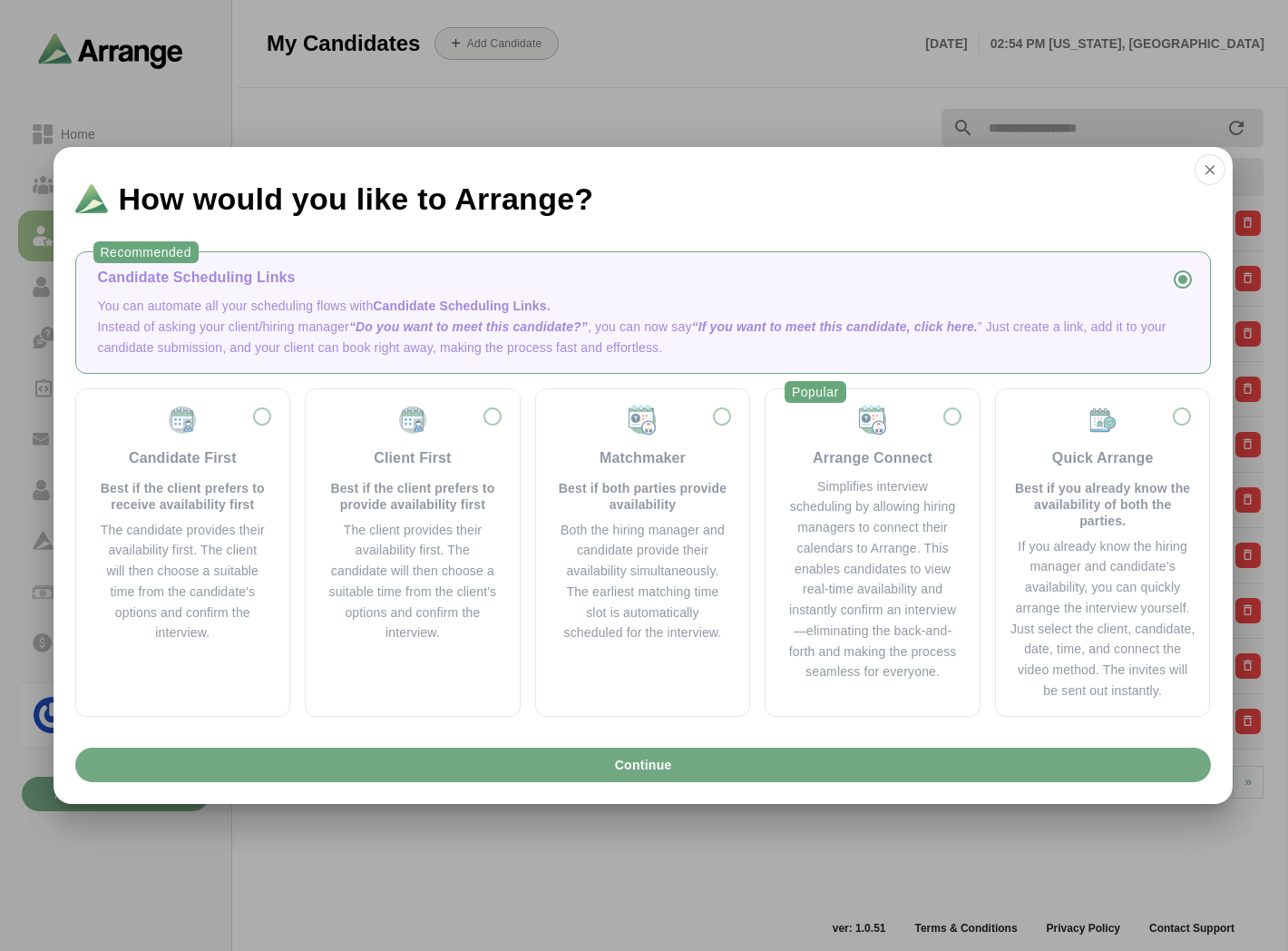
click at [564, 764] on button "Continue" at bounding box center [643, 764] width 1136 height 35
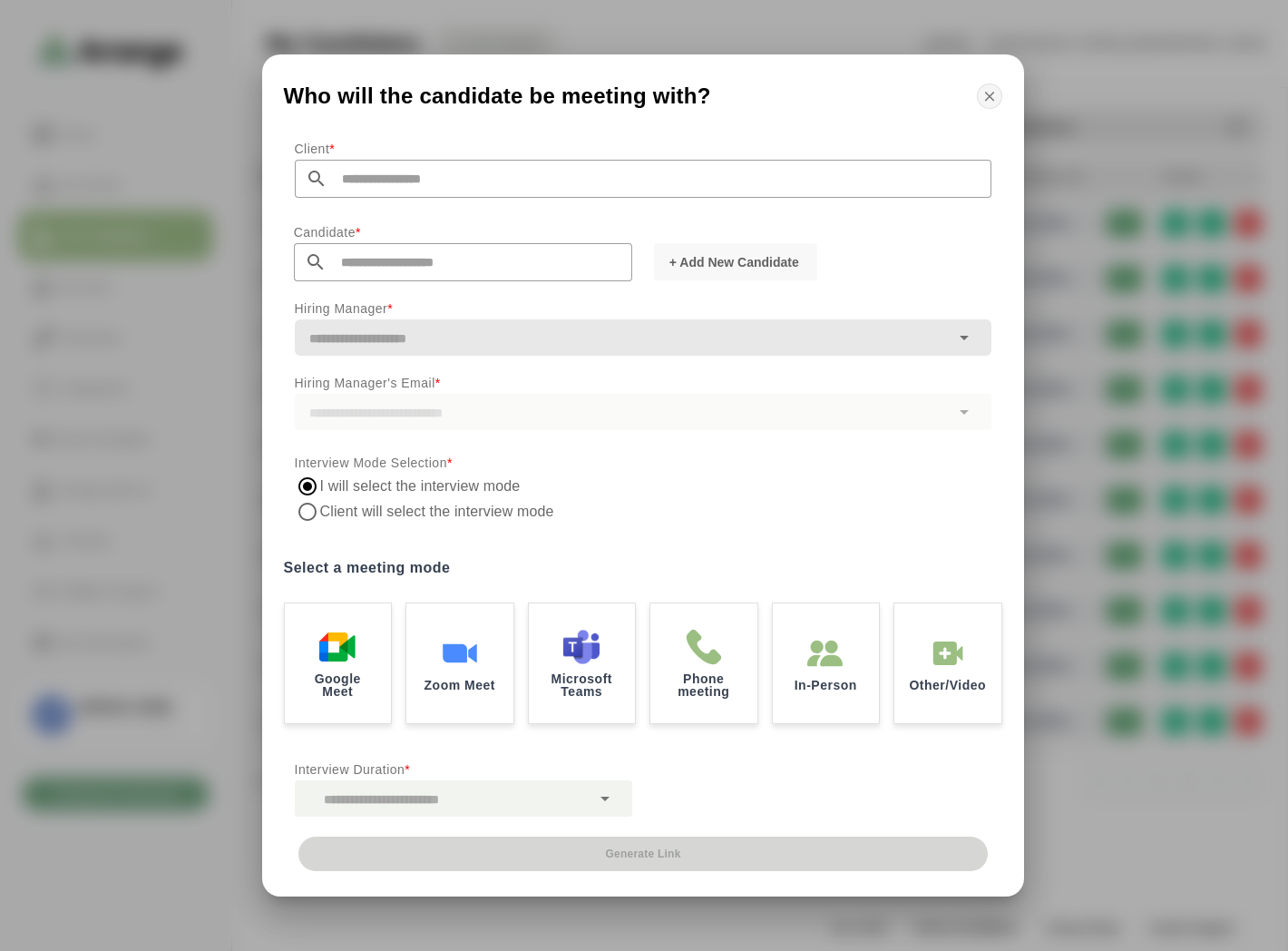
click at [983, 99] on icon "button" at bounding box center [990, 96] width 16 height 16
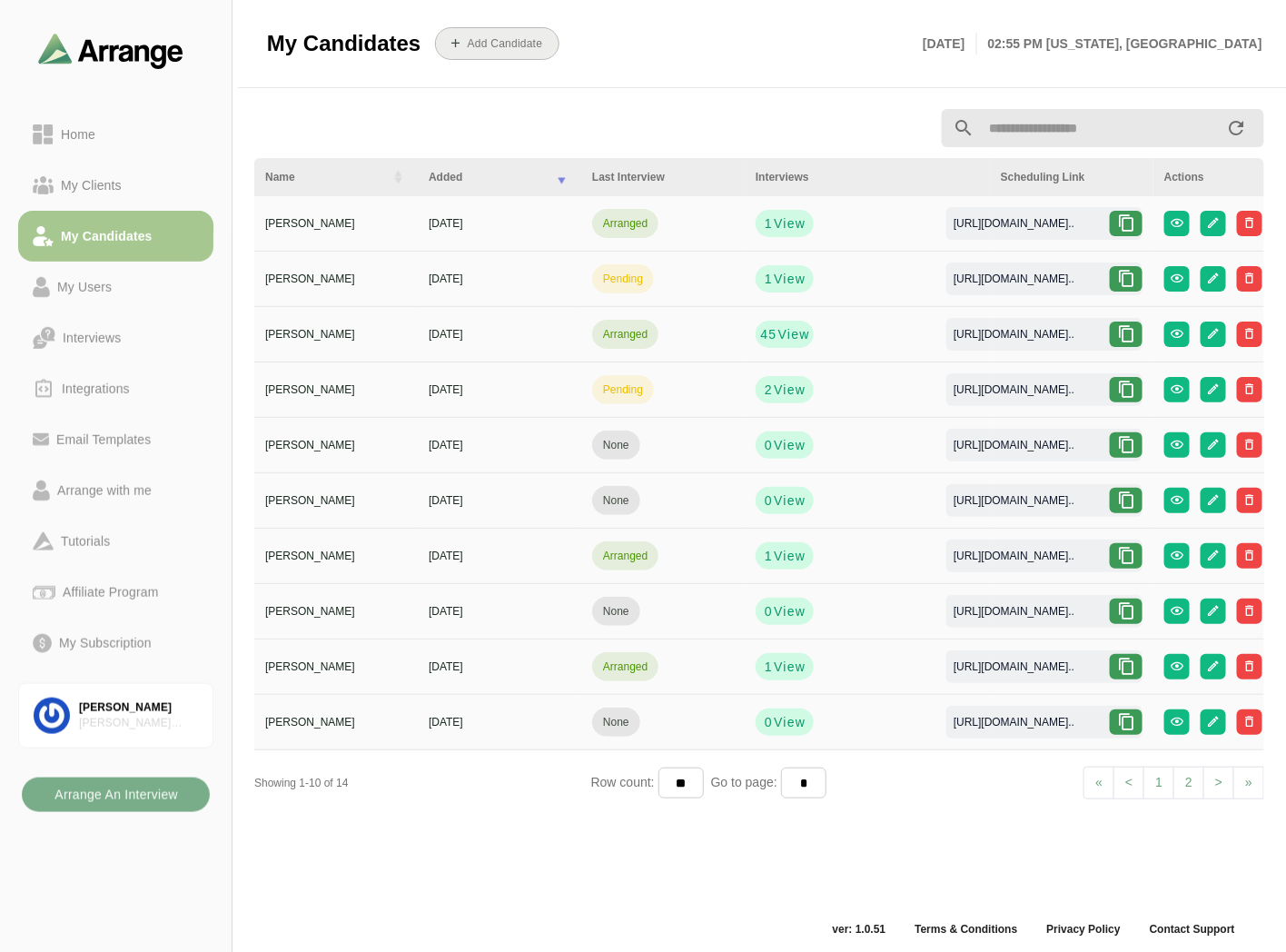
click at [493, 32] on button "Add Candidate" at bounding box center [496, 43] width 124 height 33
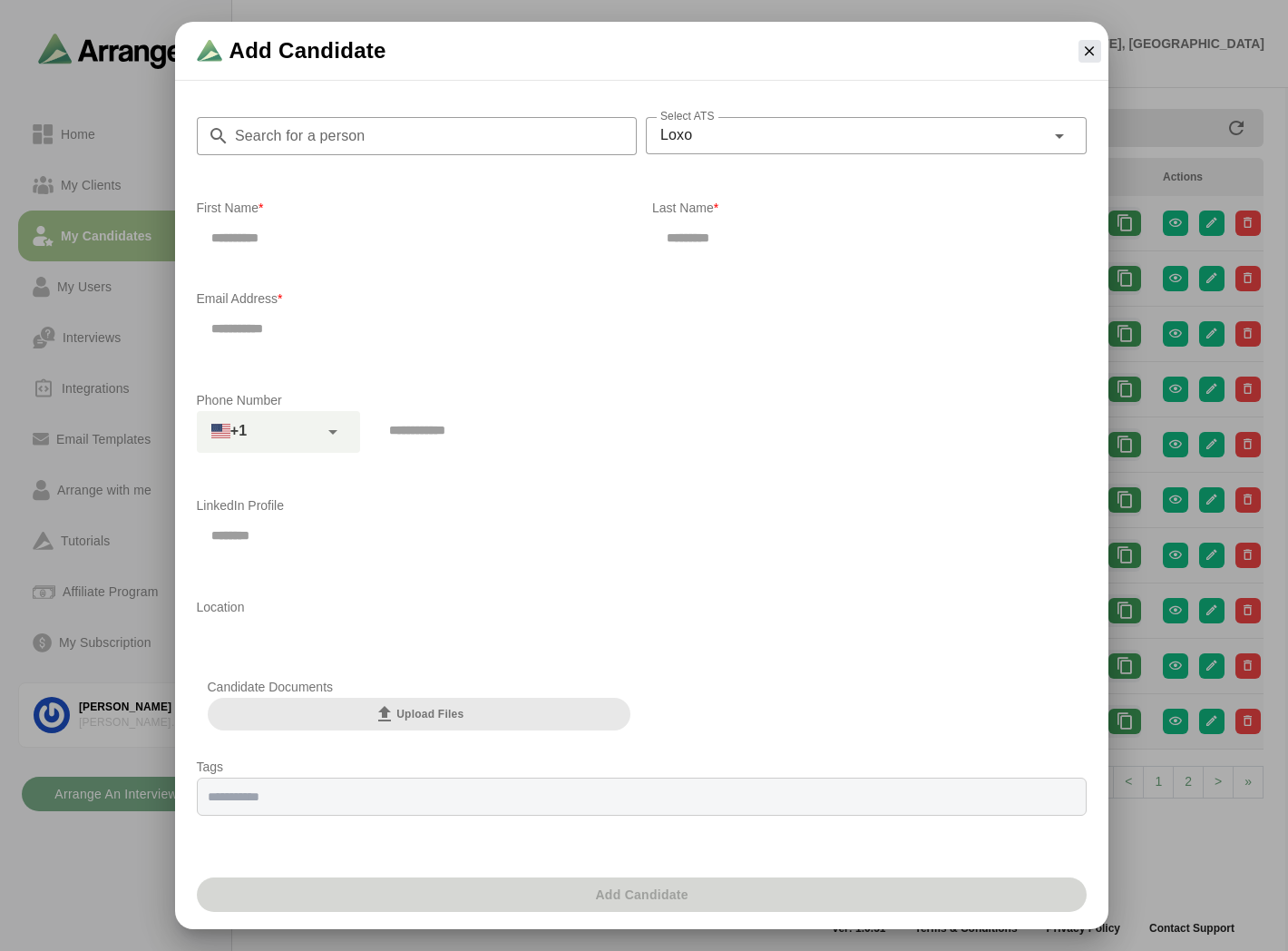
click at [265, 615] on p "Location" at bounding box center [641, 607] width 889 height 22
click at [243, 624] on input "text" at bounding box center [641, 637] width 889 height 38
click at [290, 536] on input "text" at bounding box center [641, 535] width 889 height 38
click at [269, 547] on input "text" at bounding box center [641, 535] width 889 height 38
click at [270, 536] on input "text" at bounding box center [641, 535] width 889 height 38
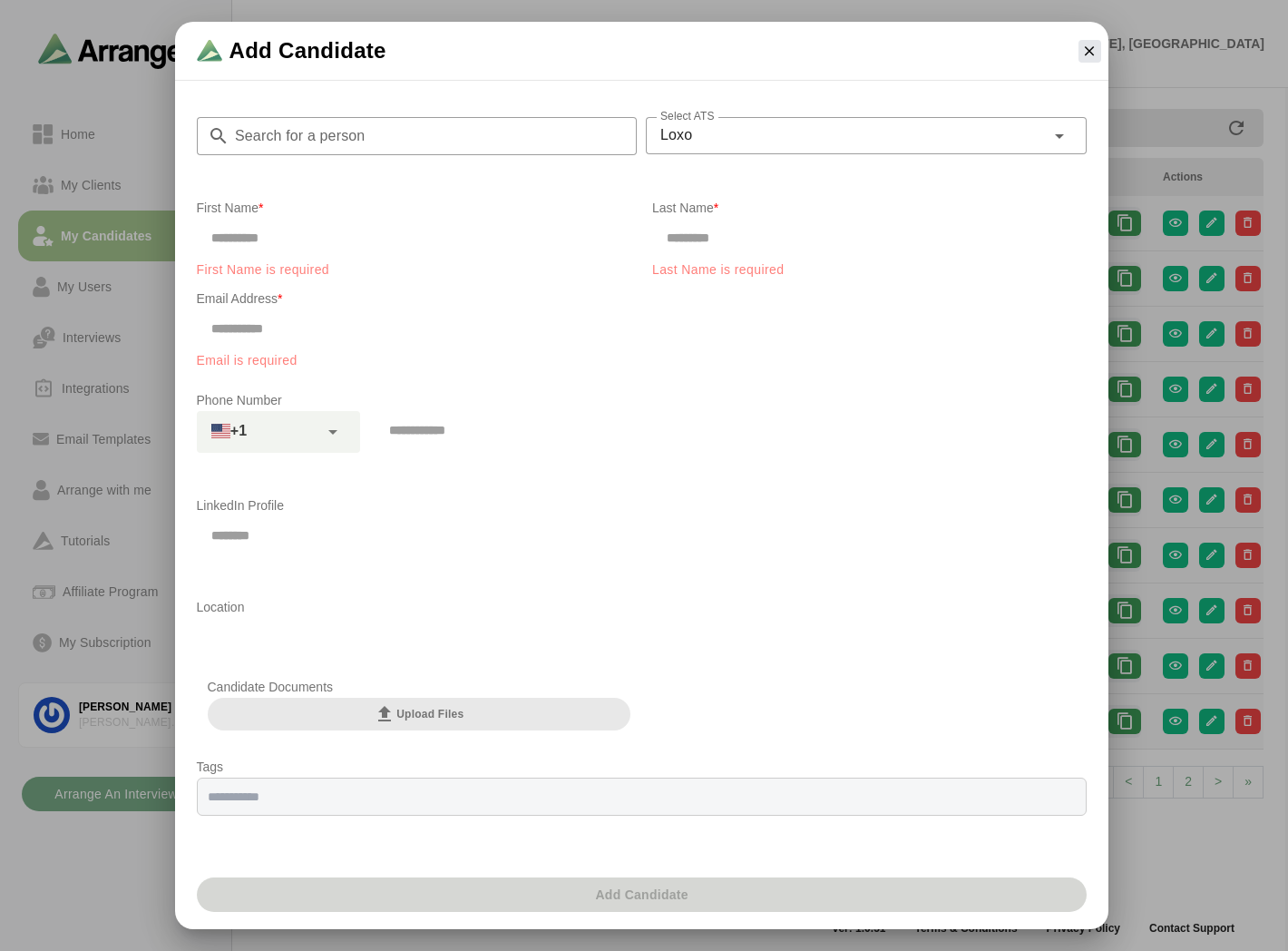
click at [270, 536] on input "text" at bounding box center [641, 535] width 889 height 38
click at [475, 400] on p "Phone Number" at bounding box center [641, 400] width 889 height 22
click at [354, 328] on input "email" at bounding box center [641, 328] width 889 height 38
click at [328, 313] on input "email" at bounding box center [641, 328] width 889 height 38
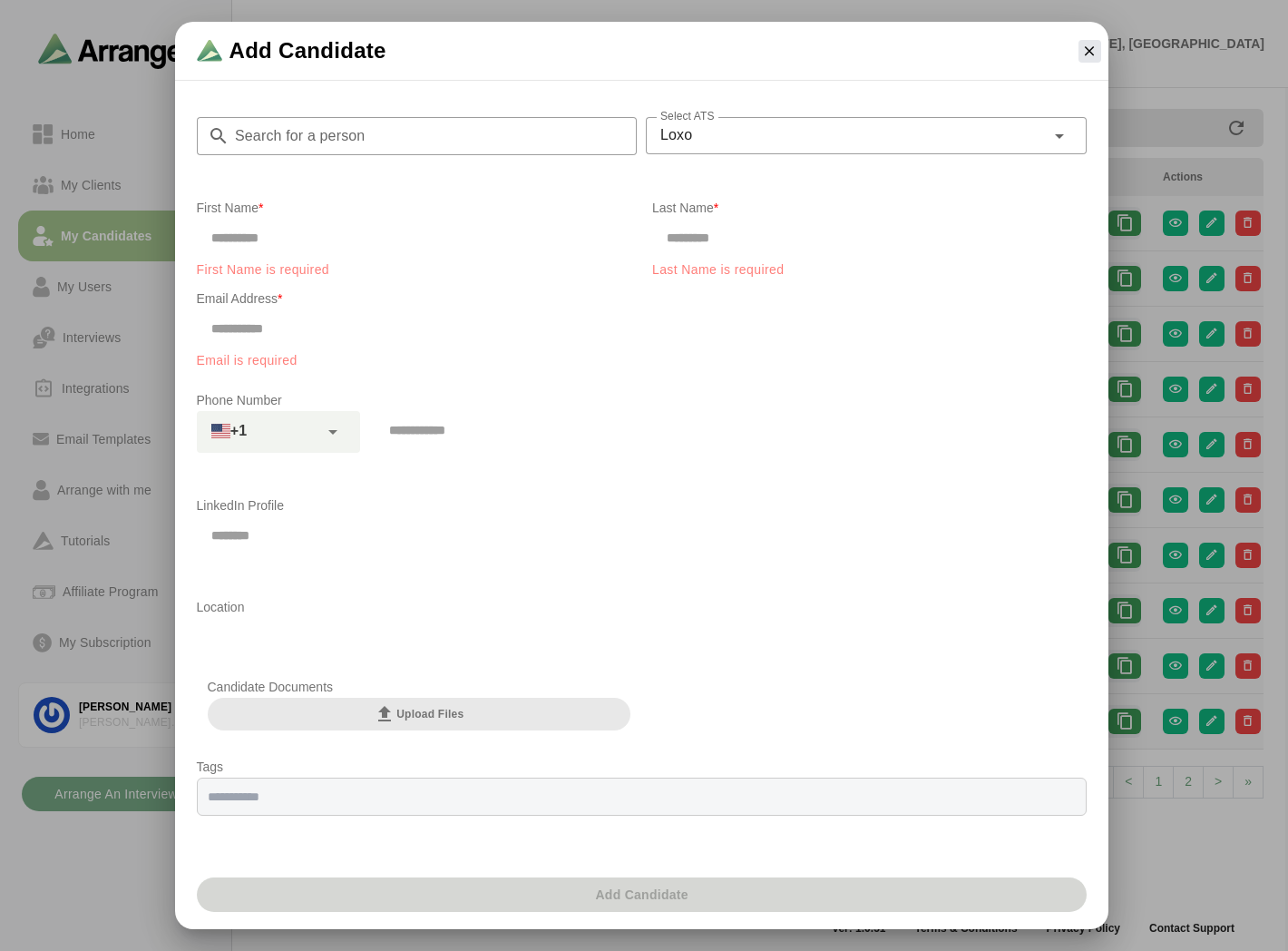
click at [292, 251] on input "text" at bounding box center [413, 238] width 434 height 38
click at [1085, 47] on icon "button" at bounding box center [1089, 51] width 16 height 16
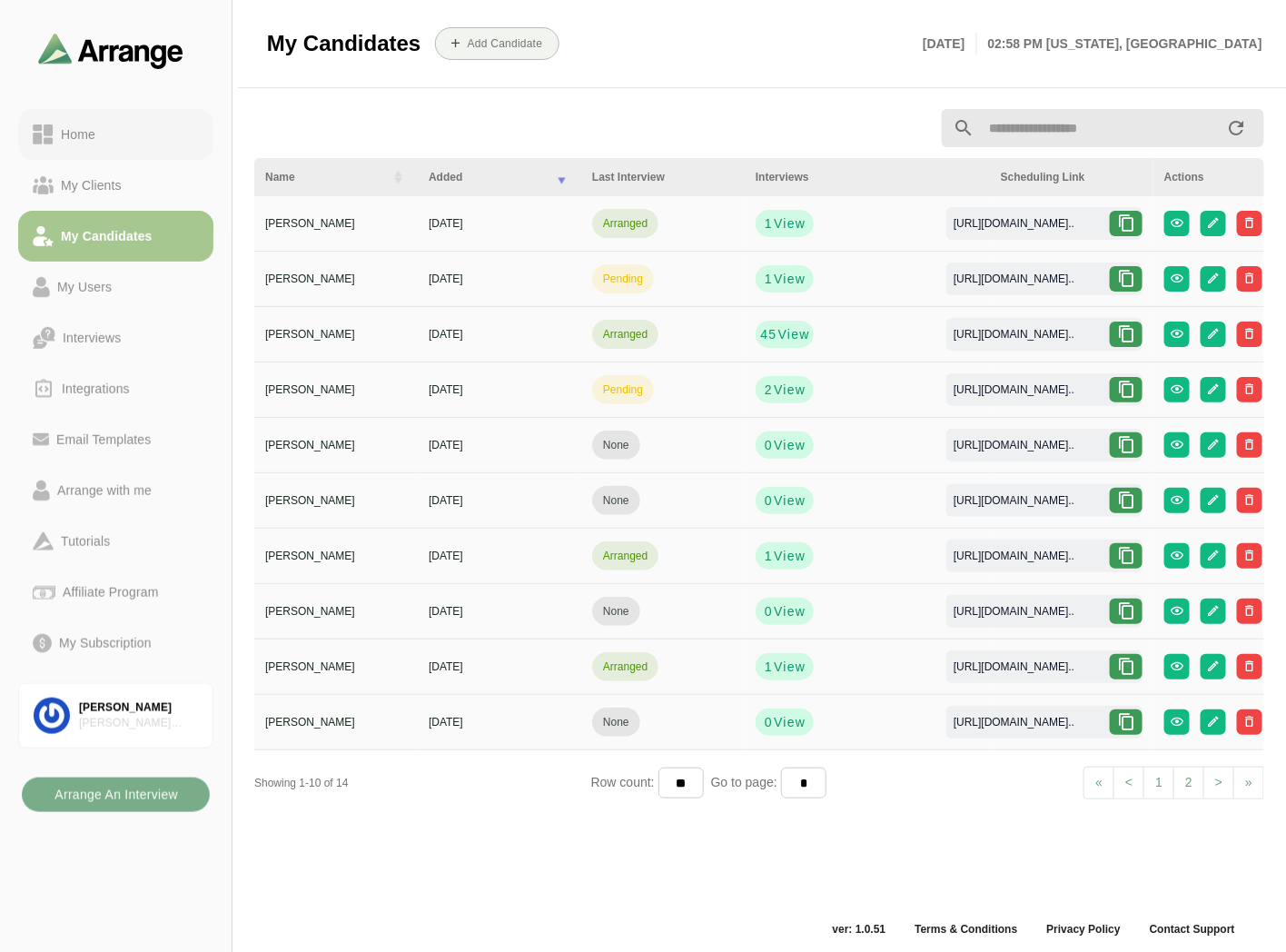
click at [125, 119] on link "Home" at bounding box center [115, 134] width 195 height 51
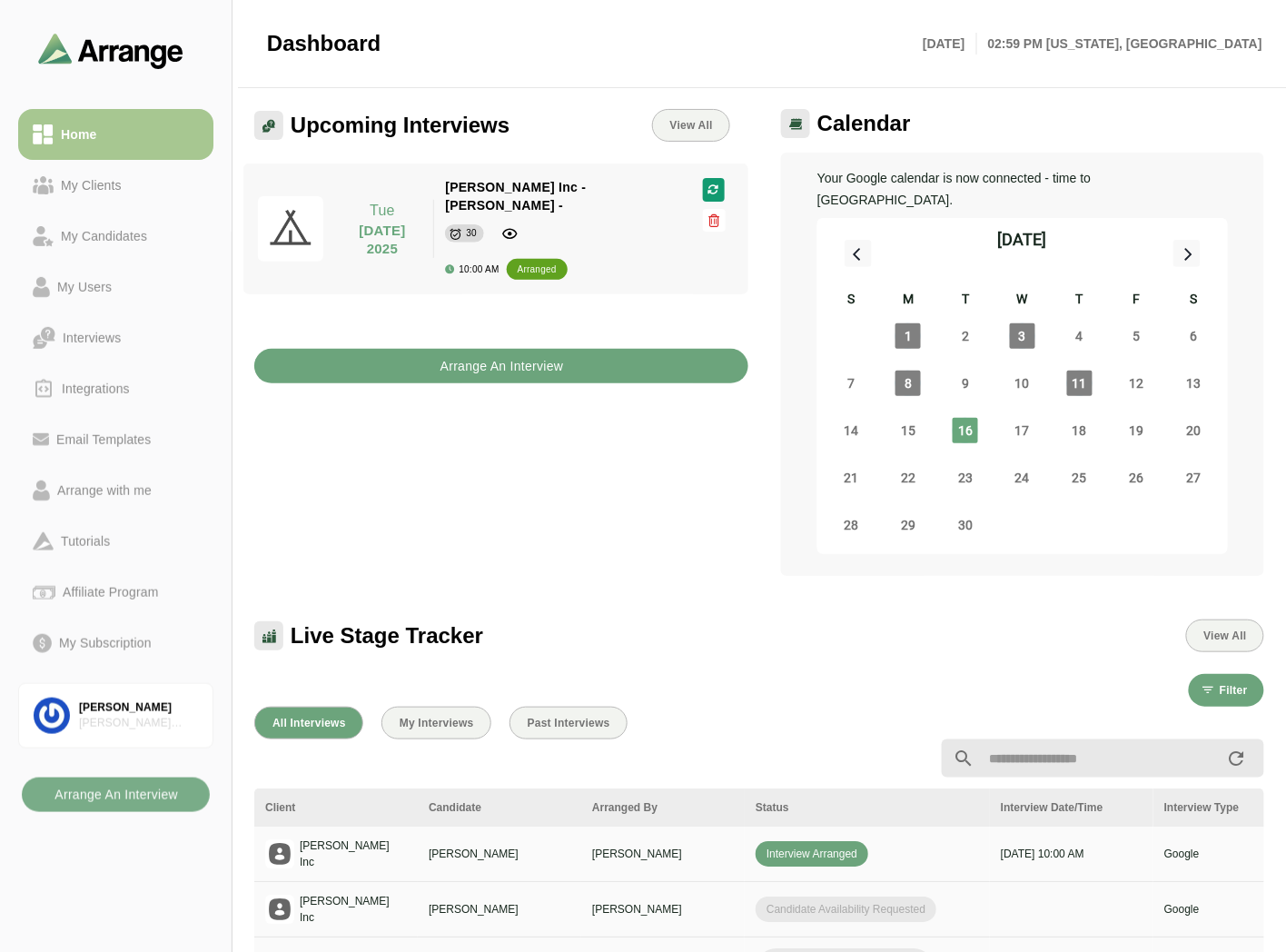
click at [487, 349] on b "Arrange An Interview" at bounding box center [501, 366] width 124 height 35
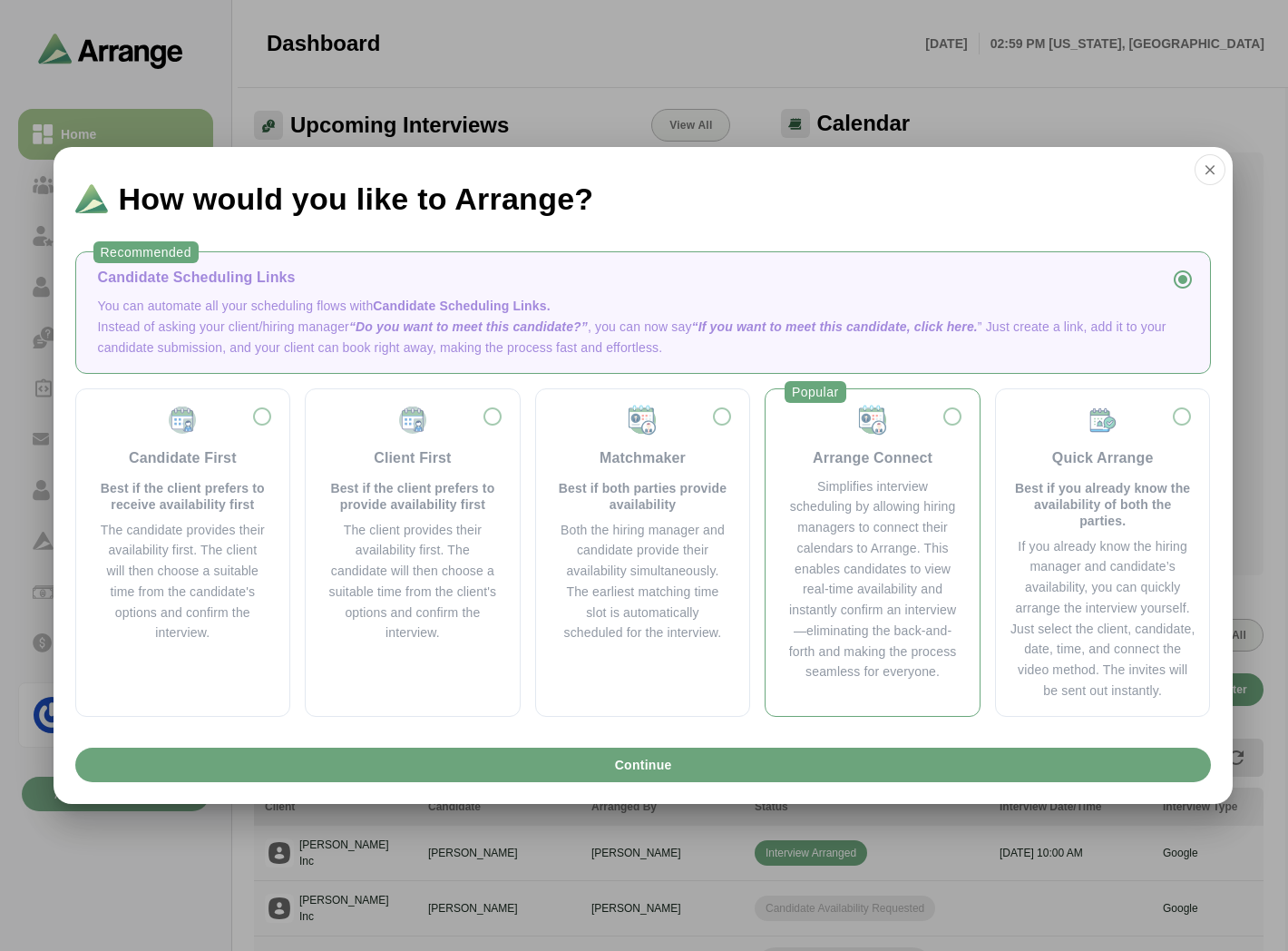
click at [879, 519] on div "Simplifies interview scheduling by allowing hiring managers to connect their ca…" at bounding box center [873, 579] width 171 height 207
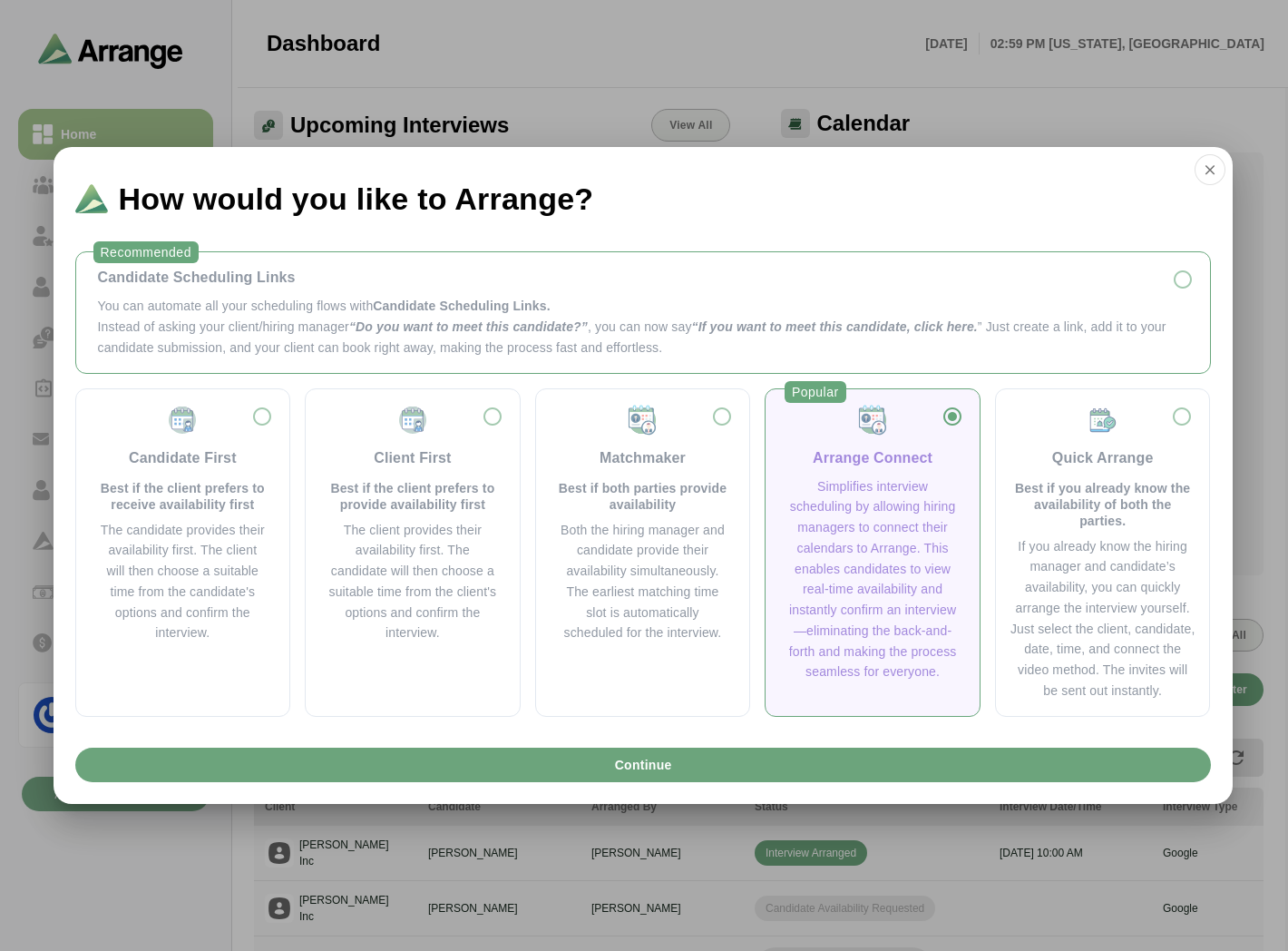
click at [328, 293] on div "Candidate Scheduling Links You can automate all your scheduling flows with Cand…" at bounding box center [643, 311] width 1105 height 90
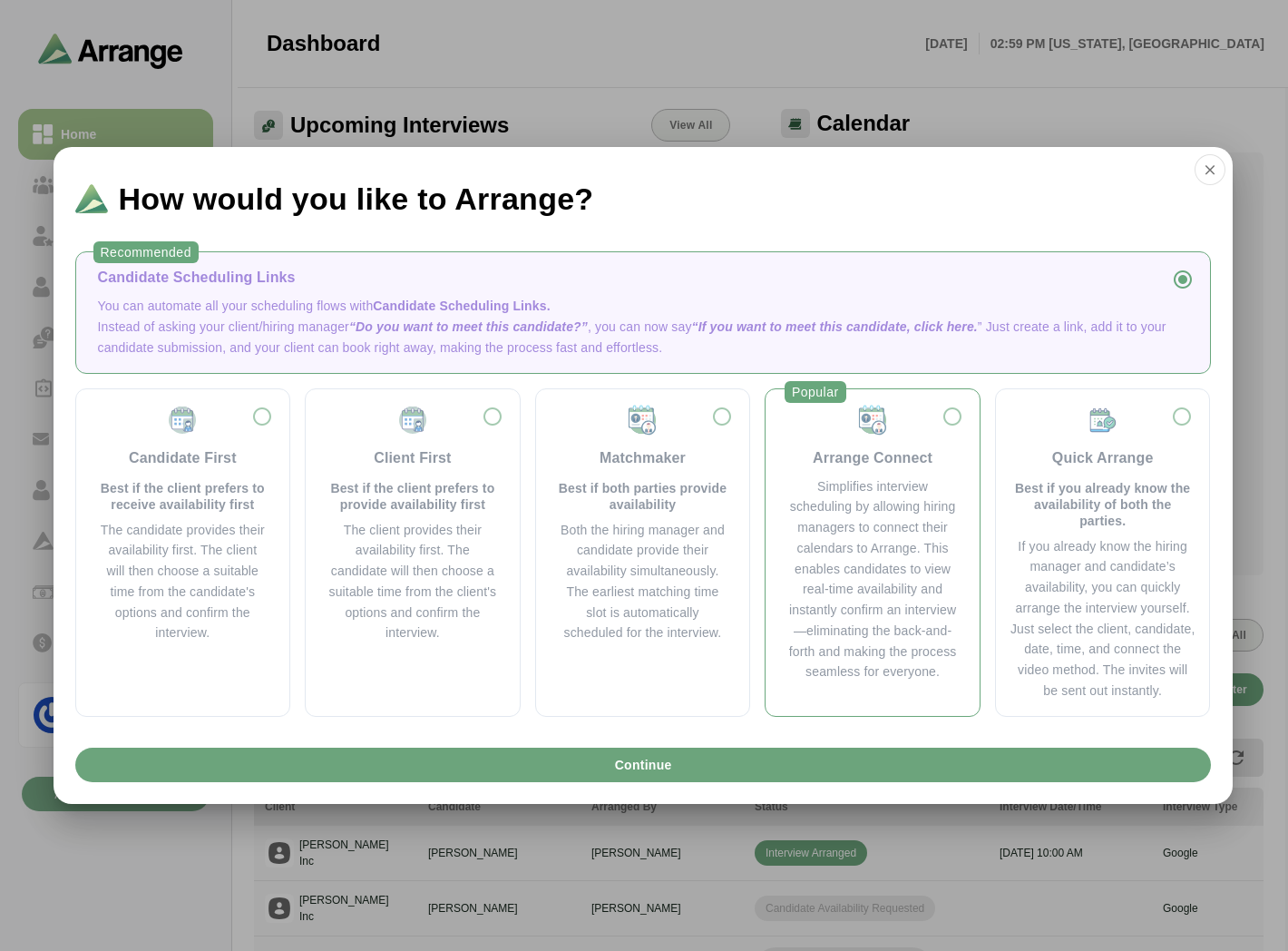
click at [860, 547] on div "Simplifies interview scheduling by allowing hiring managers to connect their ca…" at bounding box center [873, 579] width 171 height 207
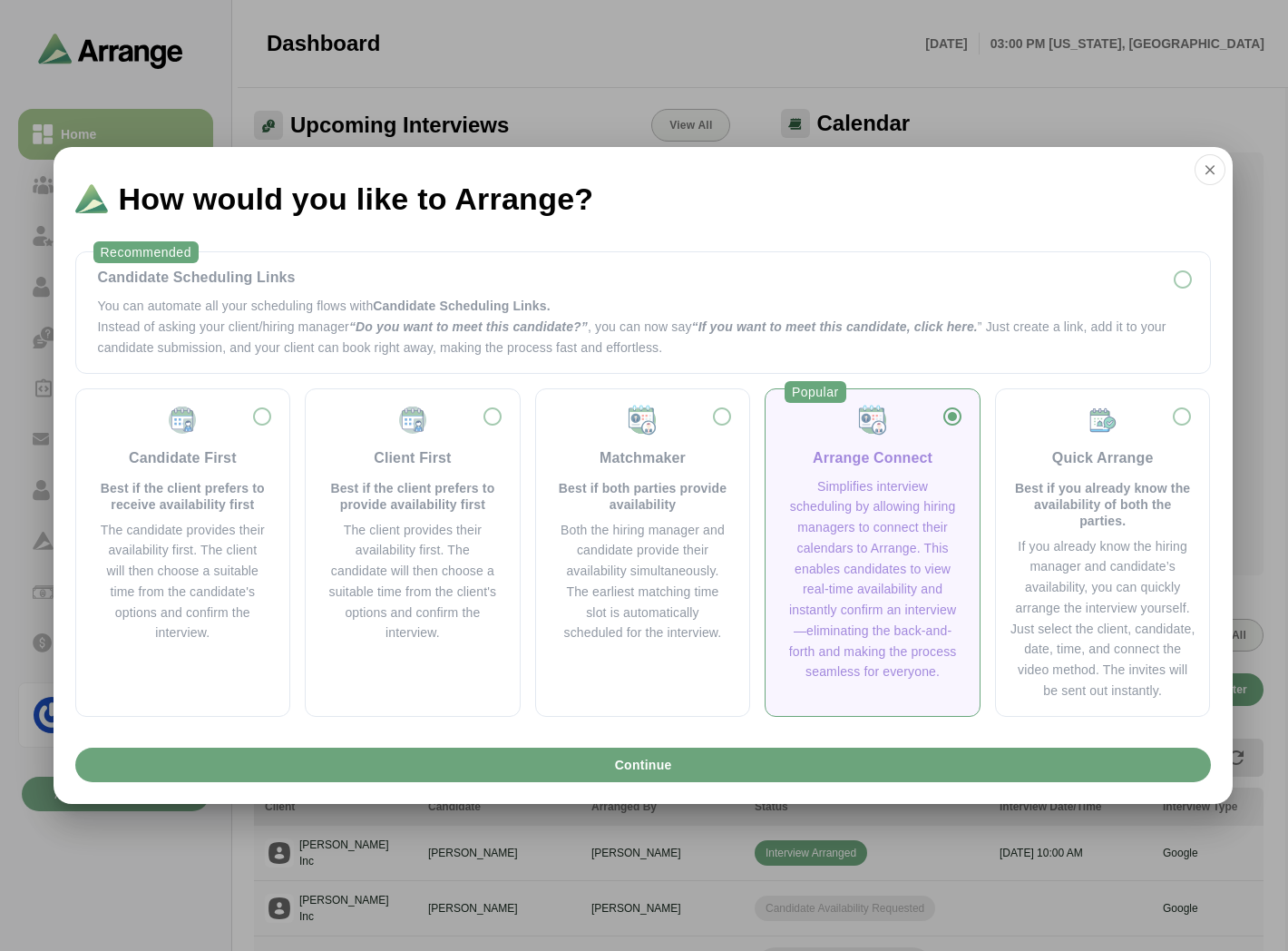
click at [889, 474] on div "Arrange Connect Simplifies interview scheduling by allowing hiring managers to …" at bounding box center [873, 543] width 185 height 279
click at [1219, 169] on button "button" at bounding box center [1209, 169] width 31 height 31
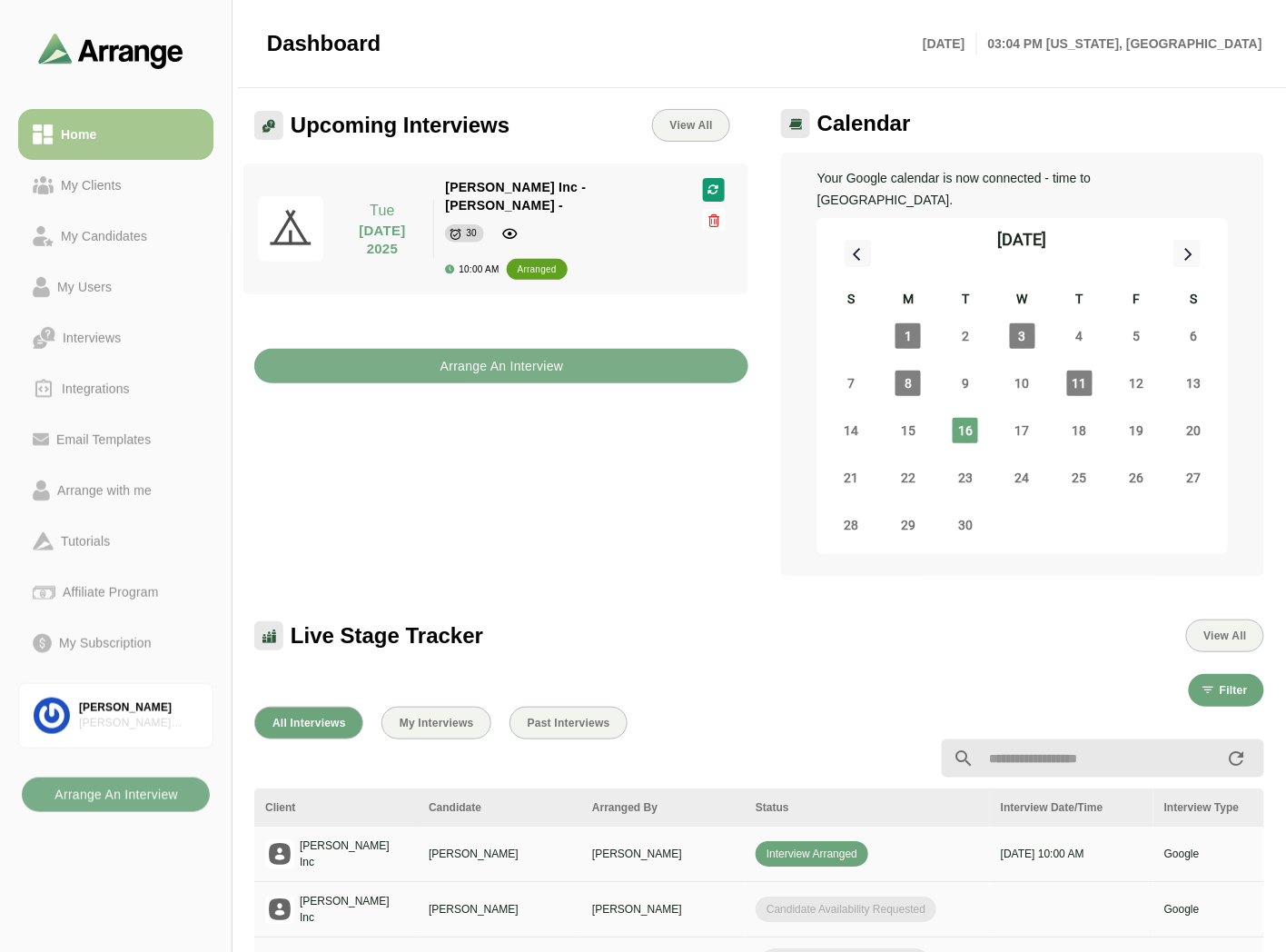
click at [483, 378] on div "Upcoming Interviews View All Tue 16 September 2025 Tue 16 September 2025 Jay In…" at bounding box center [501, 342] width 515 height 488
click at [490, 363] on b "Arrange An Interview" at bounding box center [501, 366] width 124 height 35
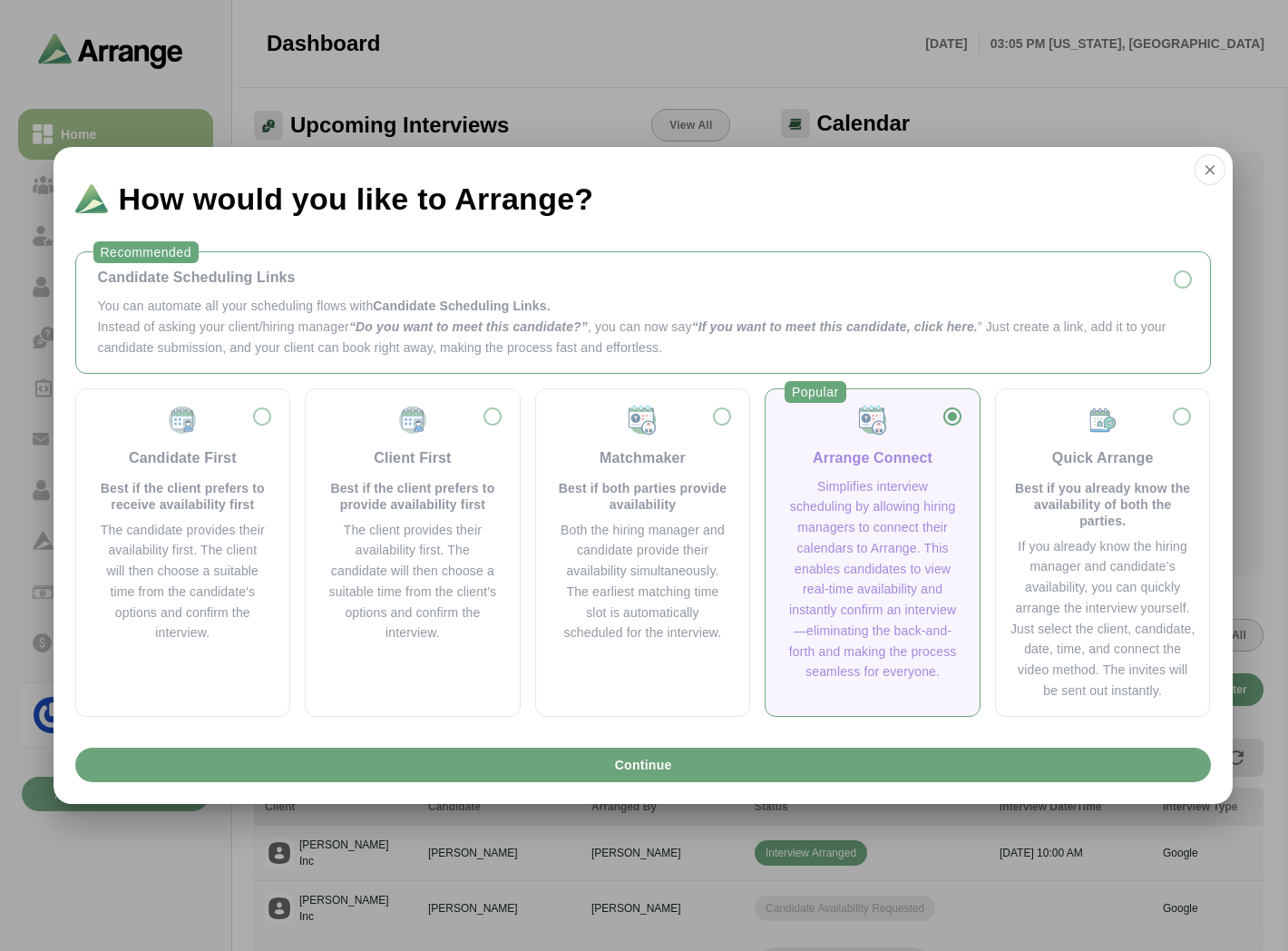
click at [512, 321] on span "“Do you want to meet this candidate?”" at bounding box center [468, 326] width 239 height 15
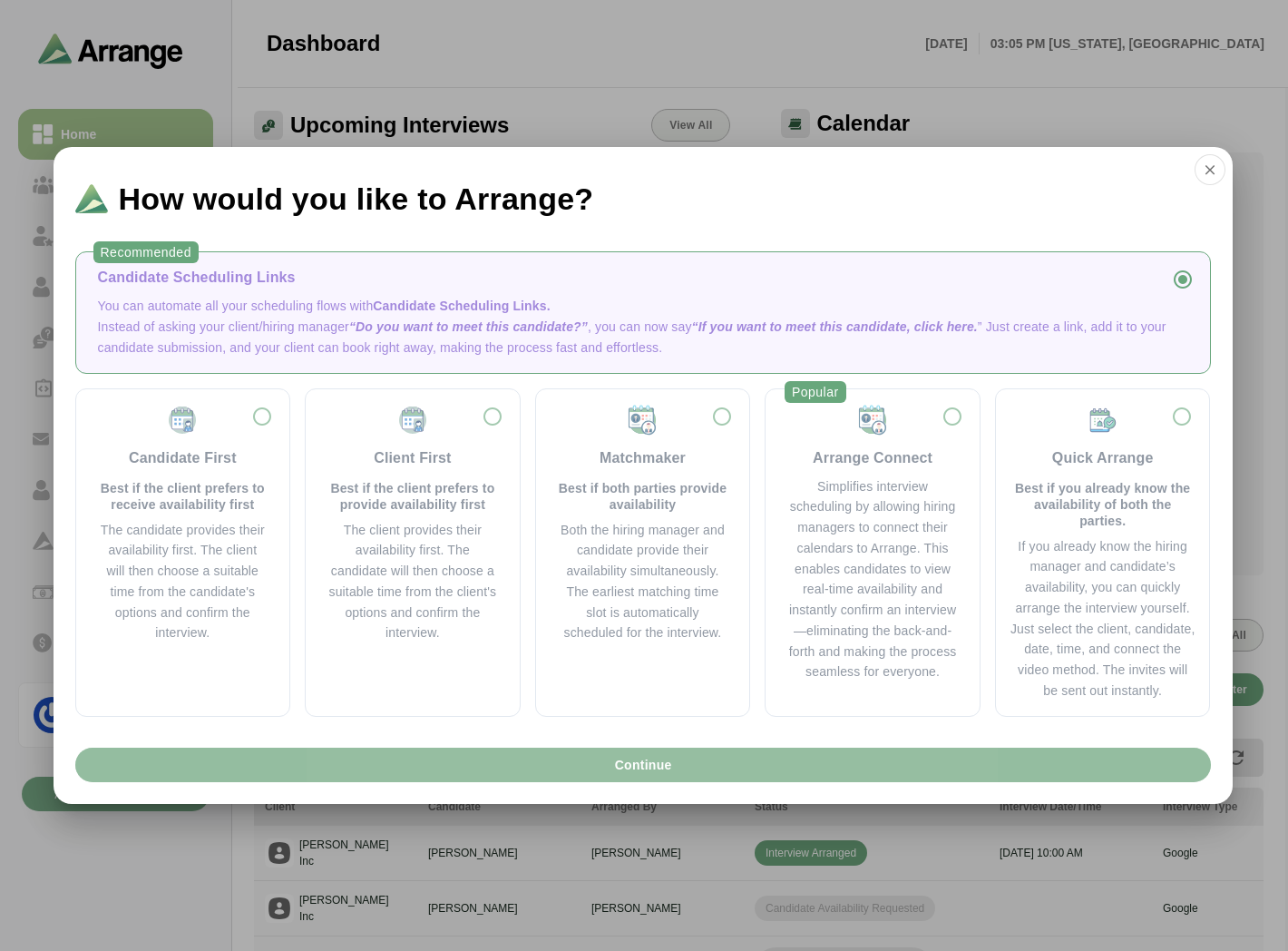
click at [526, 765] on button "Continue" at bounding box center [643, 764] width 1136 height 35
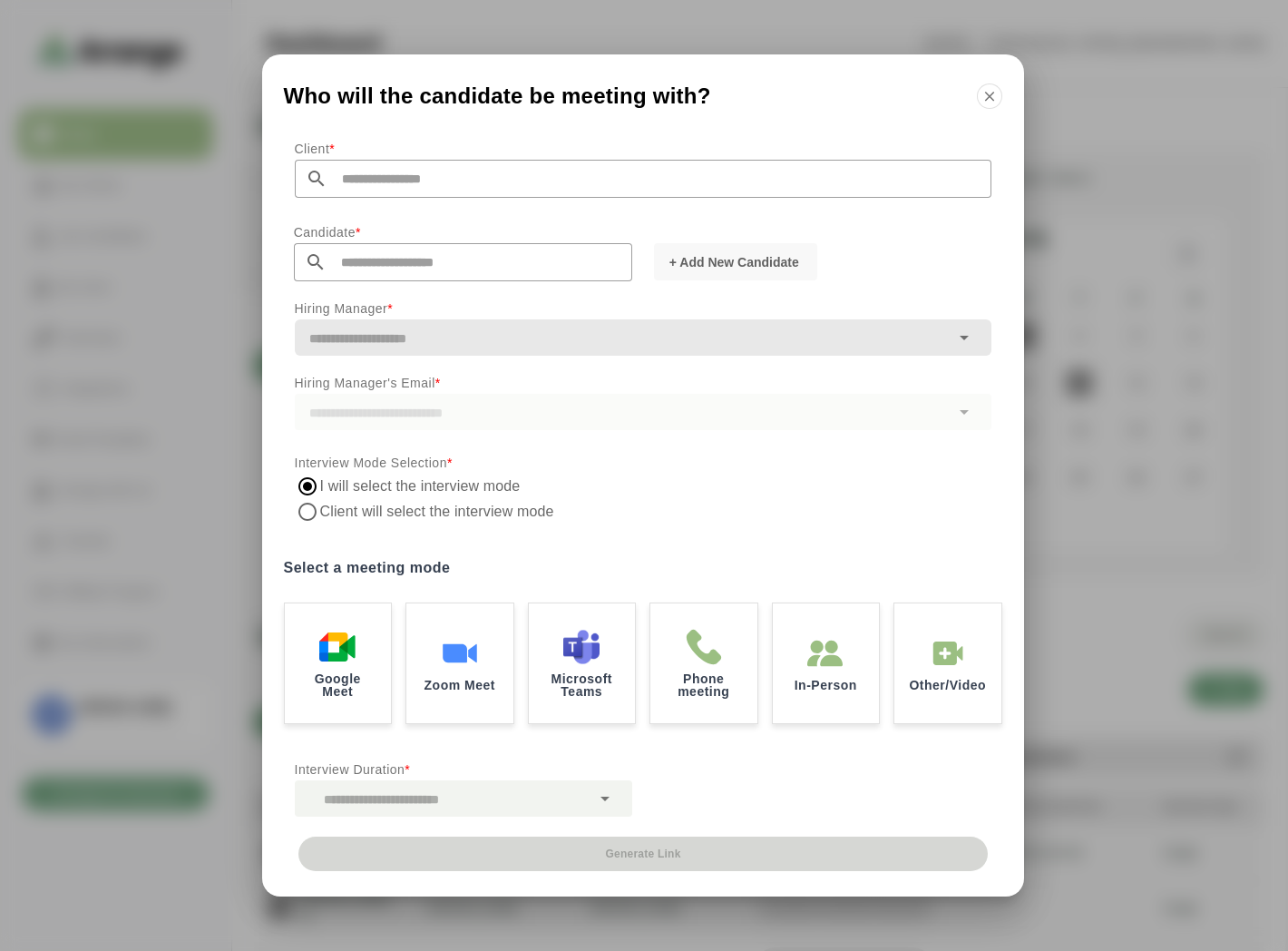
click at [991, 94] on icon "button" at bounding box center [990, 96] width 16 height 16
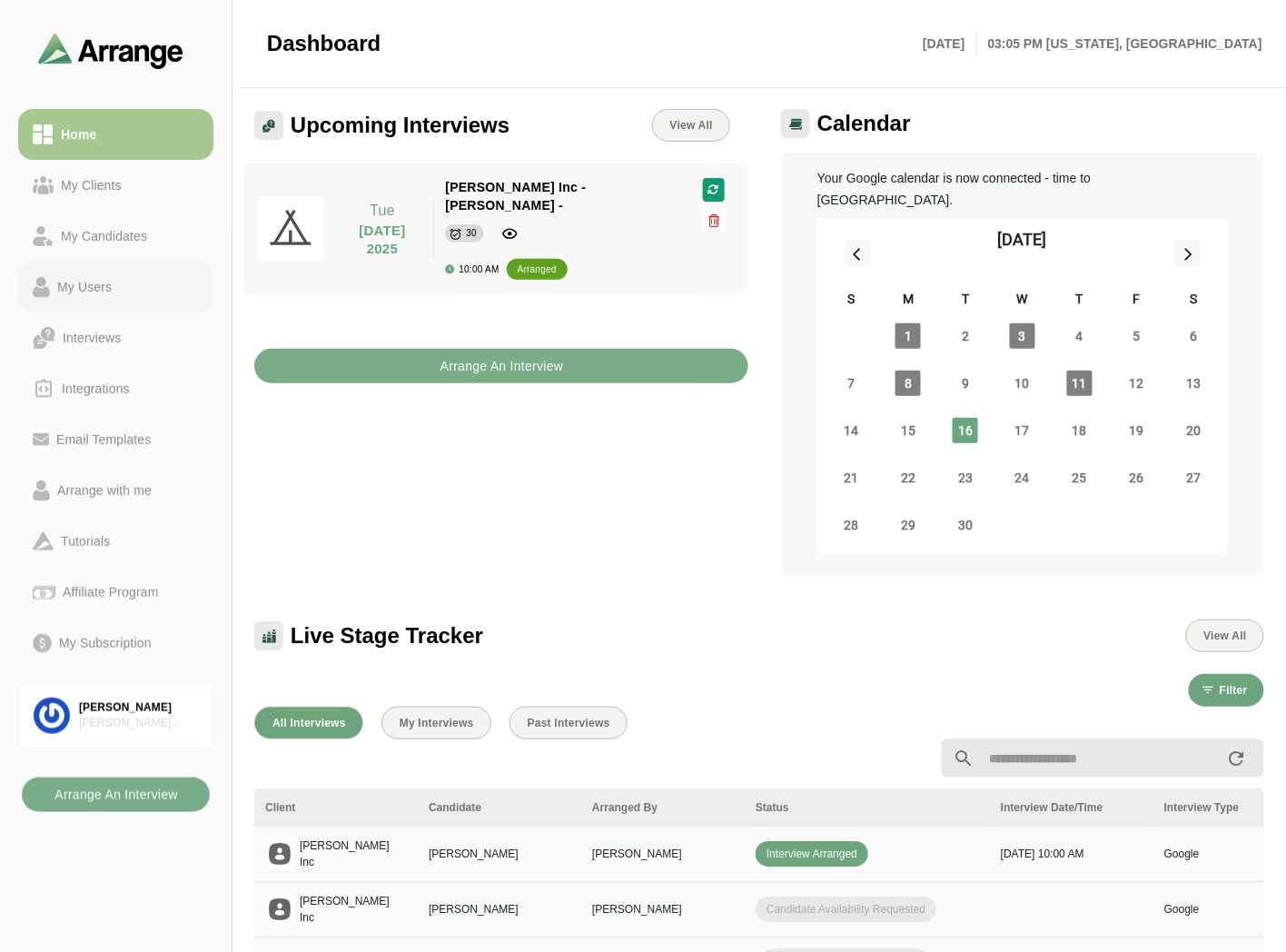
click at [73, 280] on div "My Users" at bounding box center [84, 286] width 69 height 22
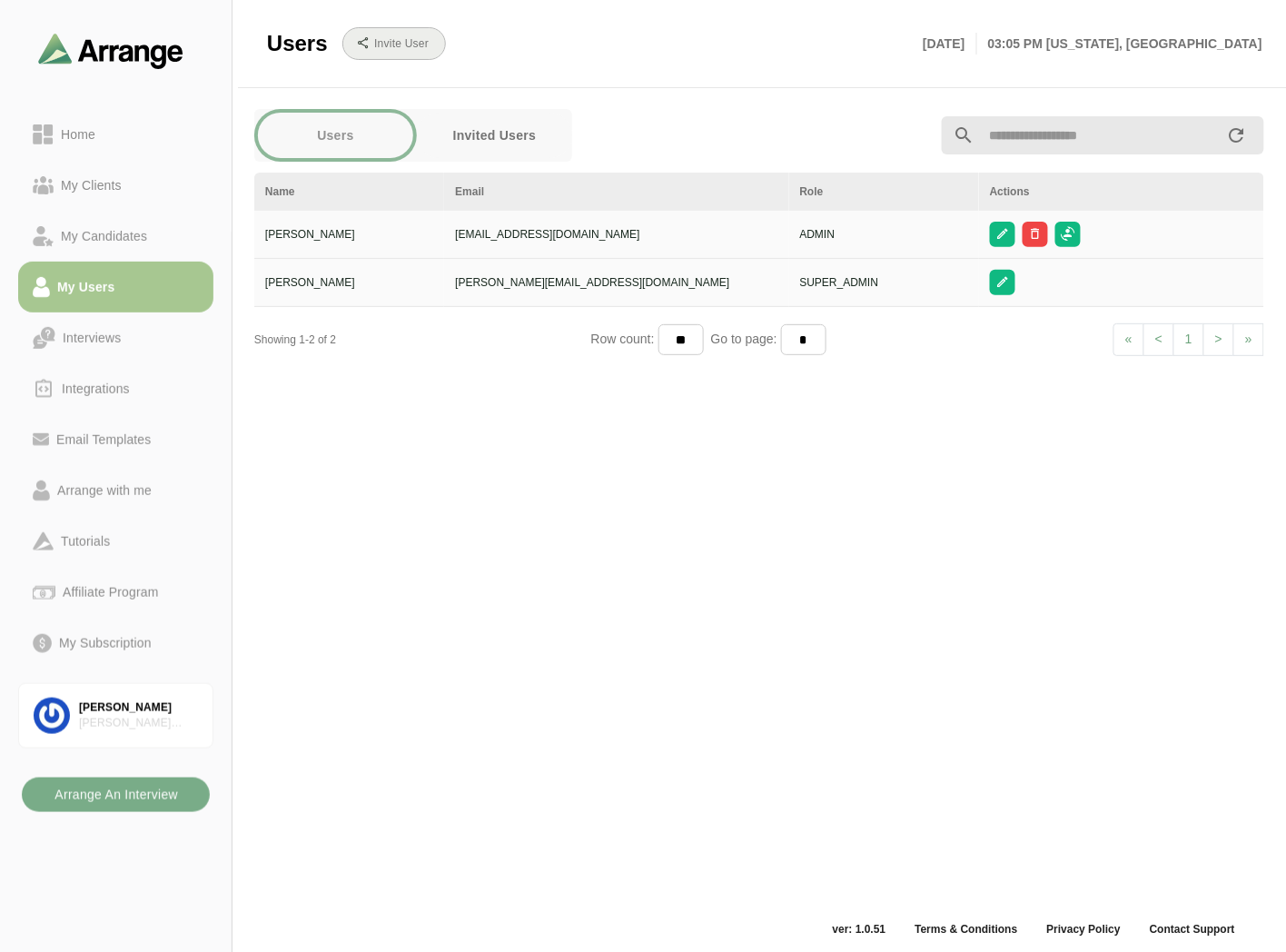
click at [400, 49] on b "Invite User" at bounding box center [401, 43] width 56 height 13
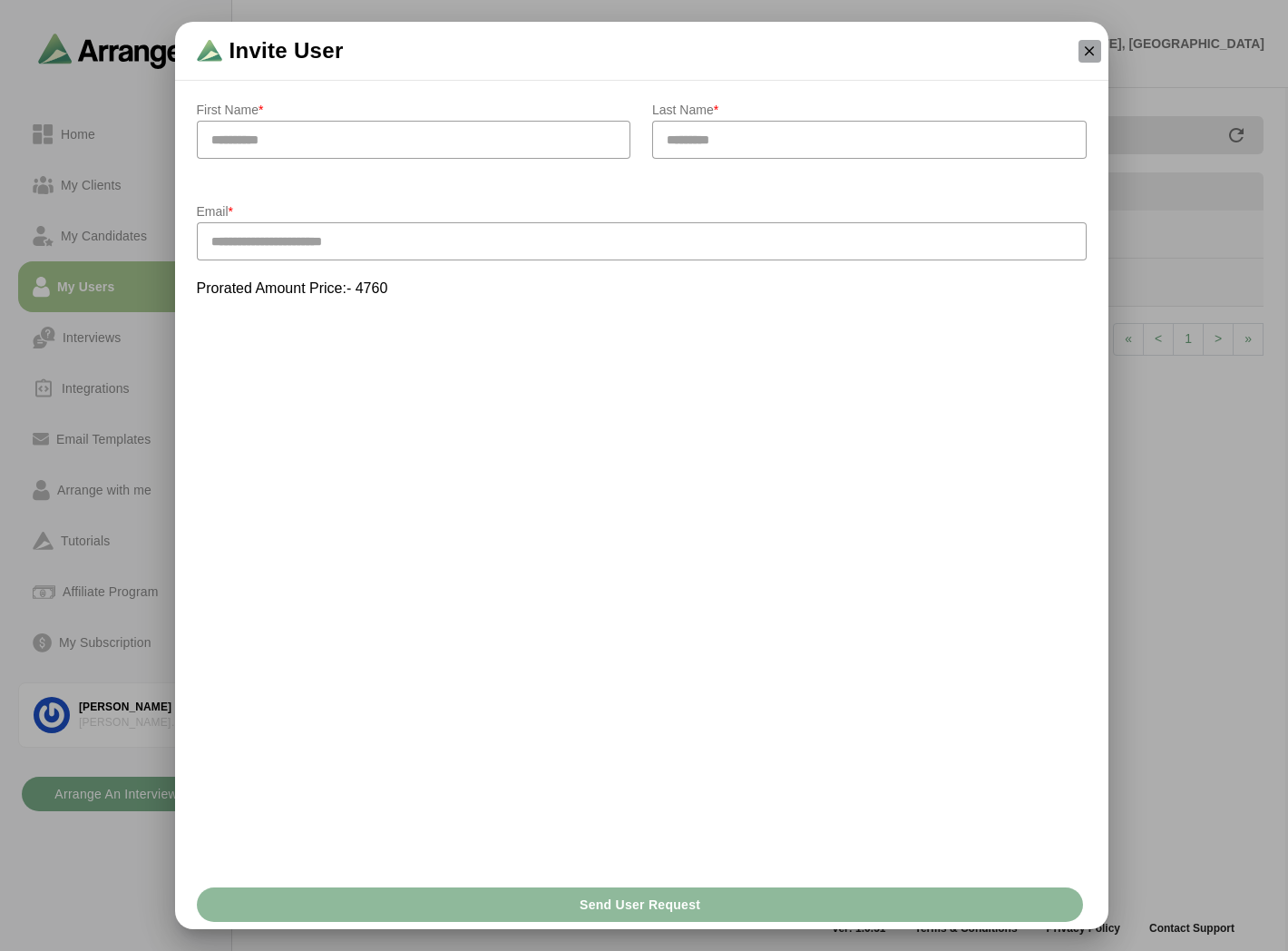
click at [1100, 46] on button "button" at bounding box center [1089, 51] width 23 height 23
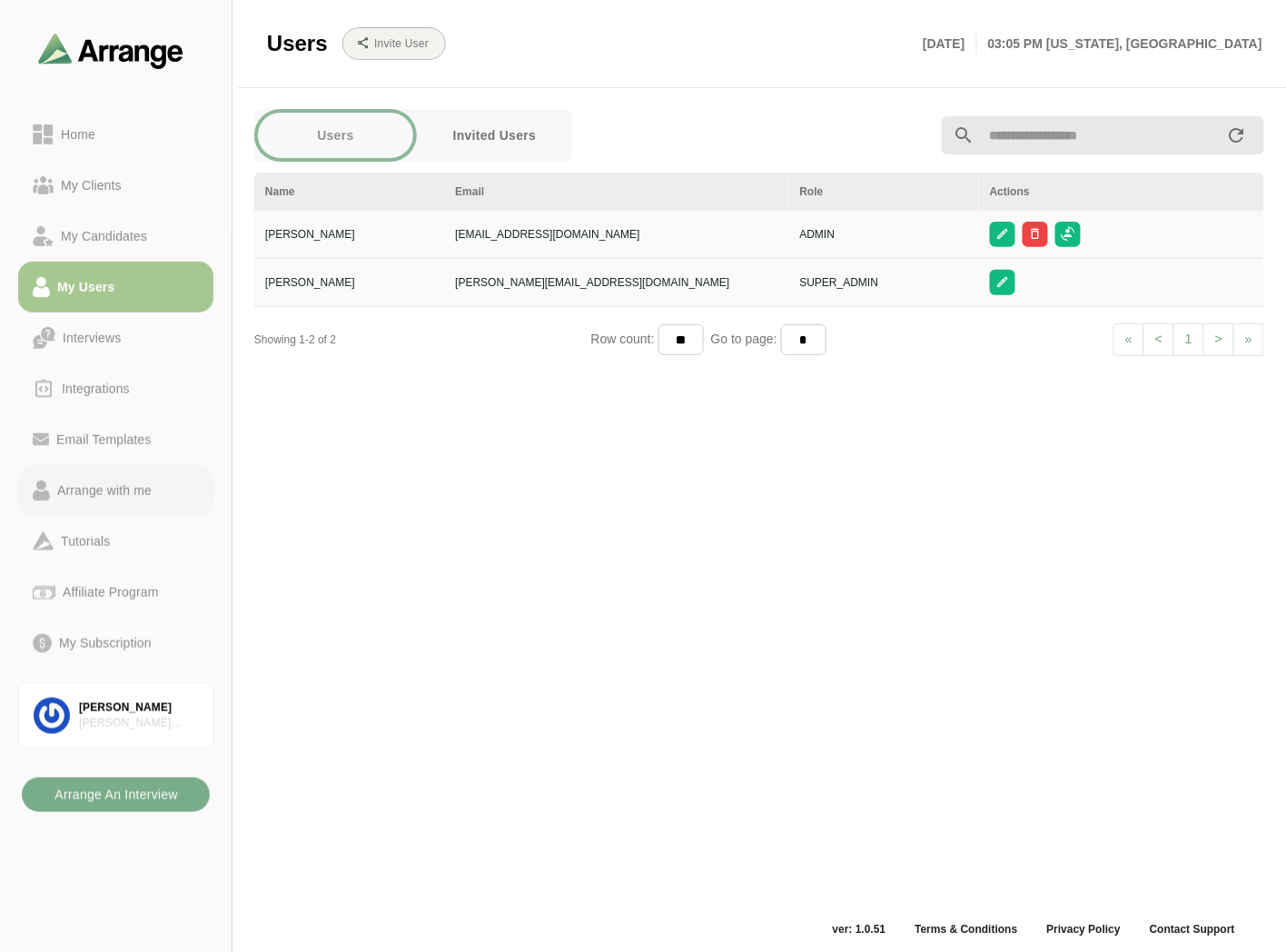
click at [116, 484] on div "Arrange with me" at bounding box center [104, 490] width 109 height 22
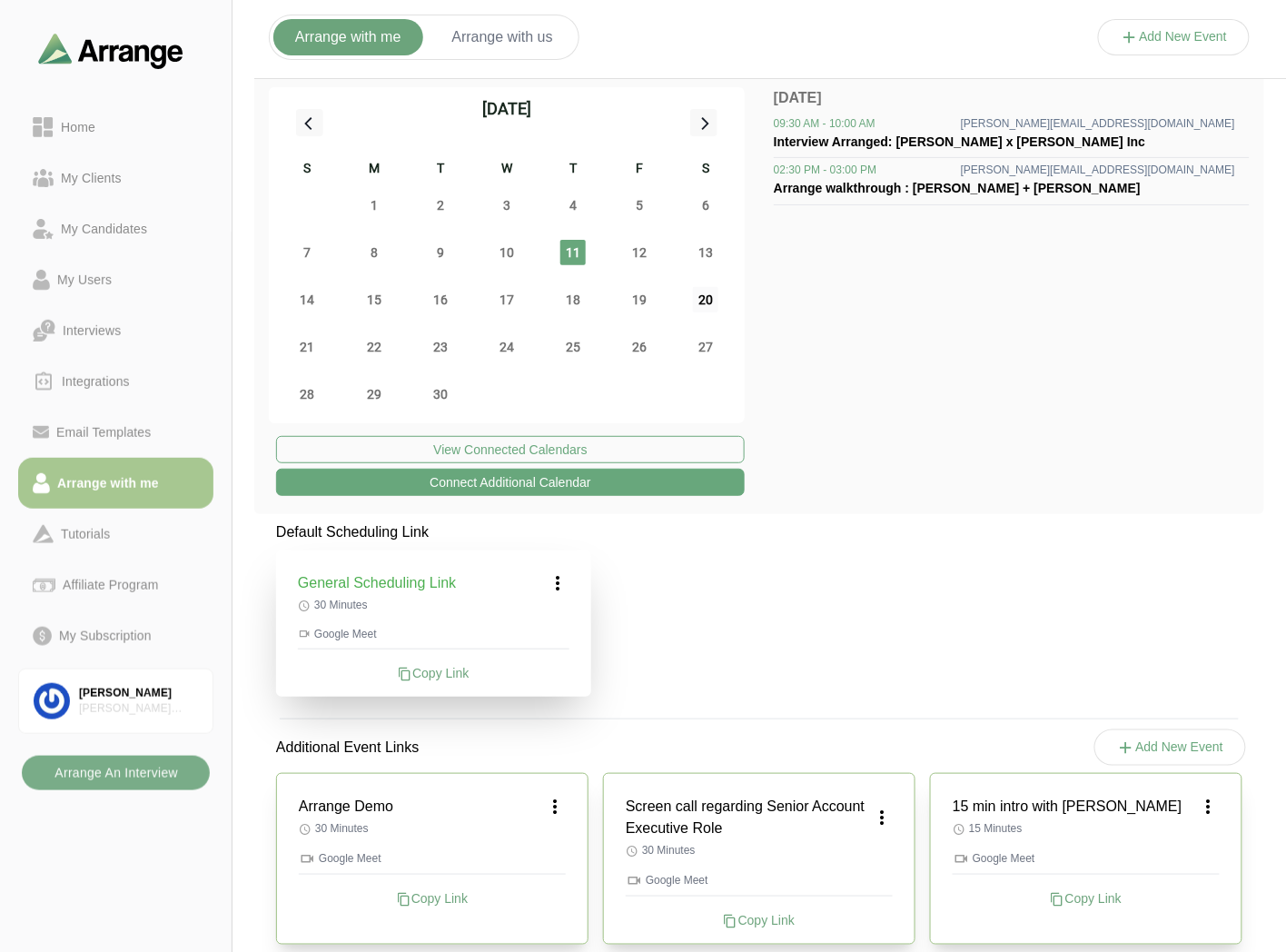
click at [696, 286] on span "20" at bounding box center [705, 299] width 26 height 26
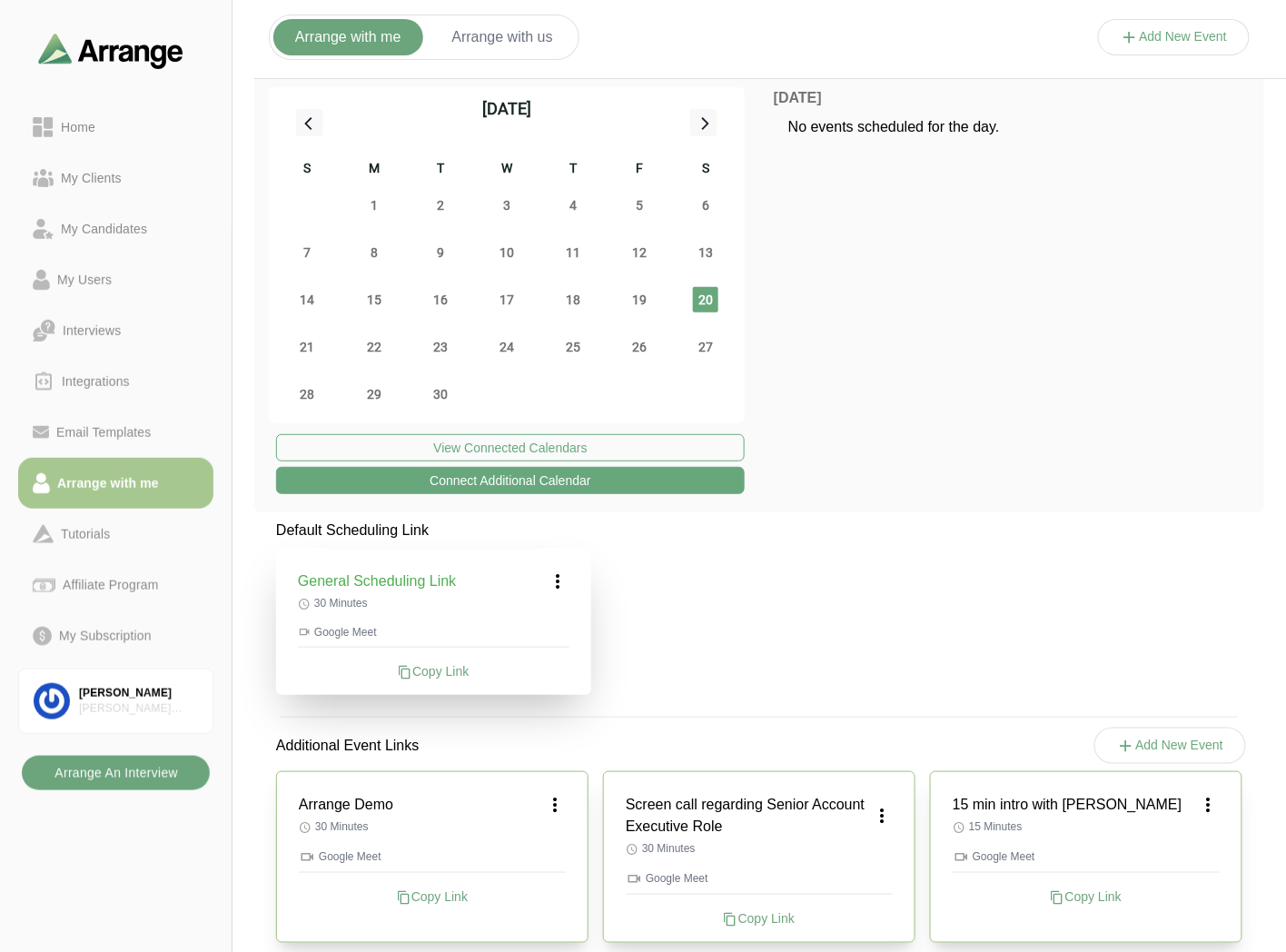
click at [133, 770] on b "Arrange An Interview" at bounding box center [115, 772] width 124 height 35
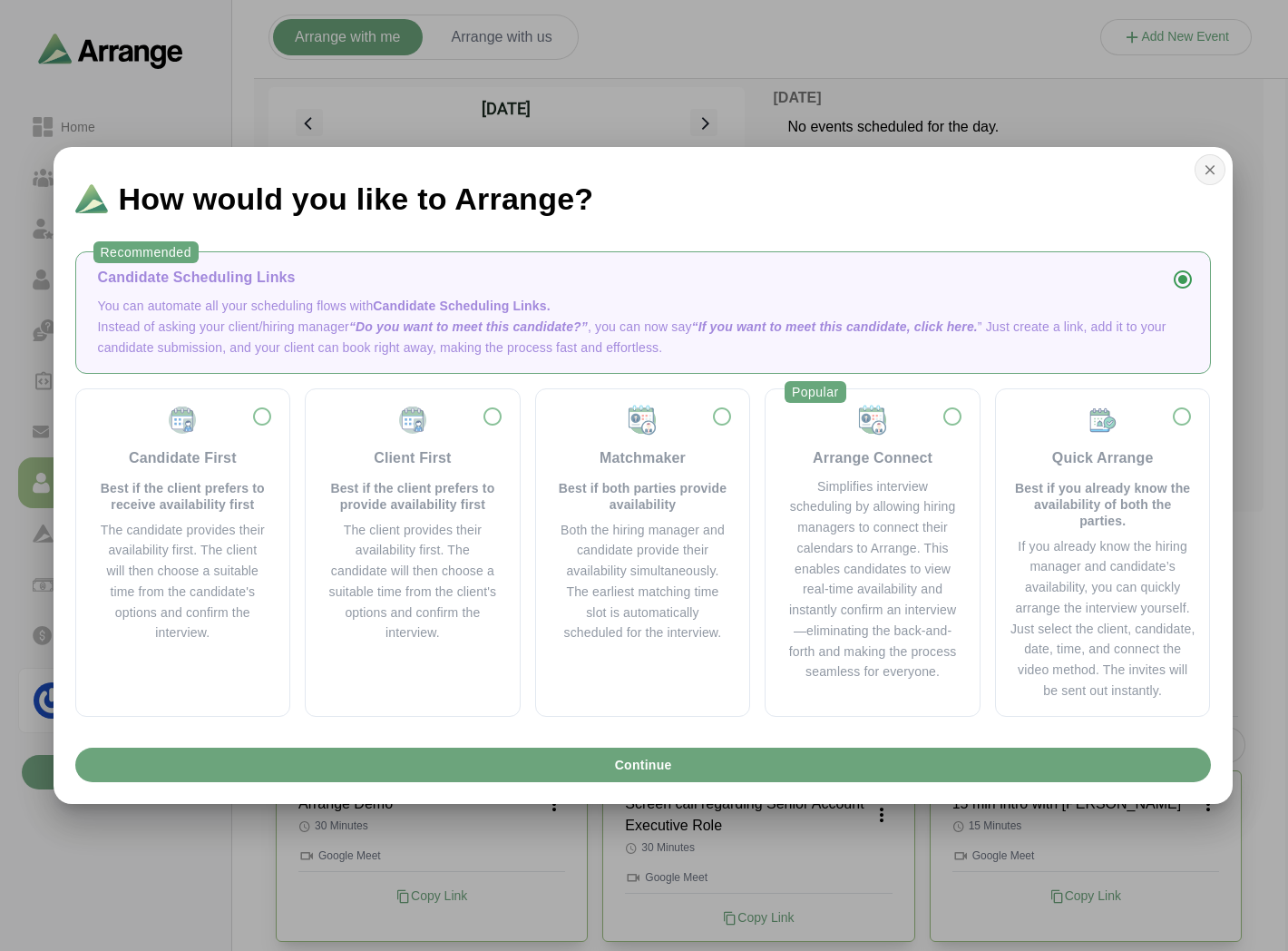
click at [1199, 164] on button "button" at bounding box center [1209, 169] width 31 height 31
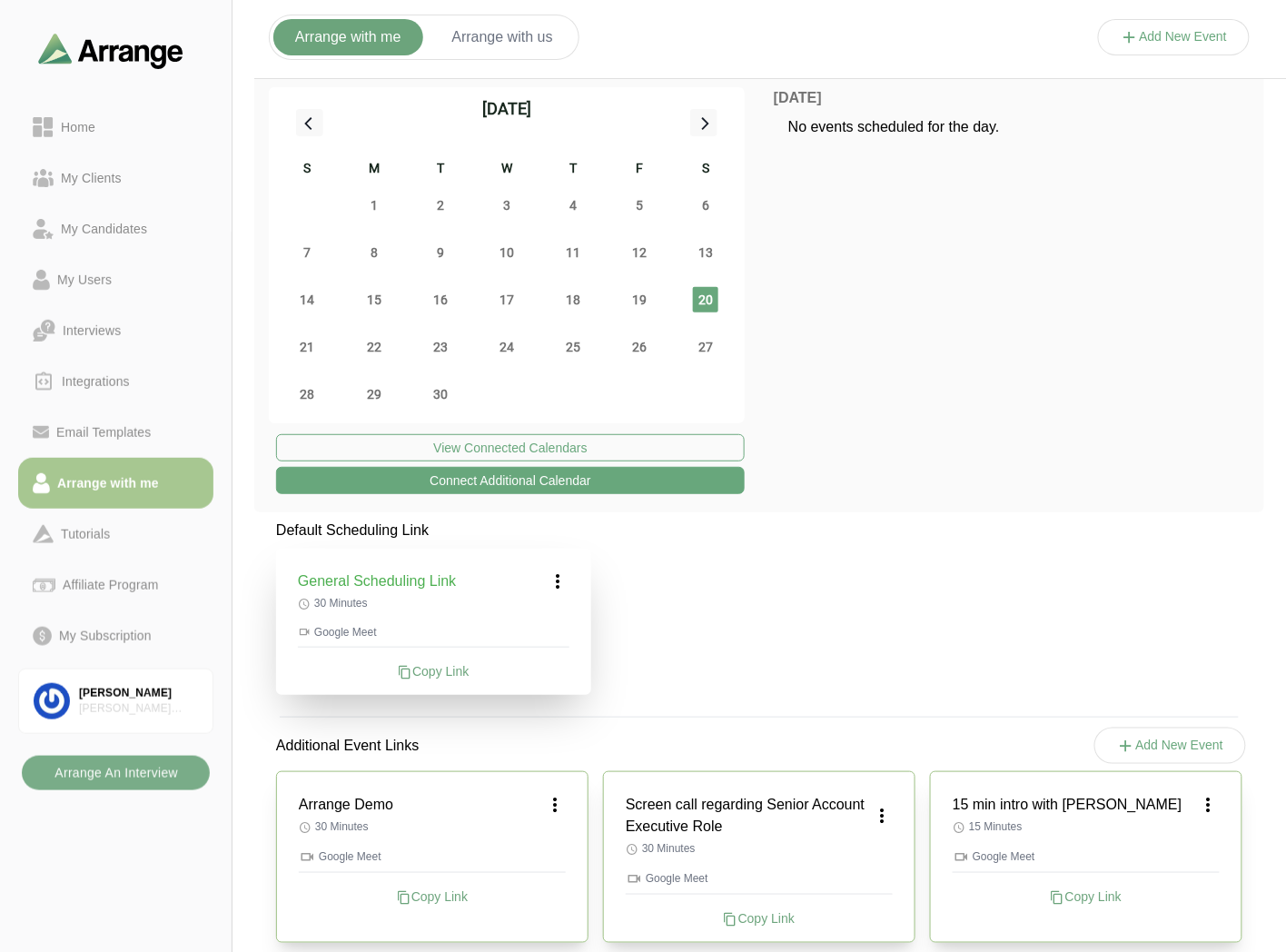
drag, startPoint x: 264, startPoint y: 523, endPoint x: 624, endPoint y: 690, distance: 396.8
click at [83, 776] on b "Arrange An Interview" at bounding box center [115, 772] width 124 height 35
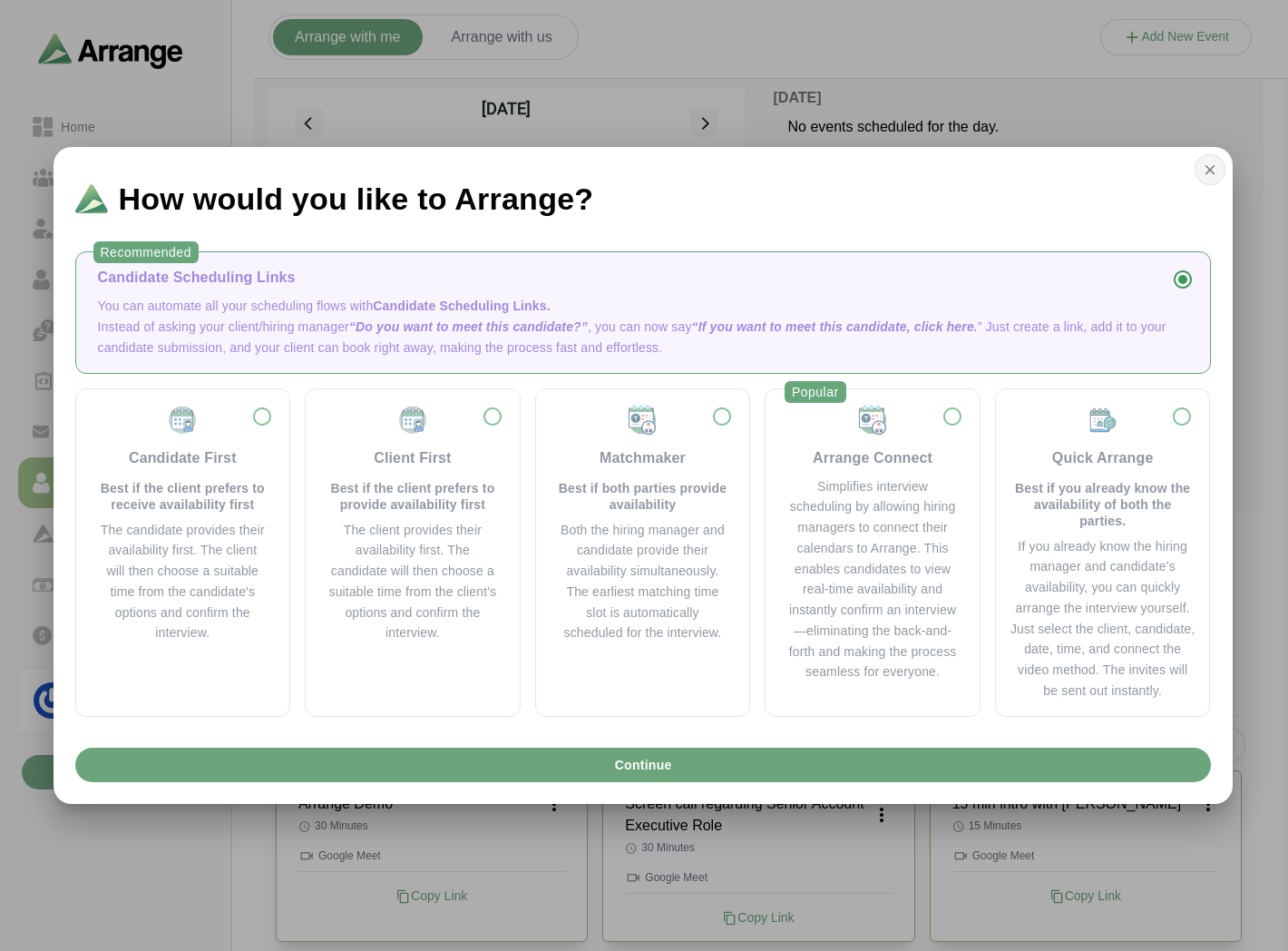
click at [1209, 166] on icon "button" at bounding box center [1209, 169] width 16 height 16
